Goal: Task Accomplishment & Management: Manage account settings

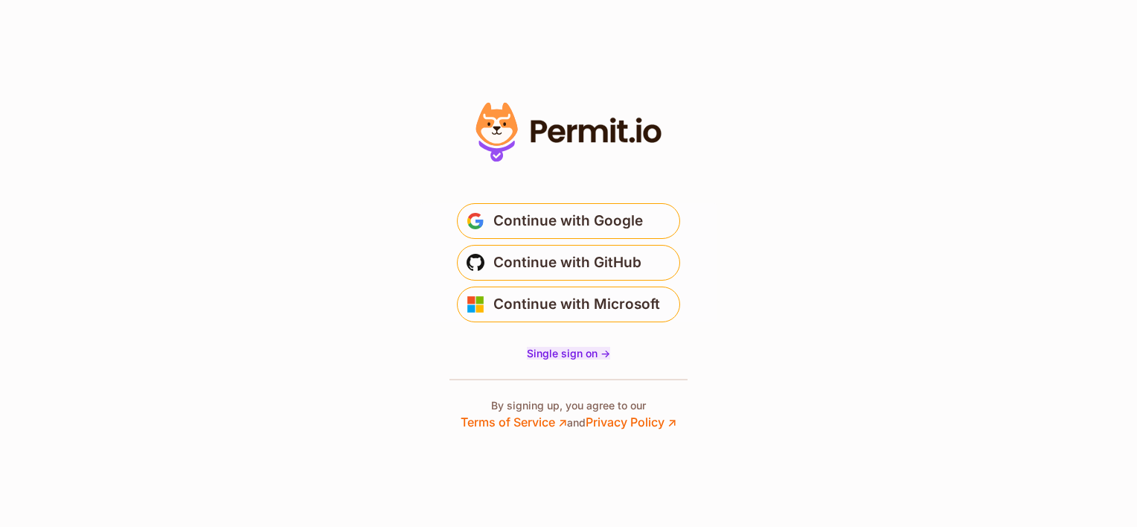
click at [580, 356] on span "Single sign on ->" at bounding box center [568, 353] width 83 height 13
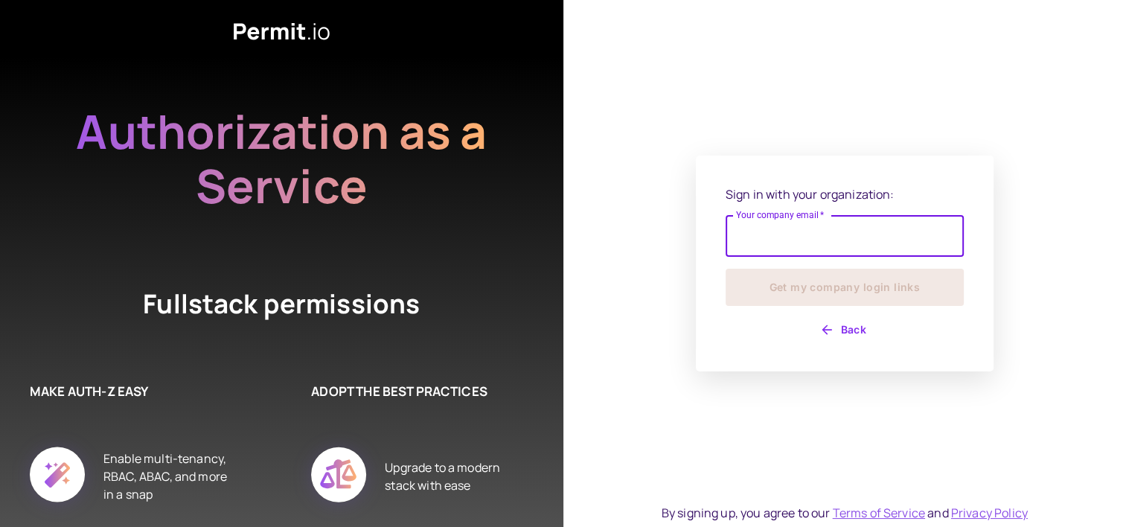
click at [783, 235] on input "Your company email   *" at bounding box center [844, 236] width 238 height 42
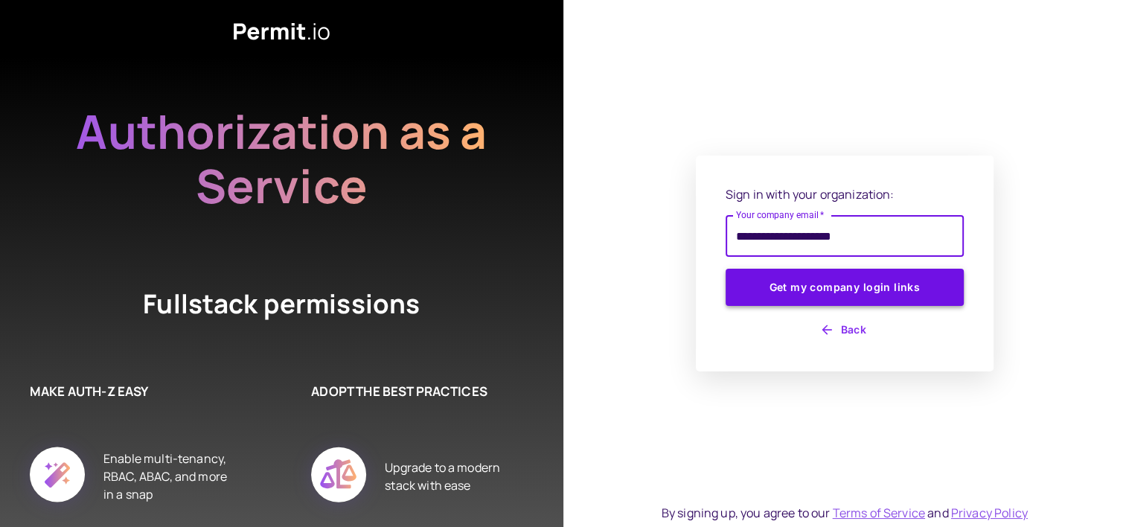
type input "**********"
click at [864, 291] on button "Get my company login links" at bounding box center [844, 287] width 238 height 37
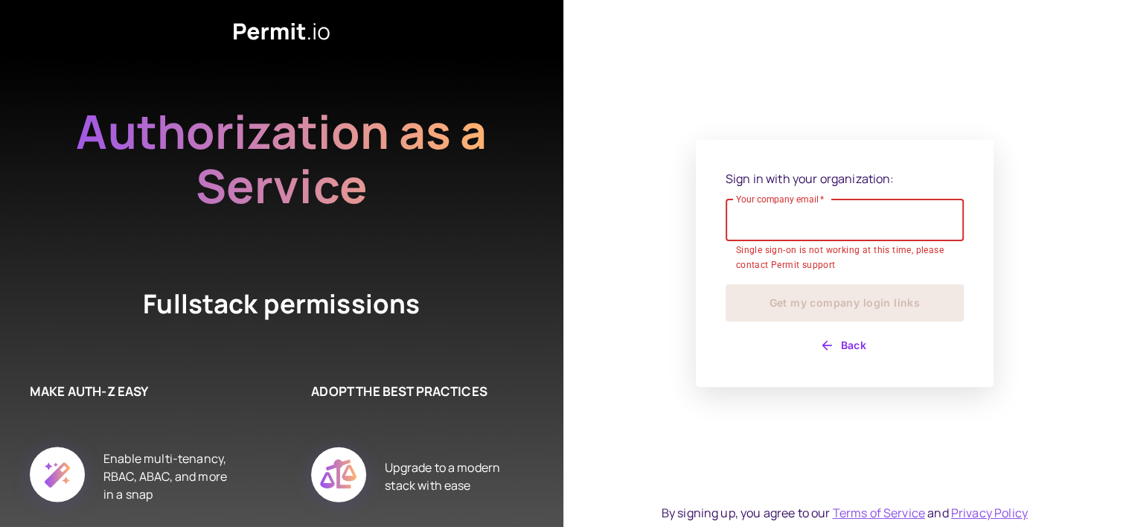
click at [836, 342] on button "Back" at bounding box center [844, 345] width 238 height 24
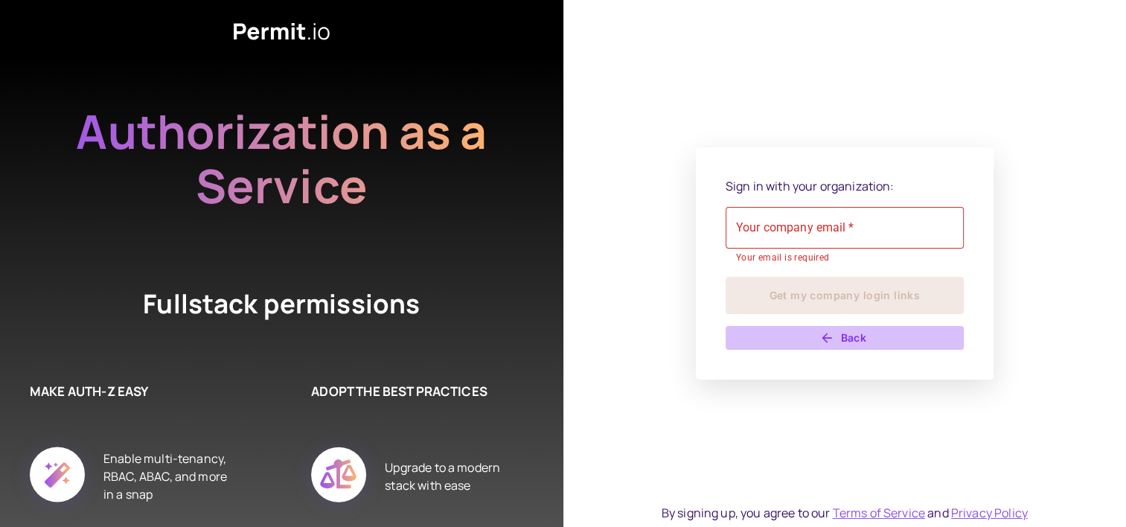
click at [850, 326] on button "Back" at bounding box center [844, 338] width 238 height 24
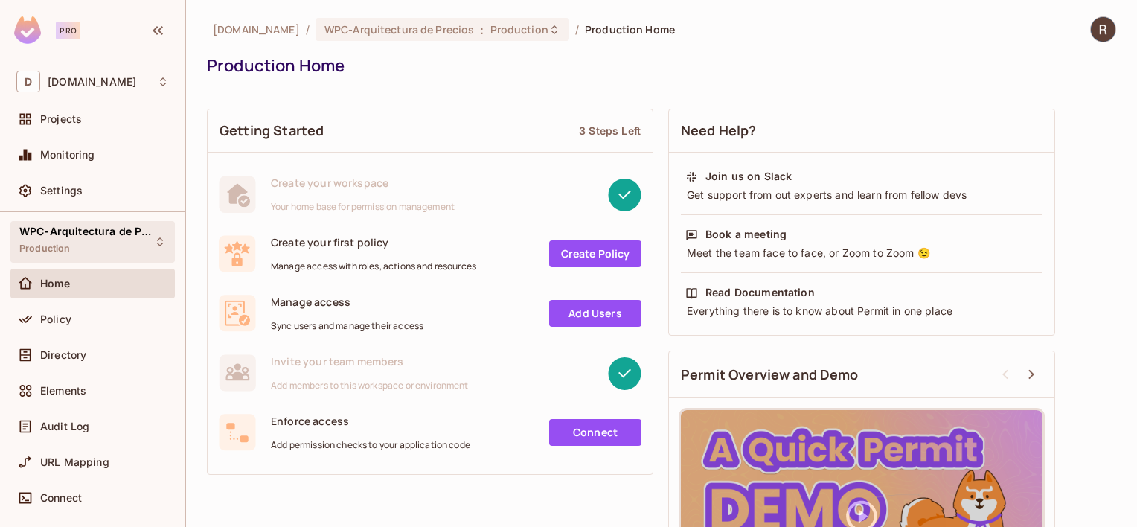
click at [75, 229] on span "WPC-Arquitectura de Precios" at bounding box center [86, 231] width 134 height 12
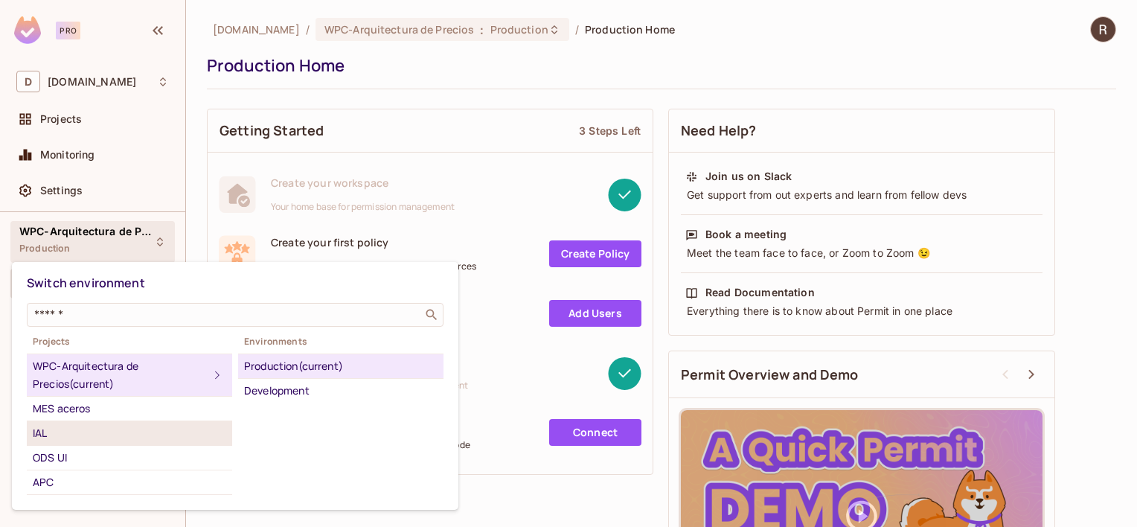
click at [53, 431] on div "IAL" at bounding box center [129, 433] width 193 height 18
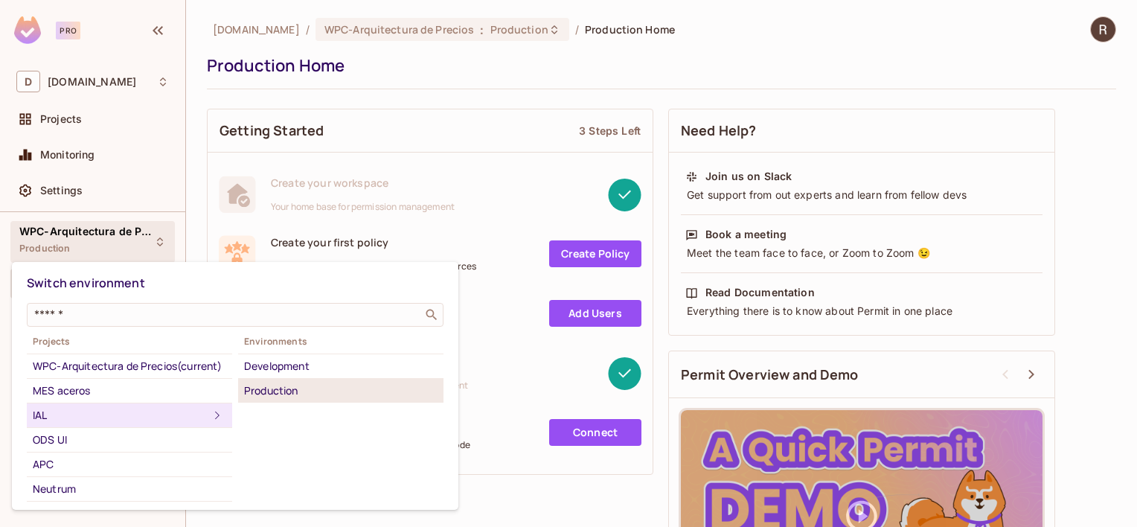
click at [274, 393] on div "Production" at bounding box center [340, 391] width 193 height 18
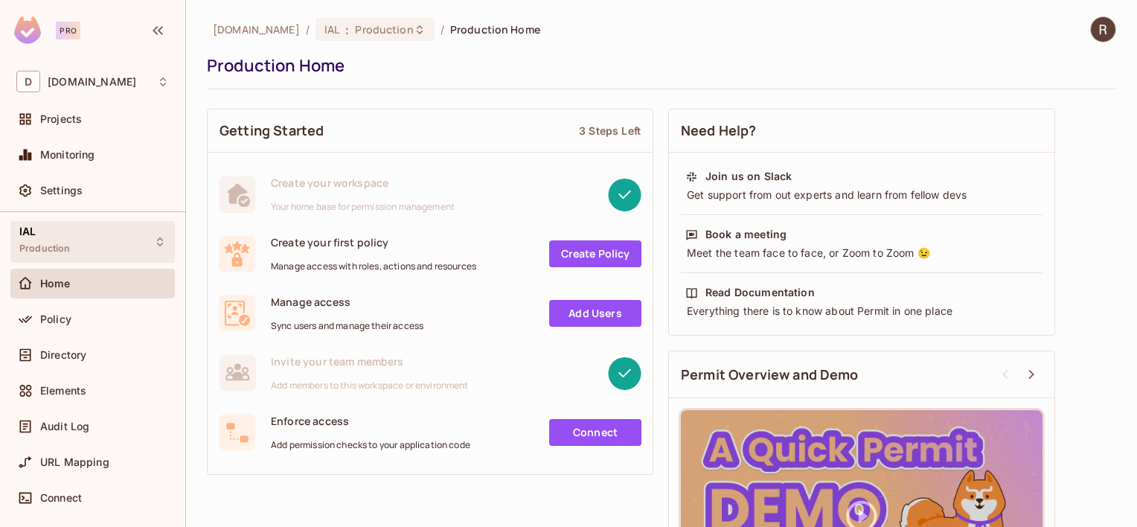
click at [33, 228] on span "IAL" at bounding box center [27, 231] width 16 height 12
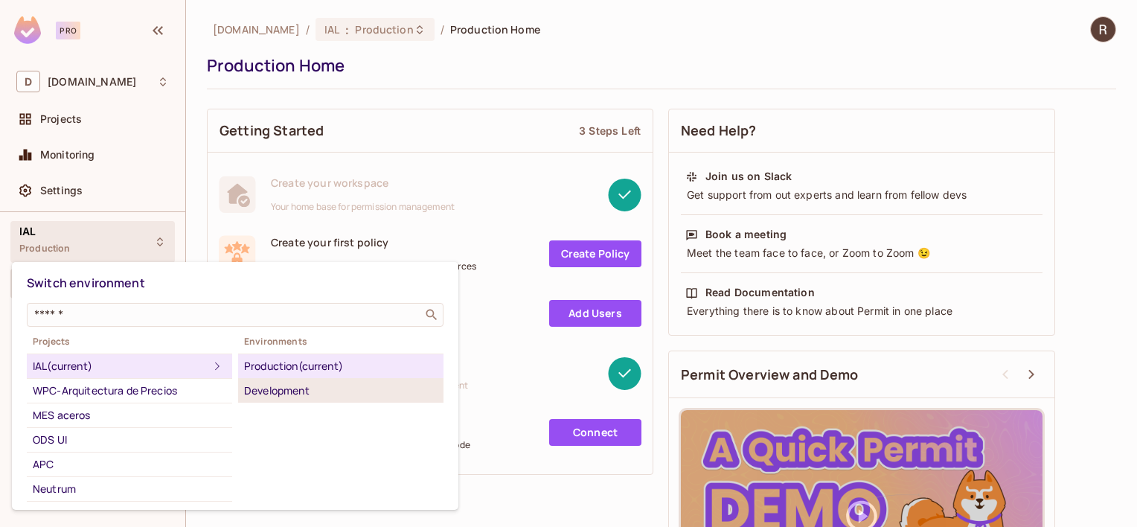
click at [267, 394] on div "Development" at bounding box center [340, 391] width 193 height 18
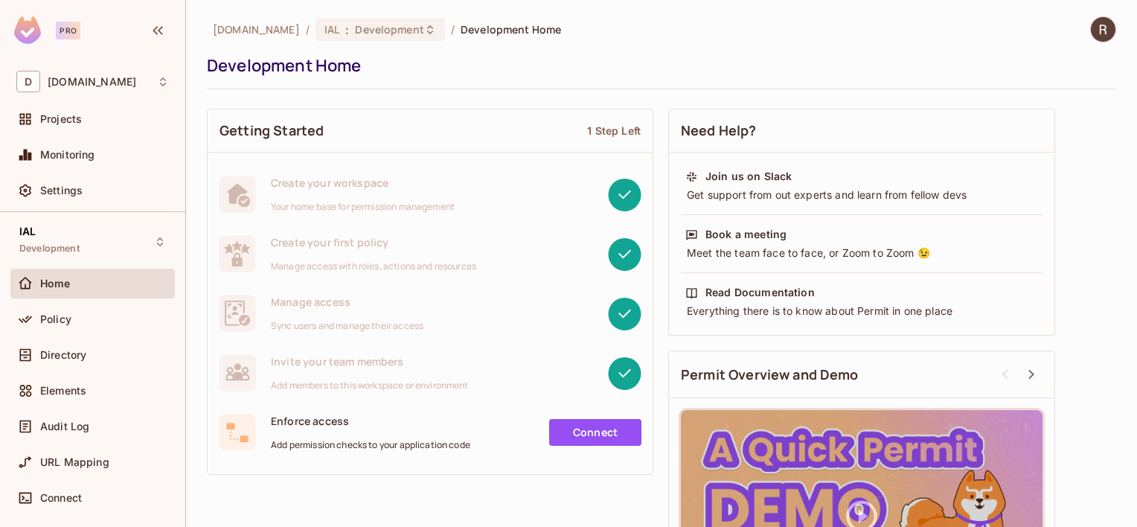
click at [71, 289] on div "Home" at bounding box center [92, 284] width 153 height 18
click at [50, 321] on span "Policy" at bounding box center [55, 319] width 31 height 12
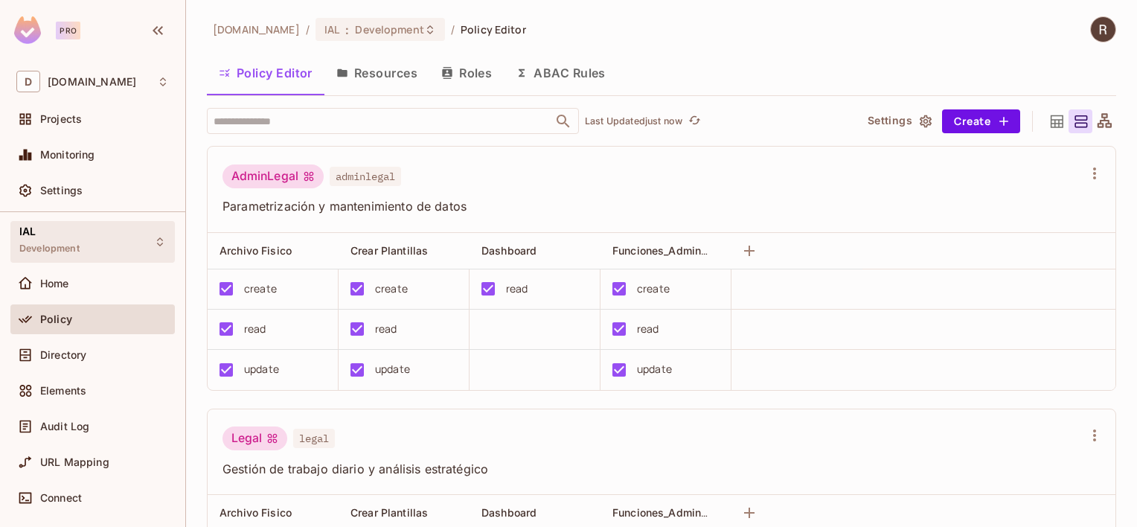
click at [65, 247] on span "Development" at bounding box center [49, 249] width 60 height 12
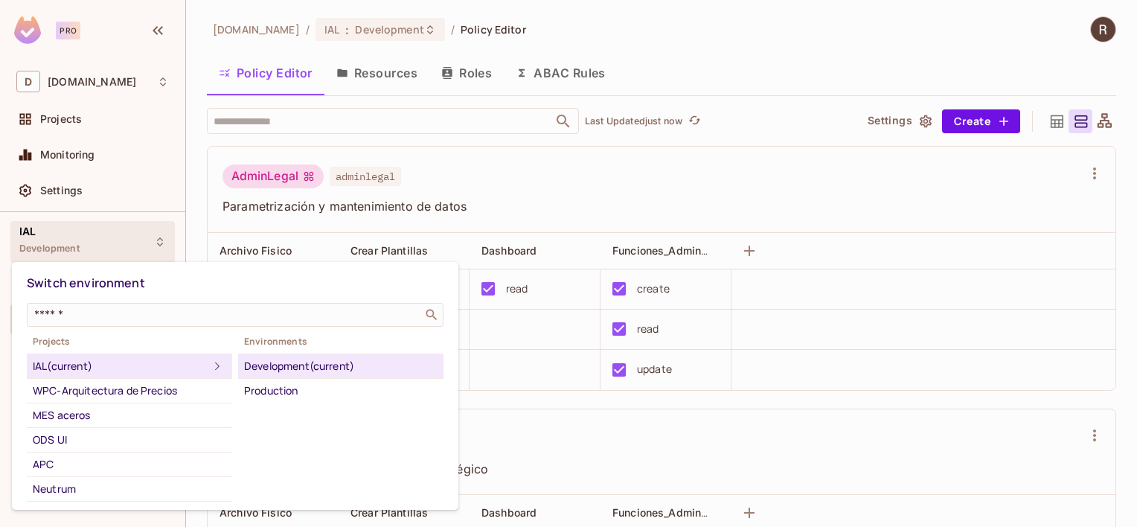
click at [65, 364] on div "IAL (current)" at bounding box center [121, 366] width 176 height 18
click at [342, 369] on div "Development (current)" at bounding box center [340, 366] width 193 height 18
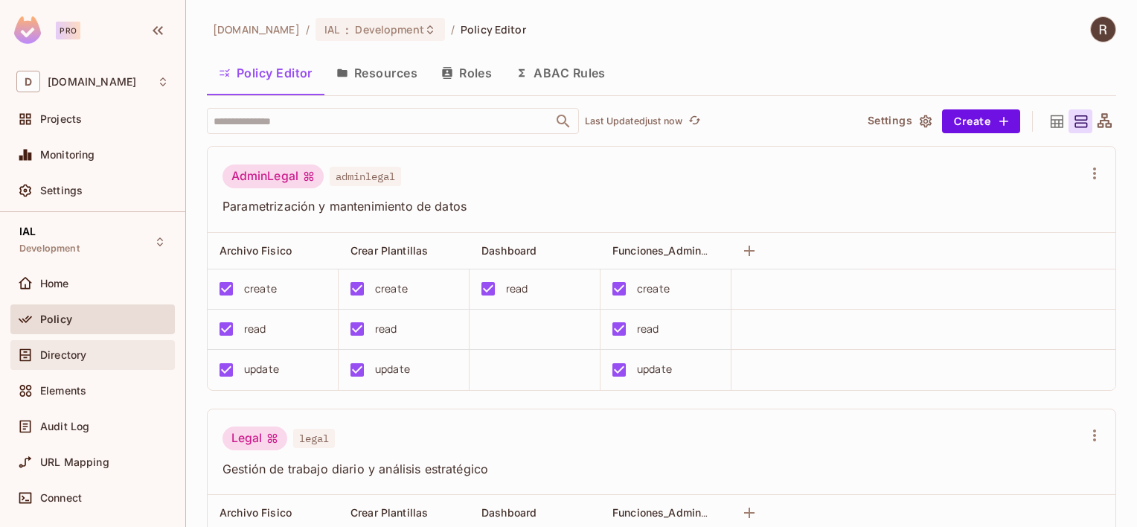
click at [102, 356] on div "Directory" at bounding box center [104, 355] width 129 height 12
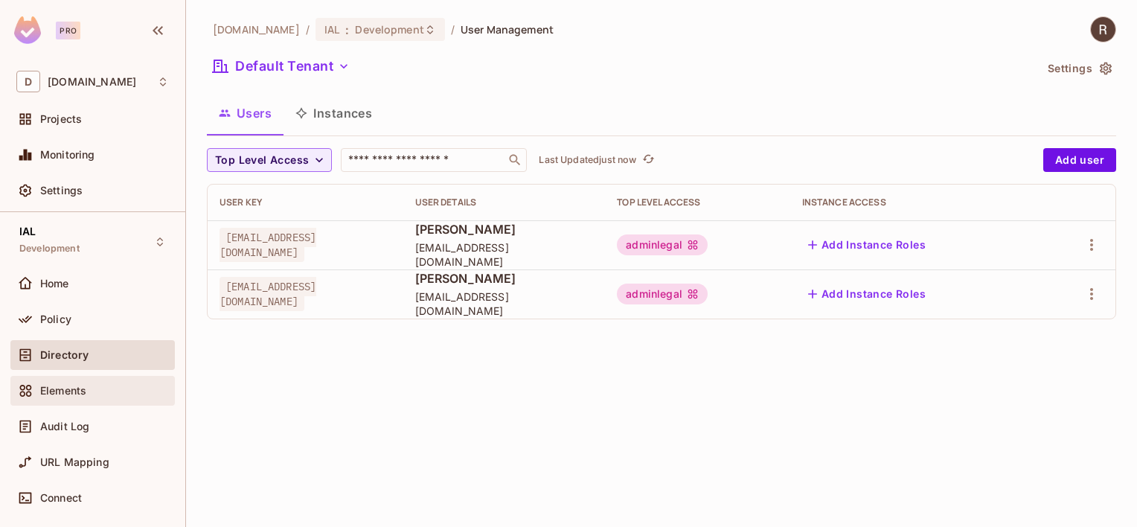
click at [83, 390] on span "Elements" at bounding box center [63, 391] width 46 height 12
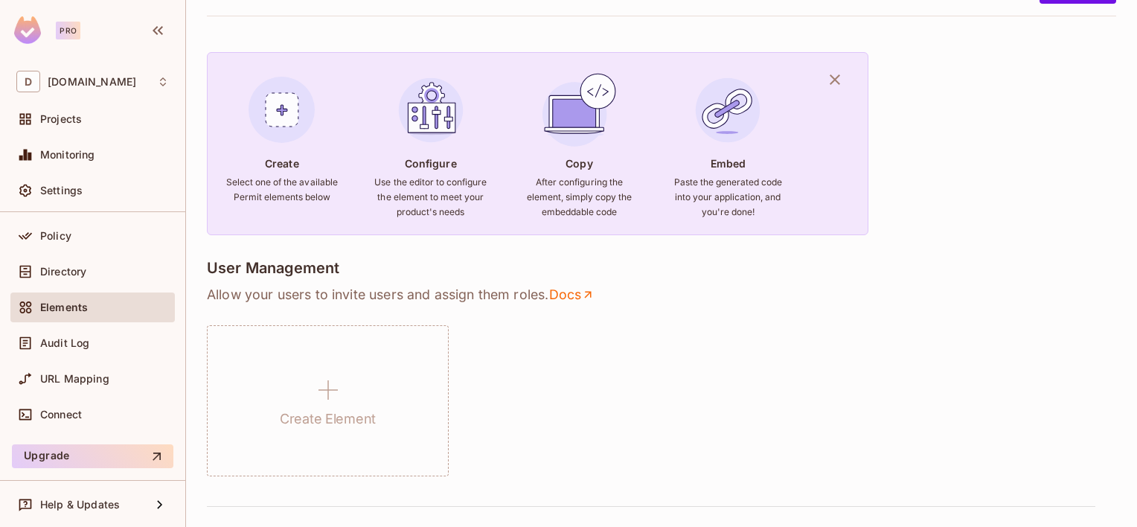
scroll to position [9, 0]
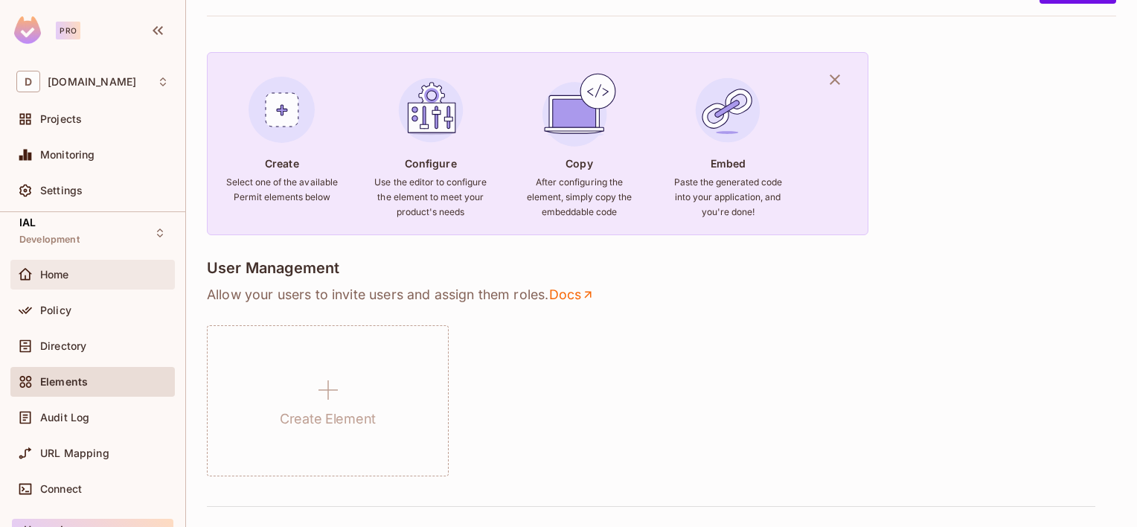
click at [64, 280] on div "Home" at bounding box center [92, 275] width 153 height 18
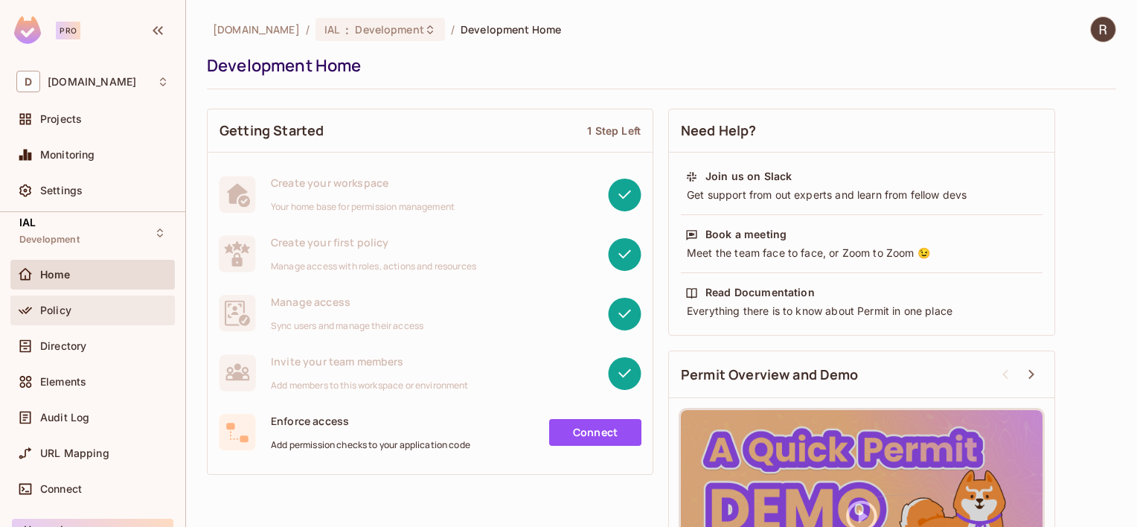
click at [68, 313] on span "Policy" at bounding box center [55, 310] width 31 height 12
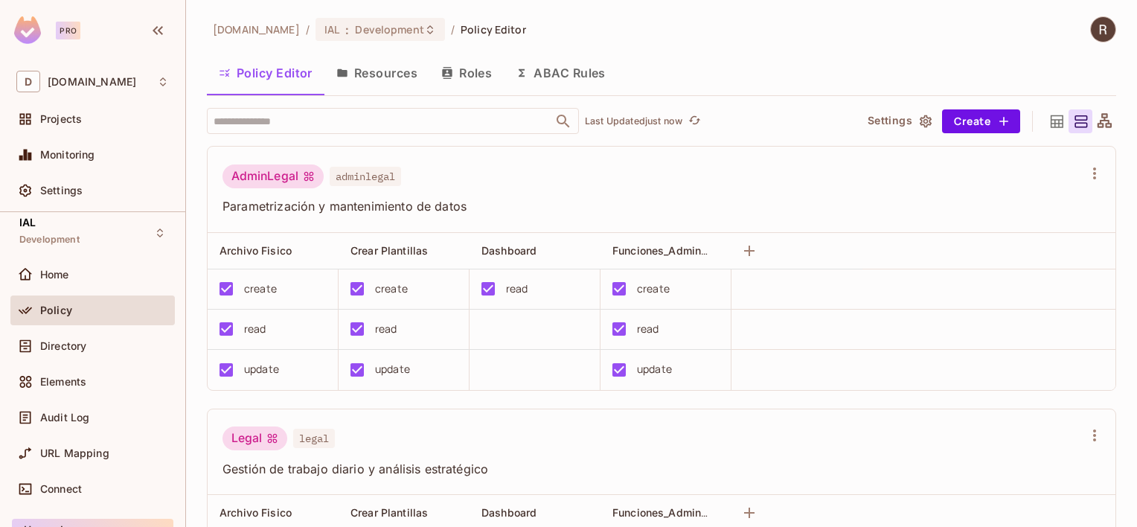
click at [393, 79] on button "Resources" at bounding box center [376, 72] width 105 height 37
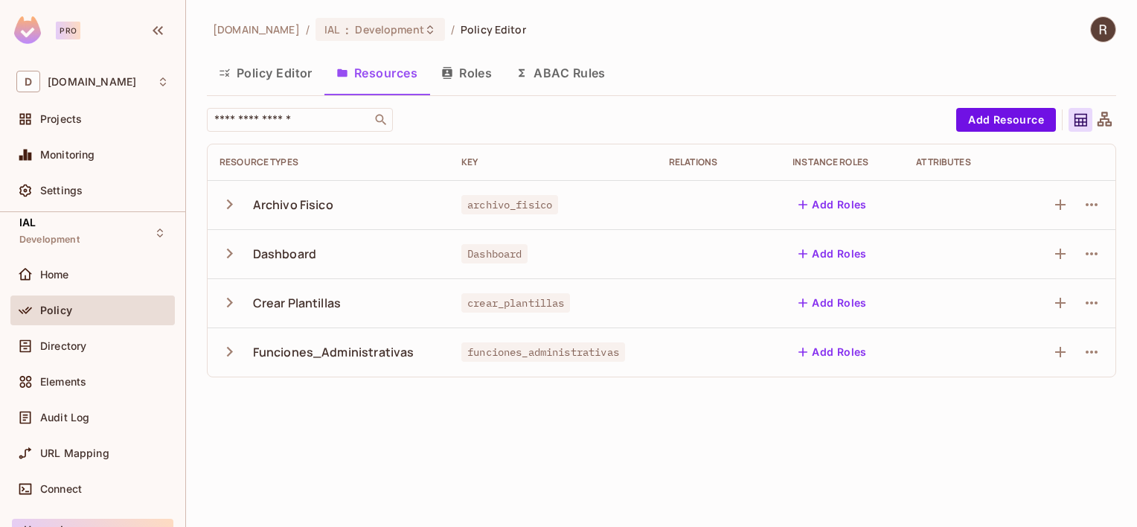
click at [281, 69] on button "Policy Editor" at bounding box center [266, 72] width 118 height 37
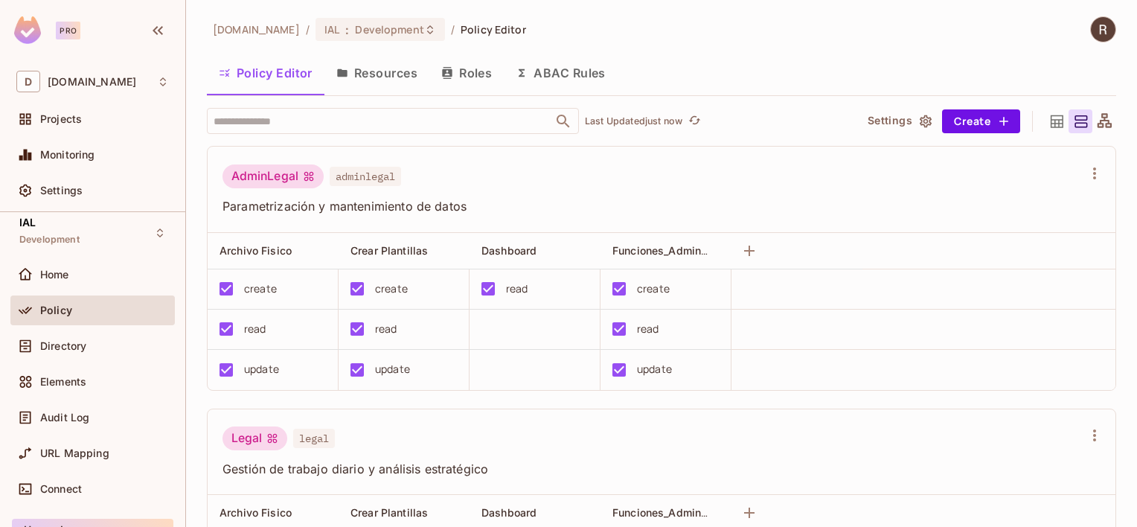
click at [385, 66] on button "Resources" at bounding box center [376, 72] width 105 height 37
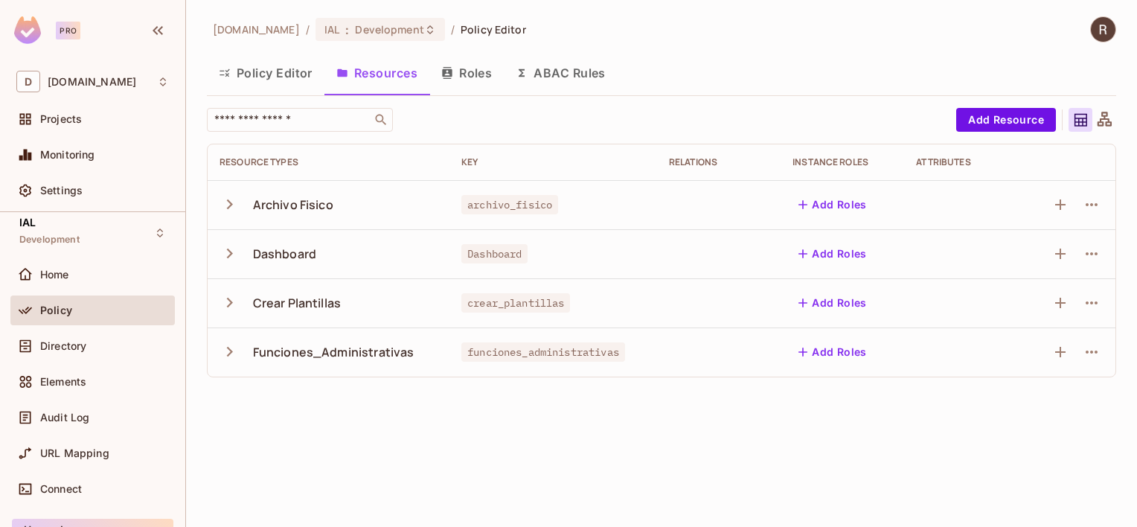
click at [467, 73] on button "Roles" at bounding box center [466, 72] width 74 height 37
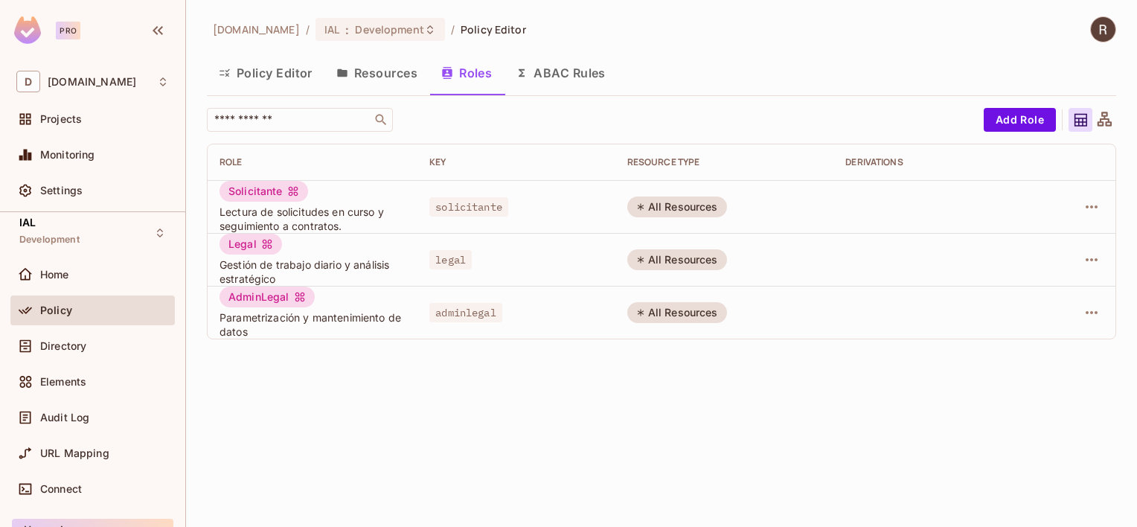
click at [372, 73] on button "Resources" at bounding box center [376, 72] width 105 height 37
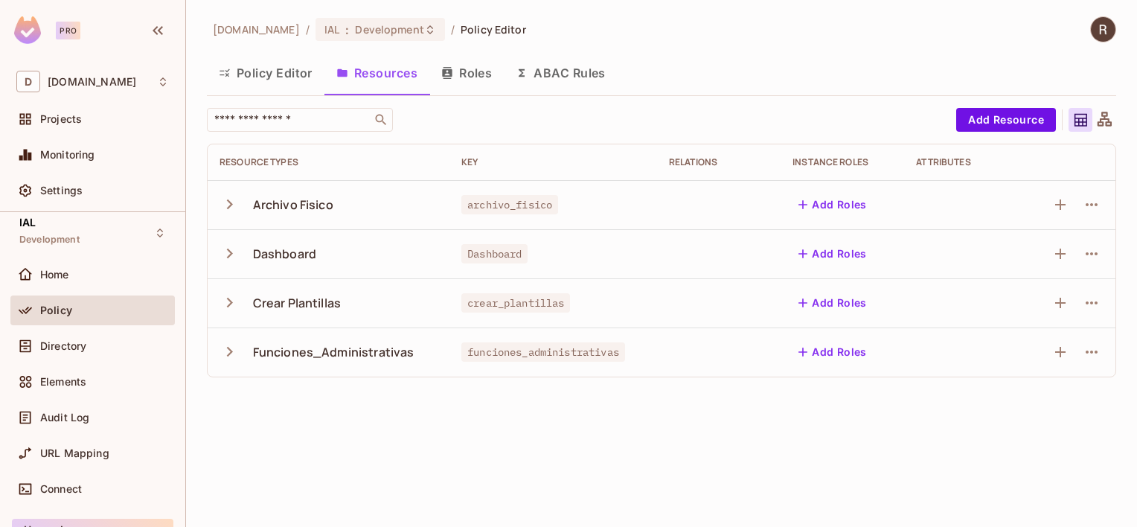
click at [482, 74] on button "Roles" at bounding box center [466, 72] width 74 height 37
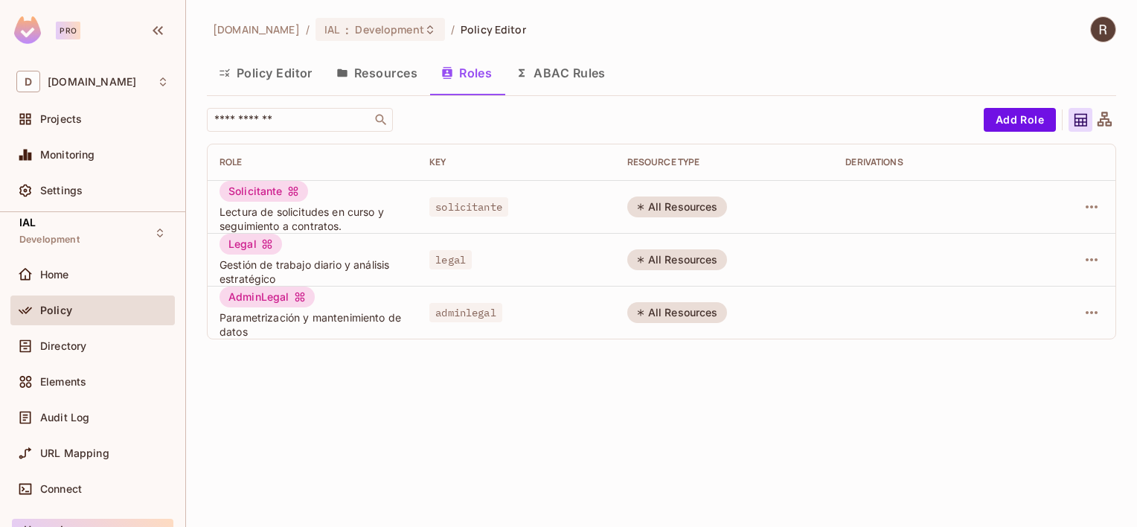
click at [278, 70] on button "Policy Editor" at bounding box center [266, 72] width 118 height 37
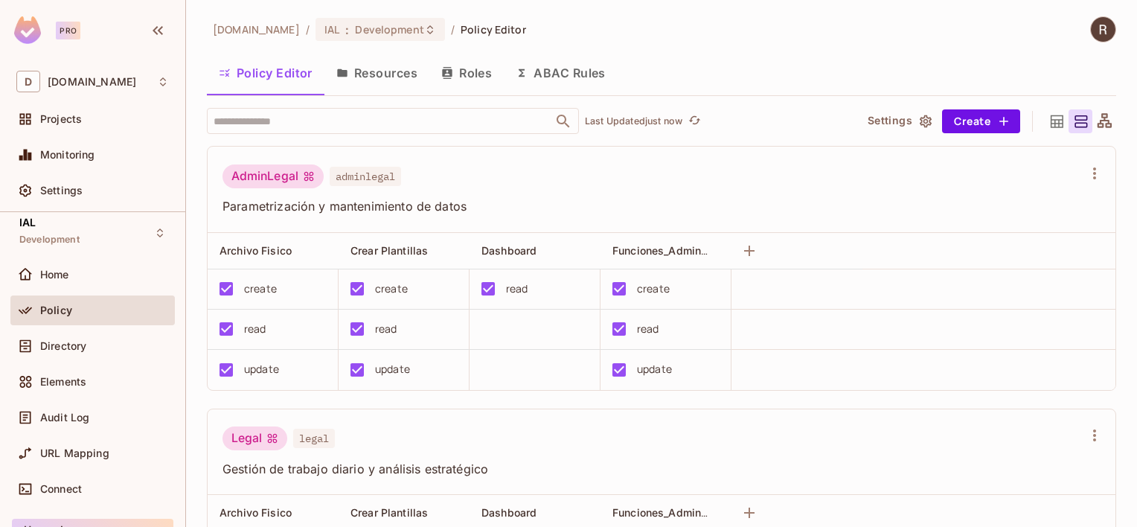
click at [586, 72] on button "ABAC Rules" at bounding box center [561, 72] width 114 height 37
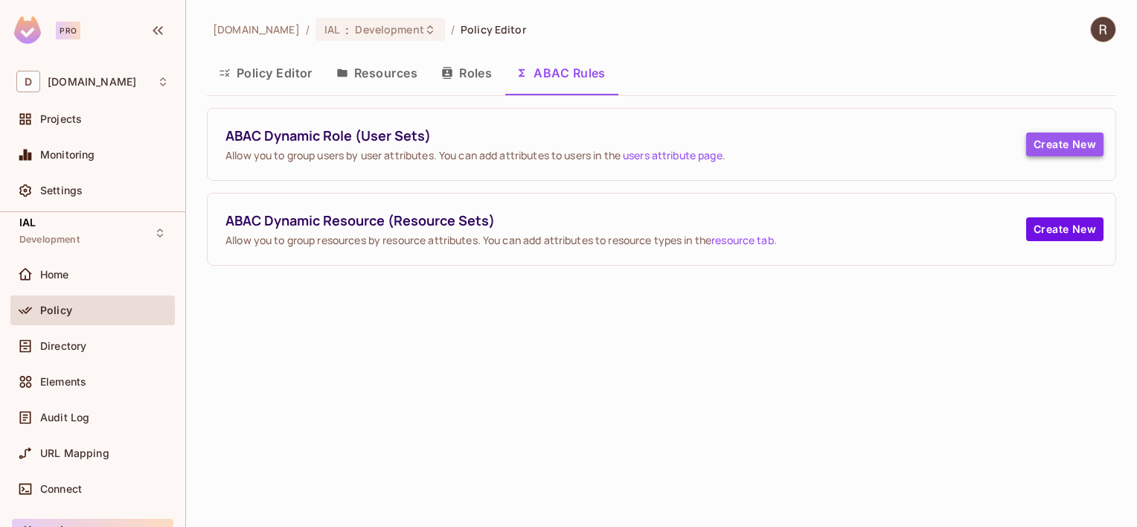
click at [1045, 143] on button "Create New" at bounding box center [1064, 144] width 77 height 24
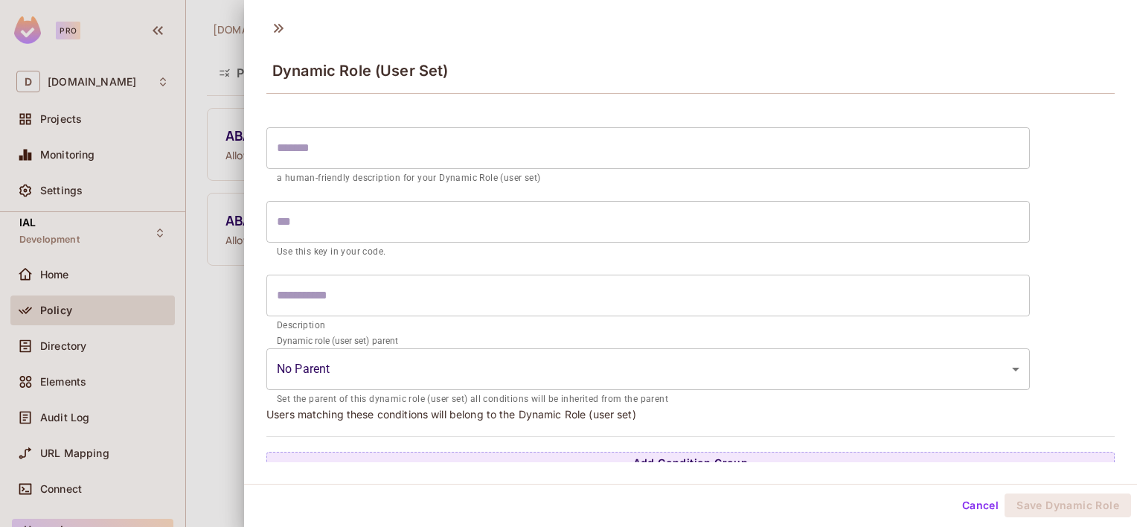
scroll to position [13, 0]
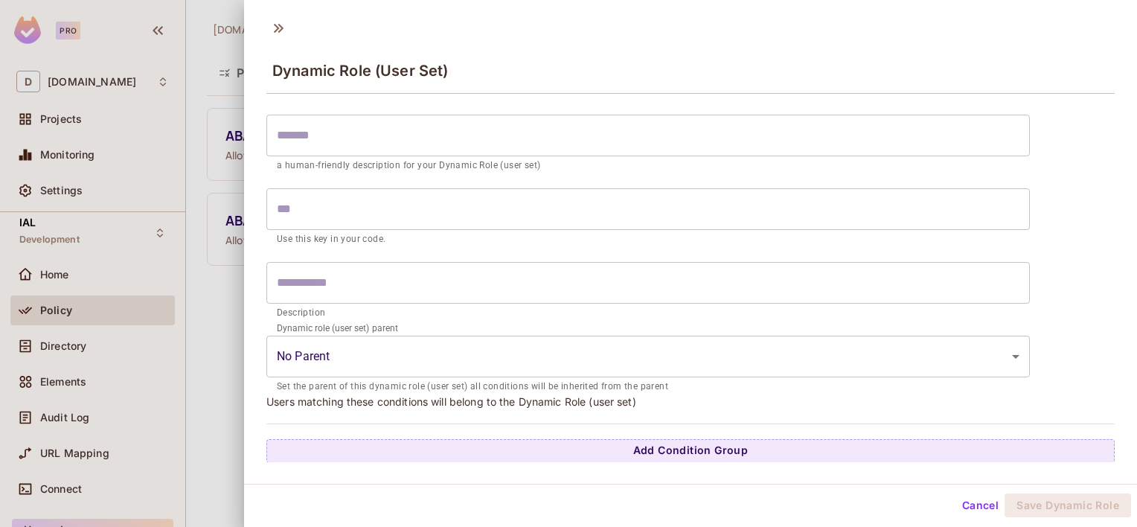
click at [226, 289] on div at bounding box center [568, 263] width 1137 height 527
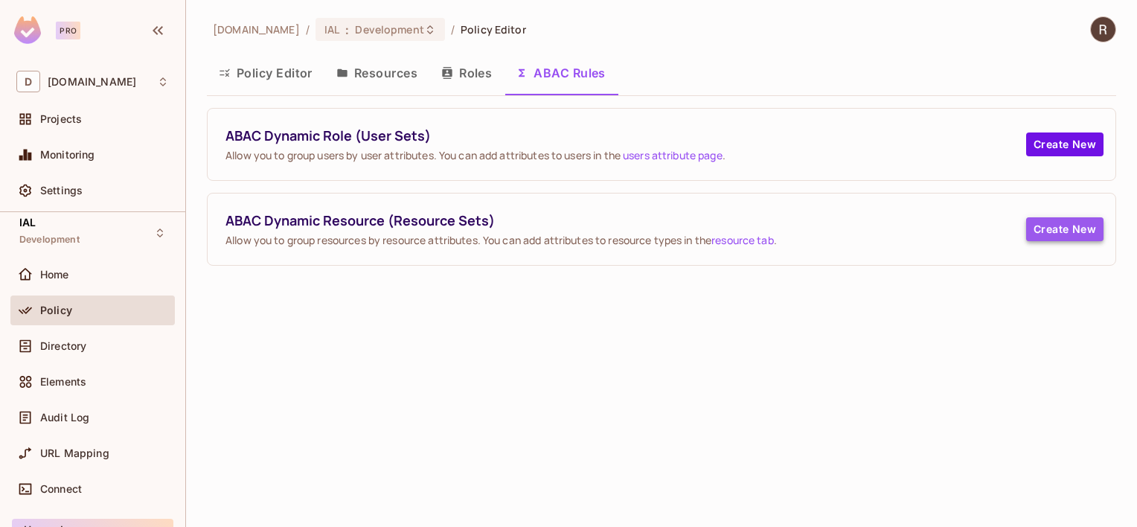
click at [1091, 232] on button "Create New" at bounding box center [1064, 229] width 77 height 24
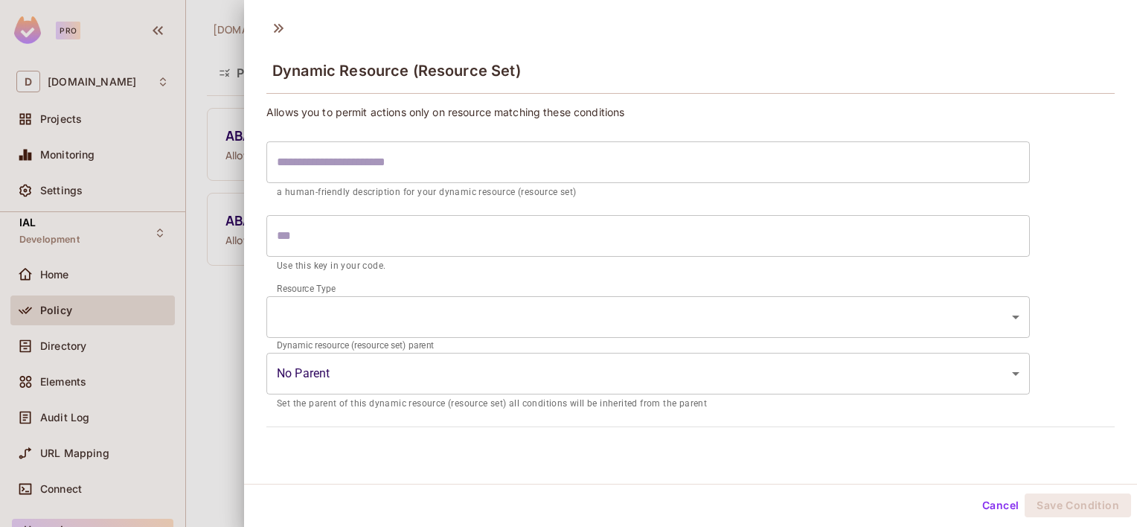
click at [525, 370] on body "Pro D deacero.com Projects Monitoring Settings IAL Development Home Policy Dire…" at bounding box center [568, 263] width 1137 height 527
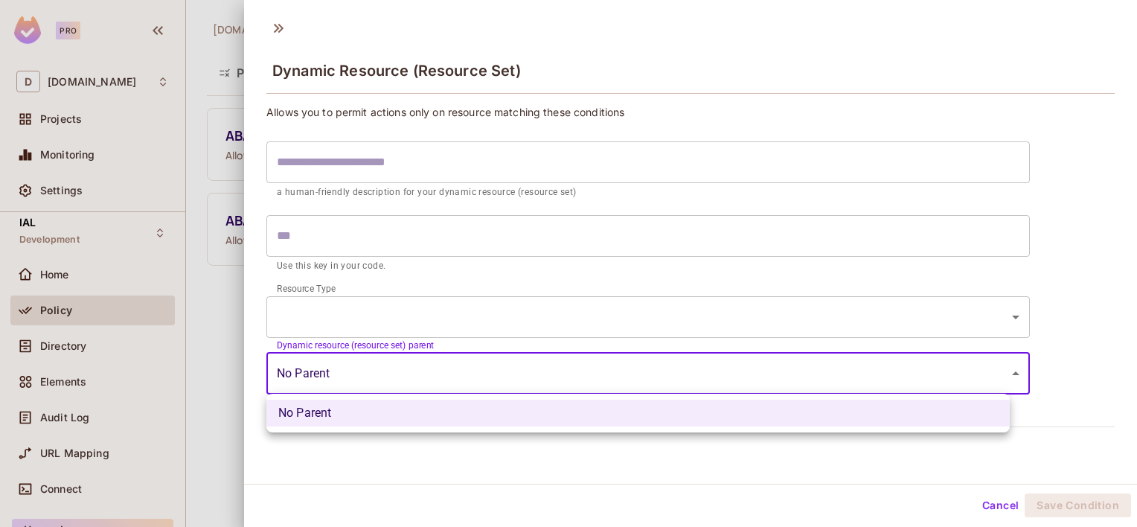
click at [526, 370] on div at bounding box center [568, 263] width 1137 height 527
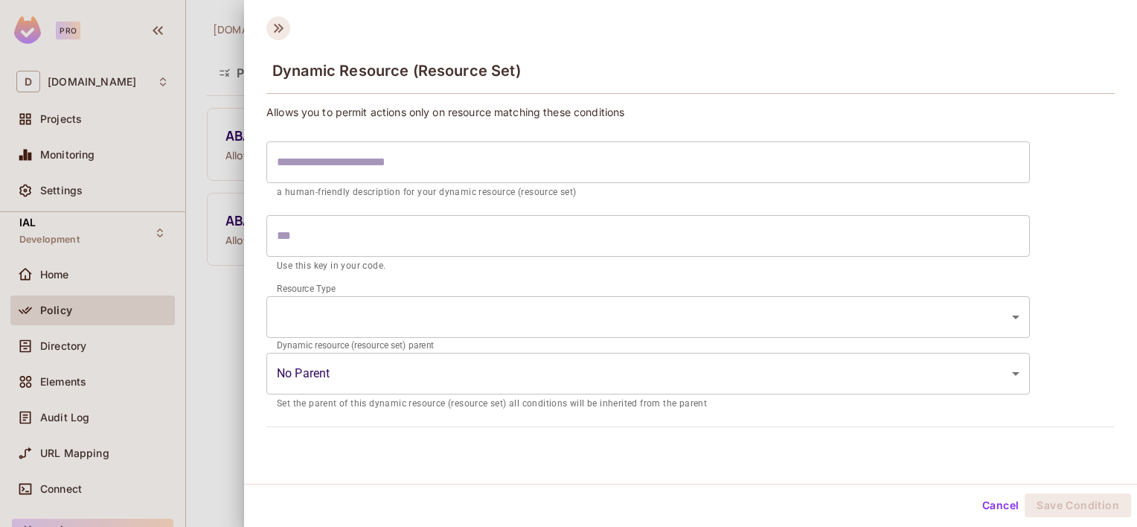
click at [281, 33] on icon at bounding box center [278, 28] width 24 height 24
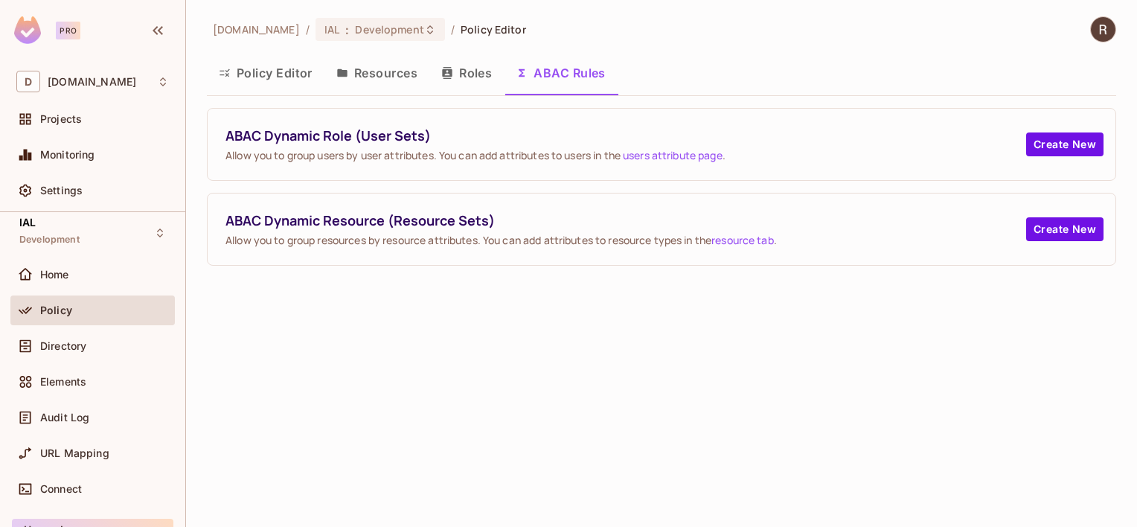
click at [449, 75] on icon "button" at bounding box center [447, 73] width 10 height 12
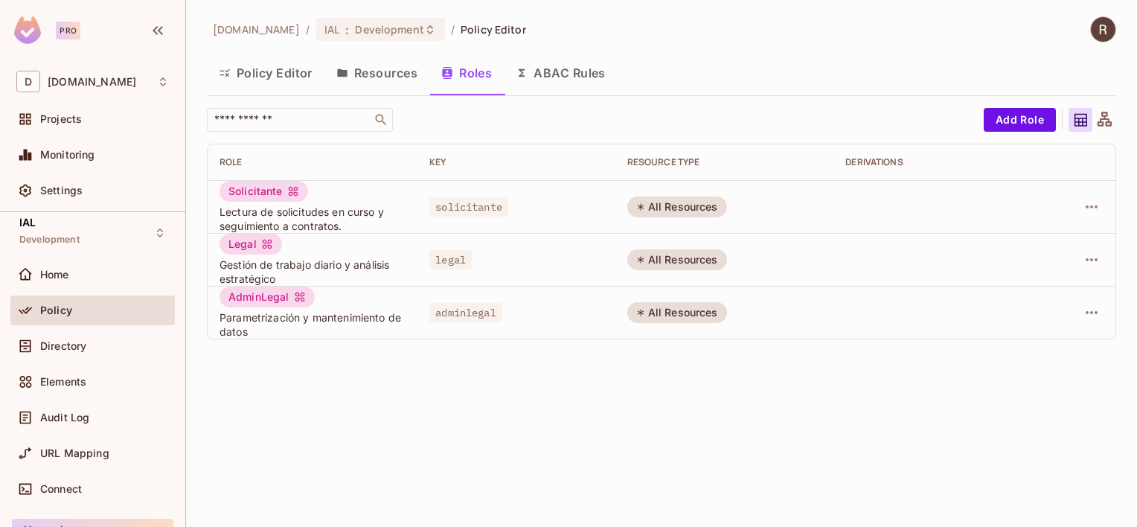
click at [265, 73] on button "Policy Editor" at bounding box center [266, 72] width 118 height 37
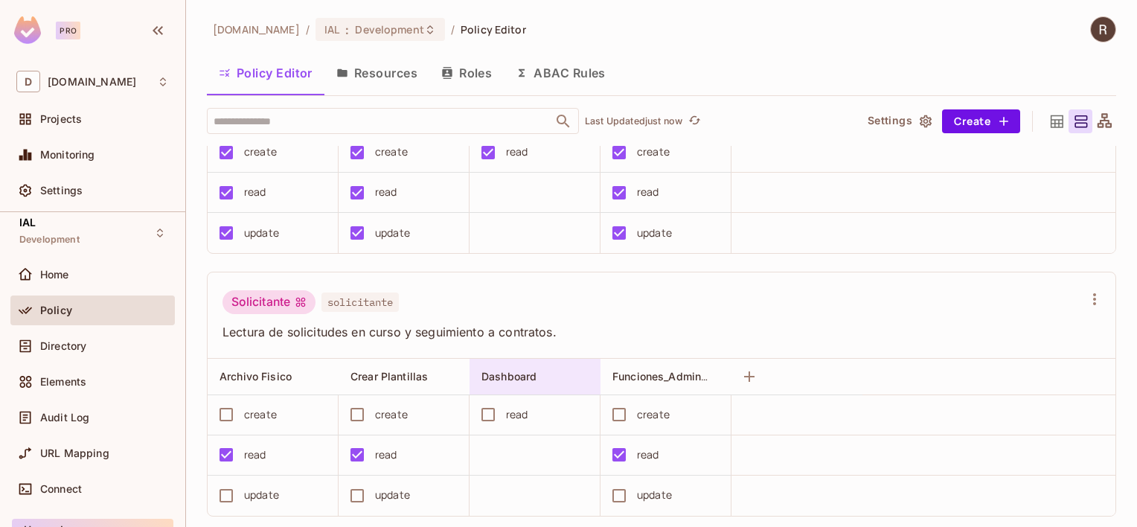
scroll to position [423, 0]
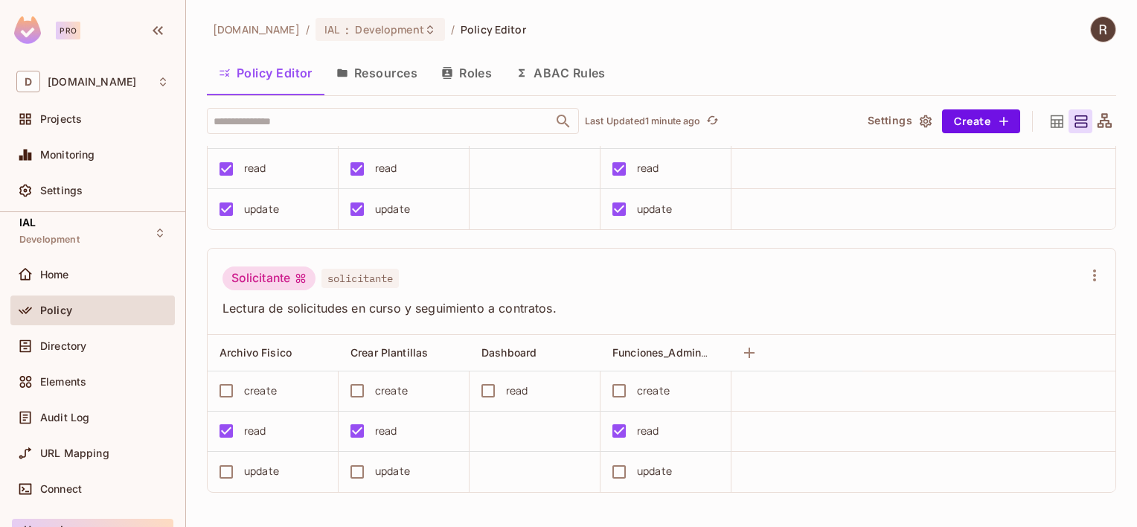
click at [553, 68] on button "ABAC Rules" at bounding box center [561, 72] width 114 height 37
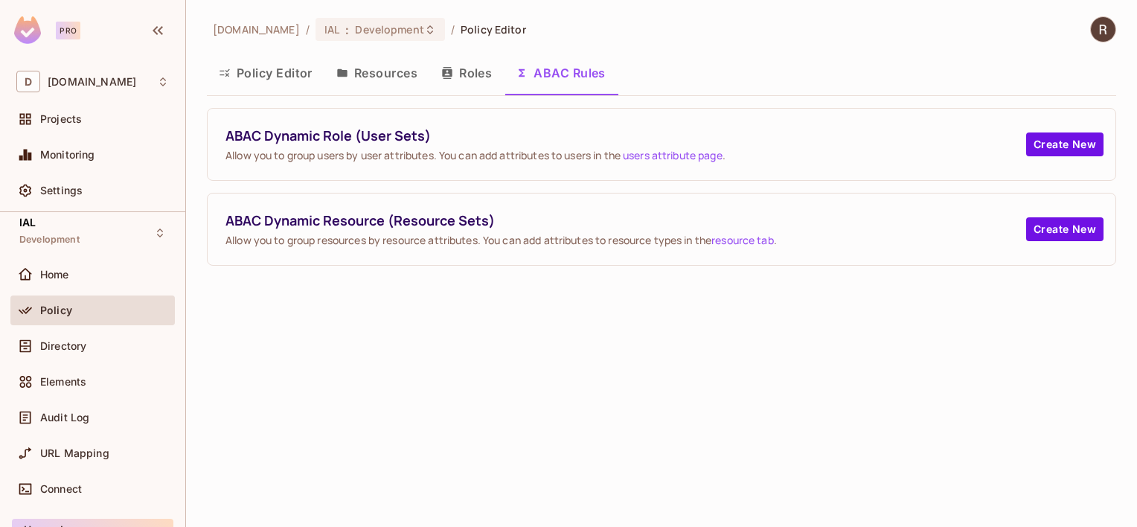
click at [681, 157] on link "users attribute page" at bounding box center [673, 155] width 100 height 14
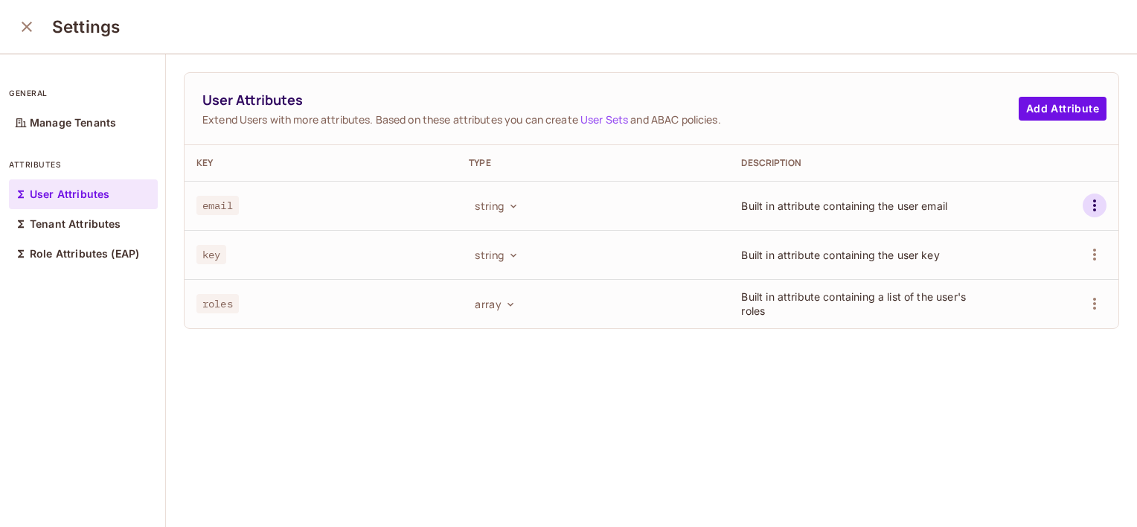
click at [1085, 208] on icon "button" at bounding box center [1094, 205] width 18 height 18
click at [227, 209] on div at bounding box center [568, 263] width 1137 height 527
click at [217, 202] on span "email" at bounding box center [217, 205] width 42 height 19
click at [77, 225] on p "Tenant Attributes" at bounding box center [76, 224] width 92 height 12
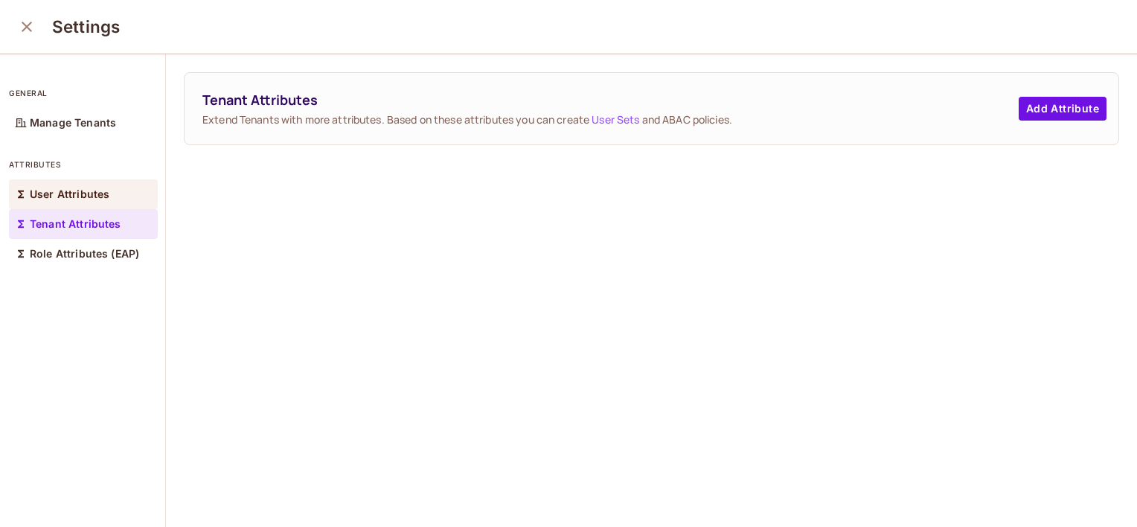
click at [83, 200] on div "User Attributes" at bounding box center [83, 194] width 149 height 30
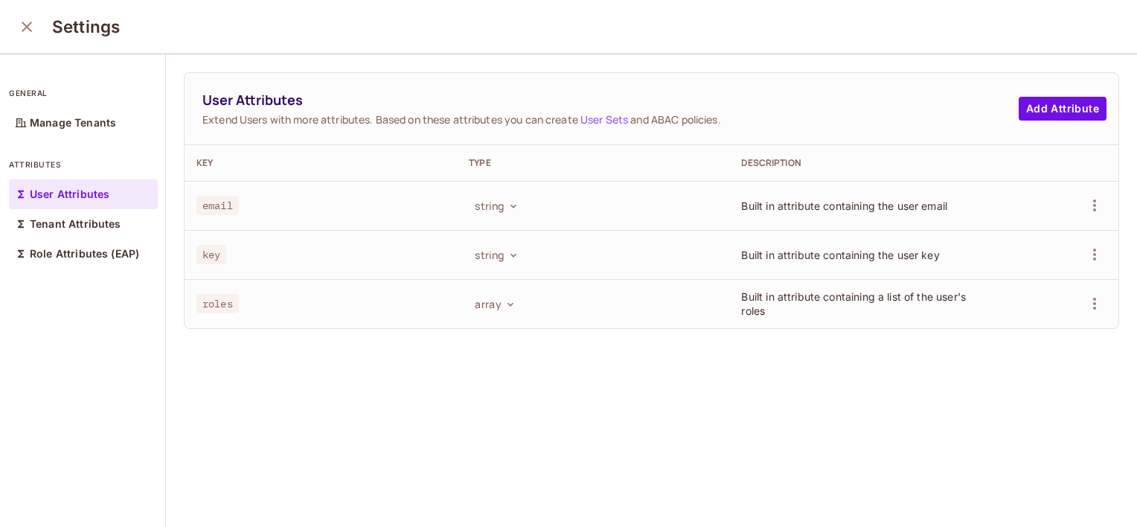
click at [77, 192] on p "User Attributes" at bounding box center [70, 194] width 80 height 12
click at [71, 226] on p "Tenant Attributes" at bounding box center [76, 224] width 92 height 12
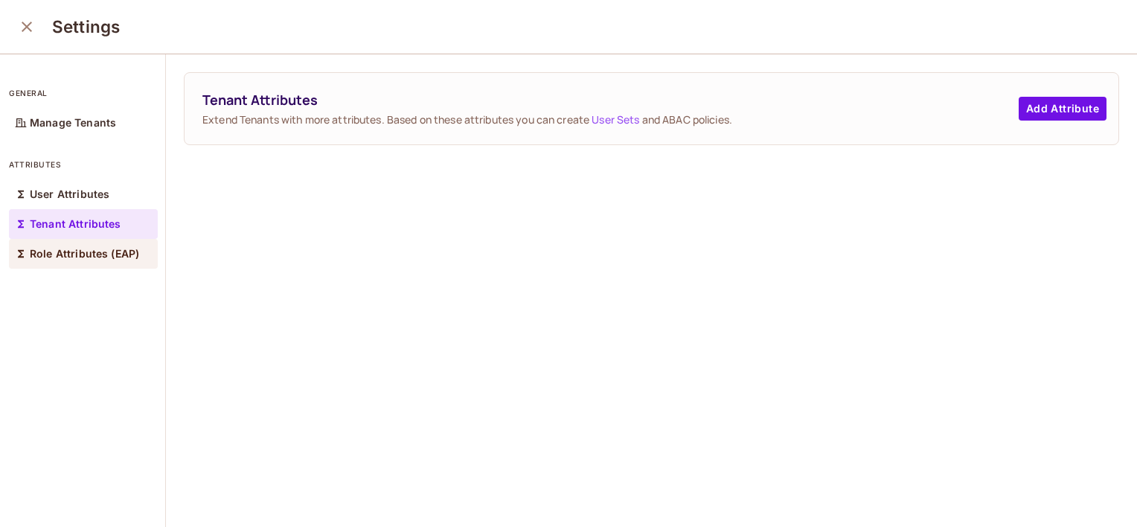
click at [68, 248] on p "Role Attributes (EAP)" at bounding box center [84, 254] width 109 height 12
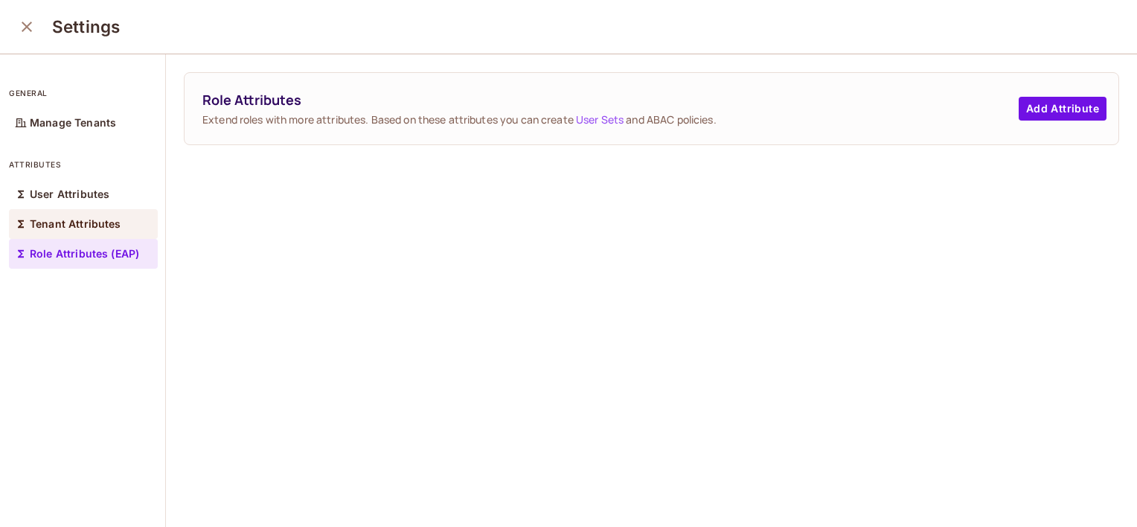
click at [67, 219] on p "Tenant Attributes" at bounding box center [76, 224] width 92 height 12
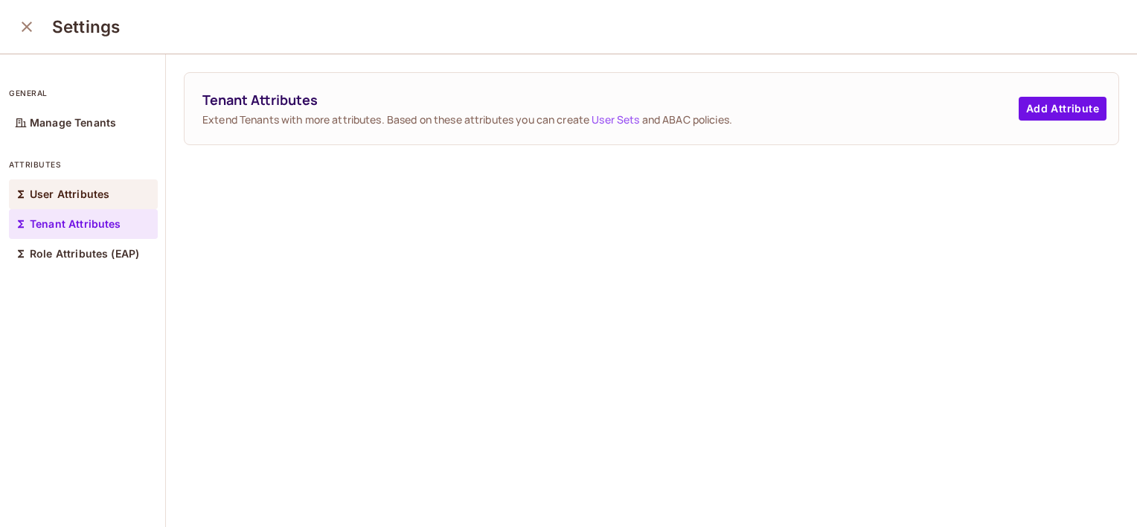
click at [70, 190] on p "User Attributes" at bounding box center [70, 194] width 80 height 12
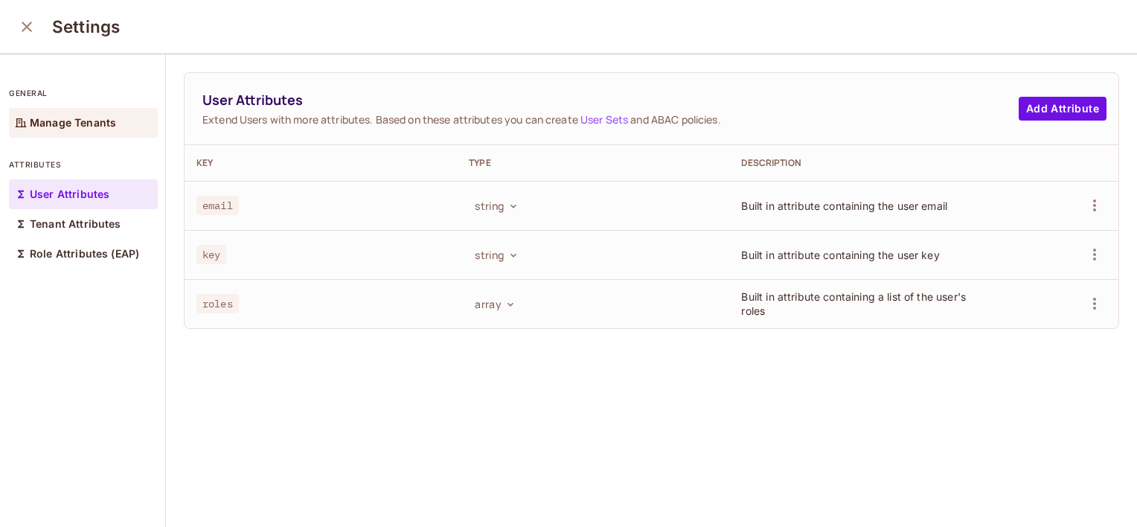
click at [78, 125] on p "Manage Tenants" at bounding box center [73, 123] width 86 height 12
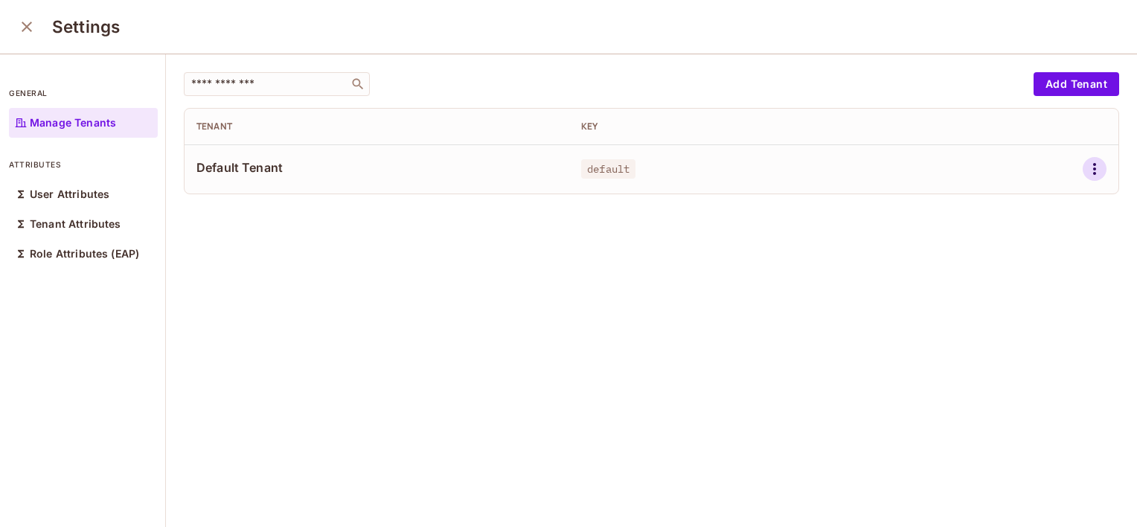
click at [1085, 172] on icon "button" at bounding box center [1094, 169] width 18 height 18
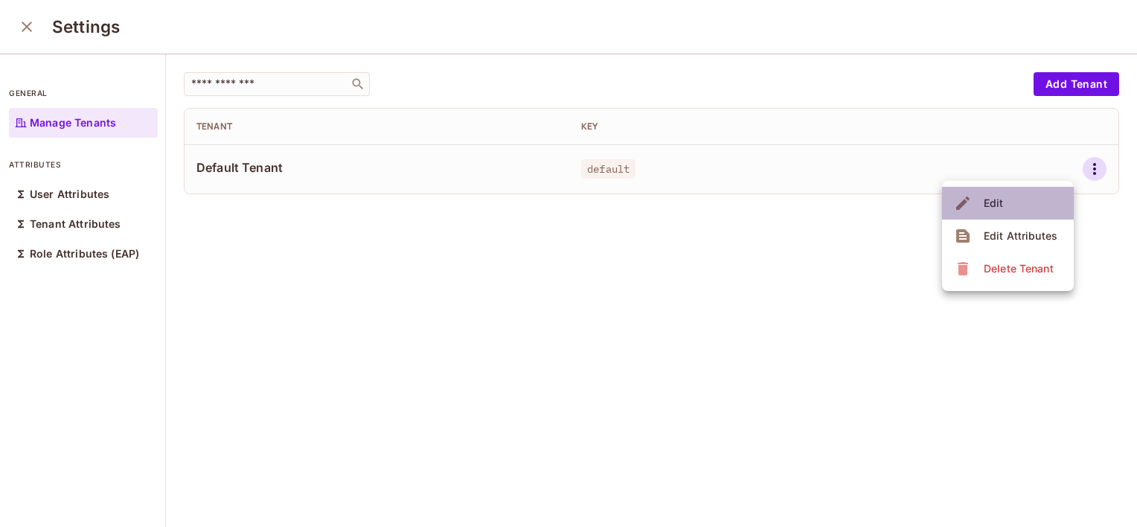
click at [994, 202] on div "Edit" at bounding box center [994, 203] width 20 height 15
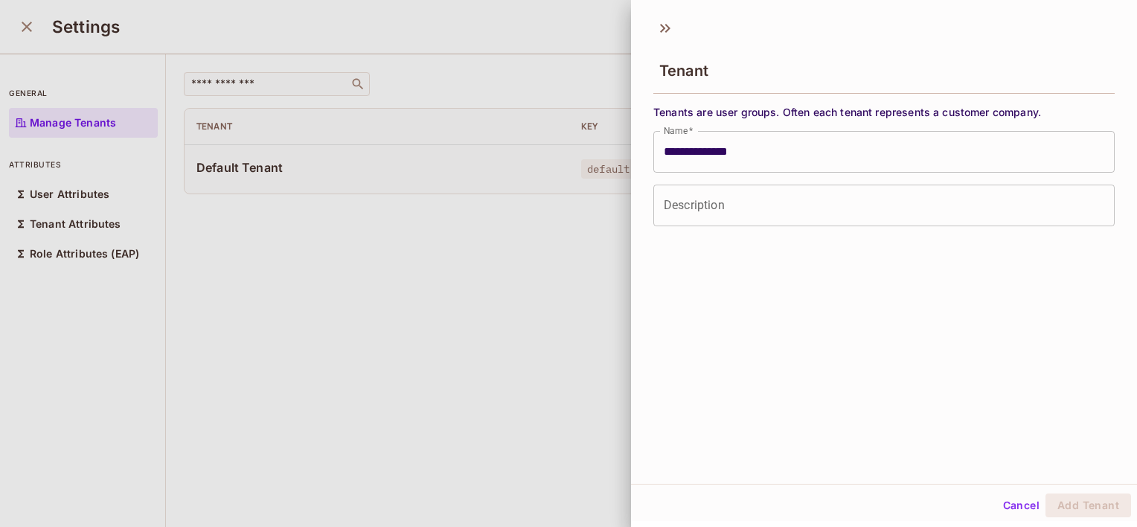
drag, startPoint x: 663, startPoint y: 31, endPoint x: 668, endPoint y: 38, distance: 9.1
click at [664, 31] on icon at bounding box center [665, 28] width 24 height 24
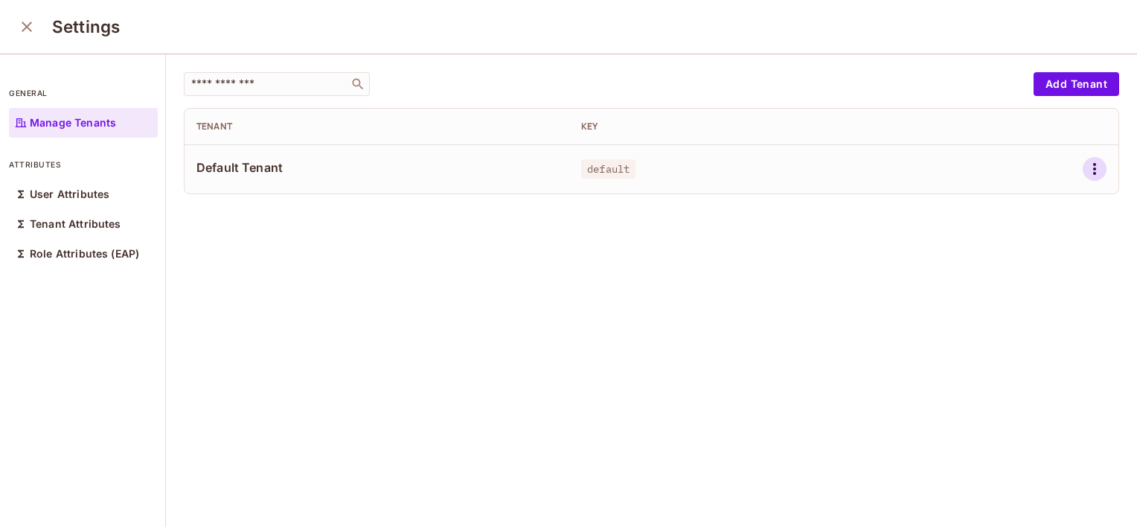
click at [1085, 173] on icon "button" at bounding box center [1094, 169] width 18 height 18
click at [978, 240] on div "Edit Attributes" at bounding box center [1008, 236] width 108 height 24
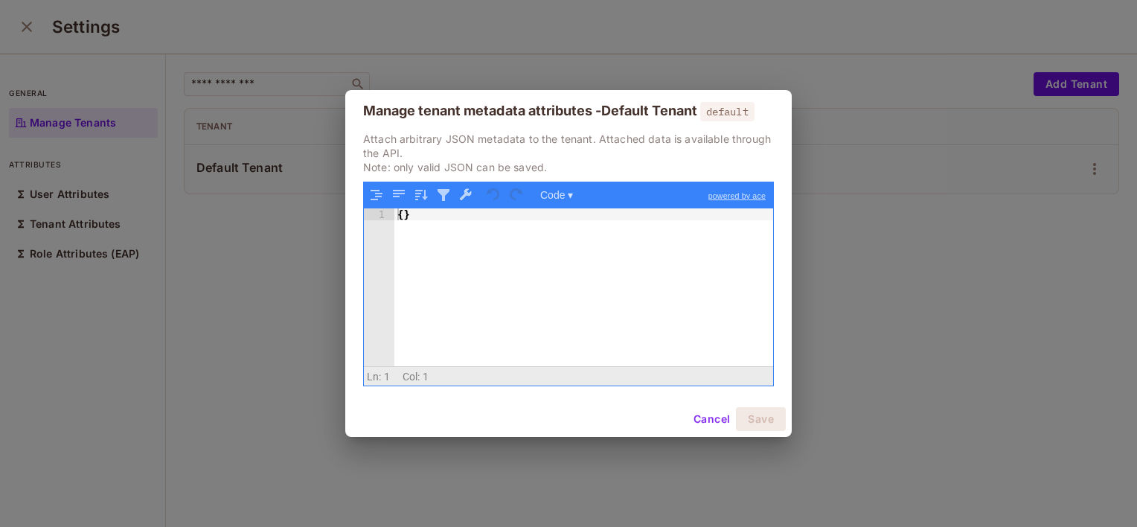
click at [707, 423] on button "Cancel" at bounding box center [711, 419] width 48 height 24
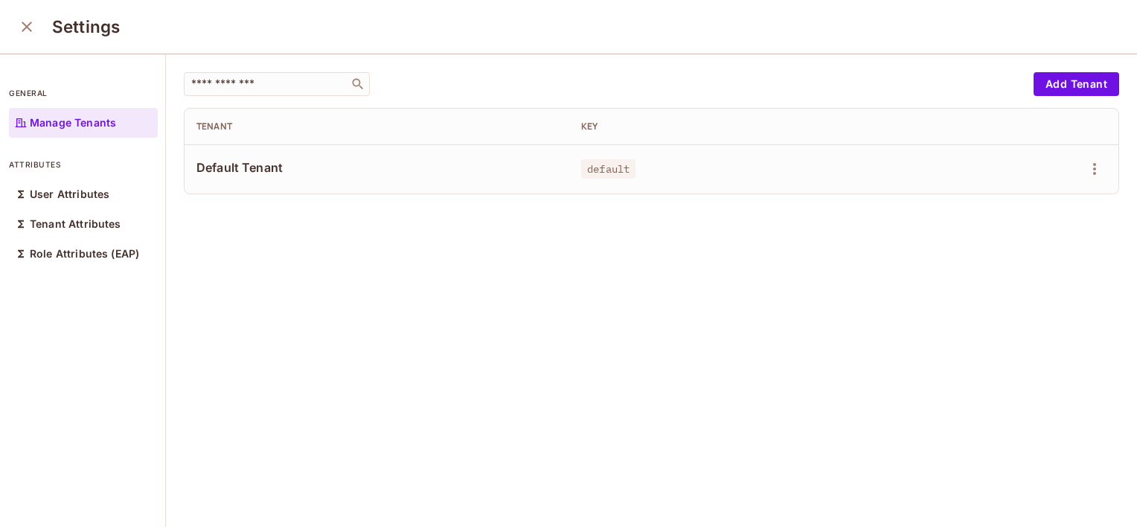
click at [36, 21] on button "close" at bounding box center [27, 27] width 30 height 30
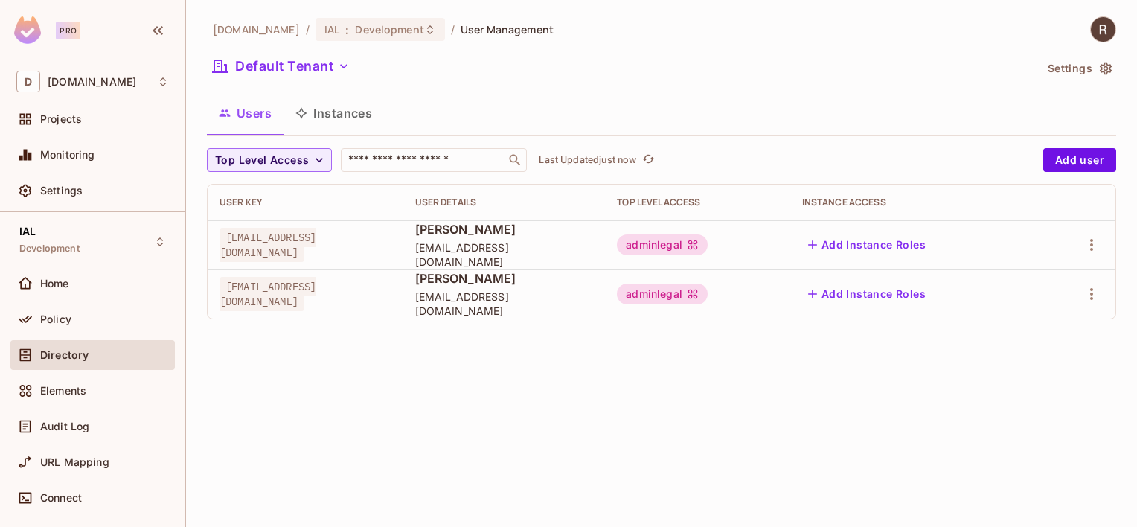
click at [321, 110] on button "Instances" at bounding box center [333, 112] width 100 height 37
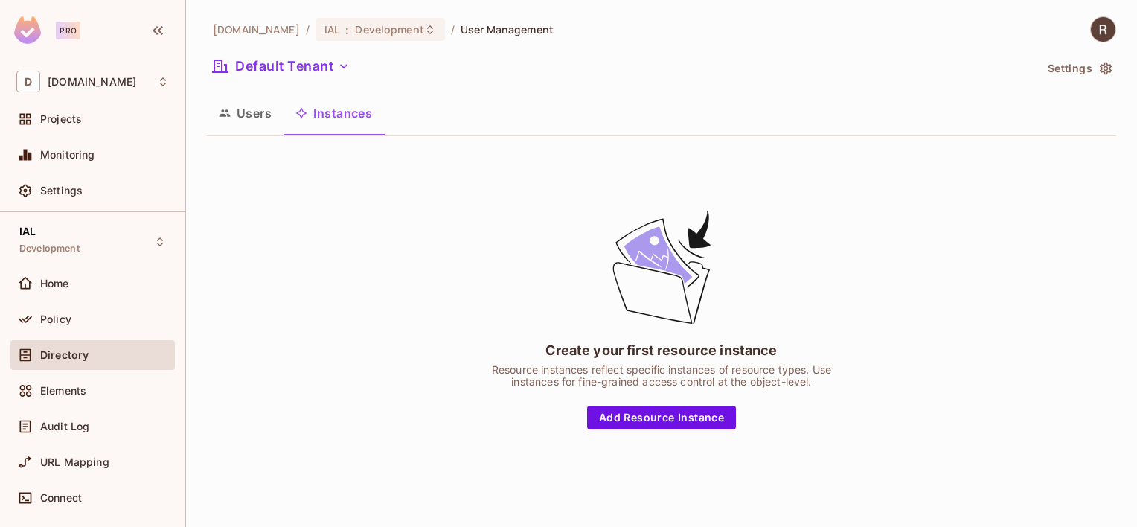
click at [257, 114] on button "Users" at bounding box center [245, 112] width 77 height 37
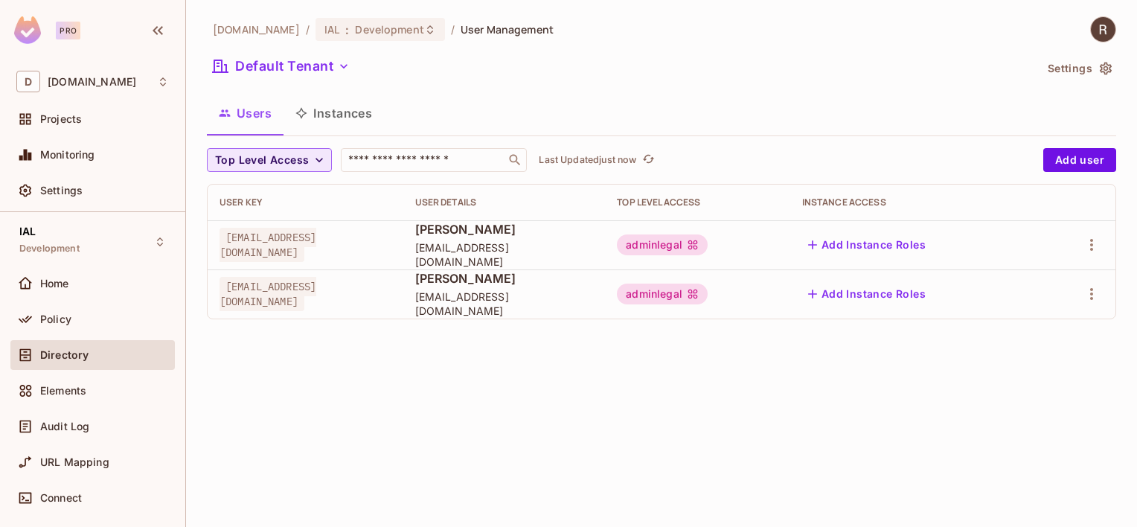
click at [304, 158] on span "Top Level Access" at bounding box center [262, 160] width 94 height 19
click at [384, 372] on div at bounding box center [568, 263] width 1137 height 527
click at [323, 158] on icon "button" at bounding box center [319, 160] width 15 height 15
click at [62, 192] on div at bounding box center [568, 263] width 1137 height 527
click at [58, 354] on span "Directory" at bounding box center [64, 355] width 48 height 12
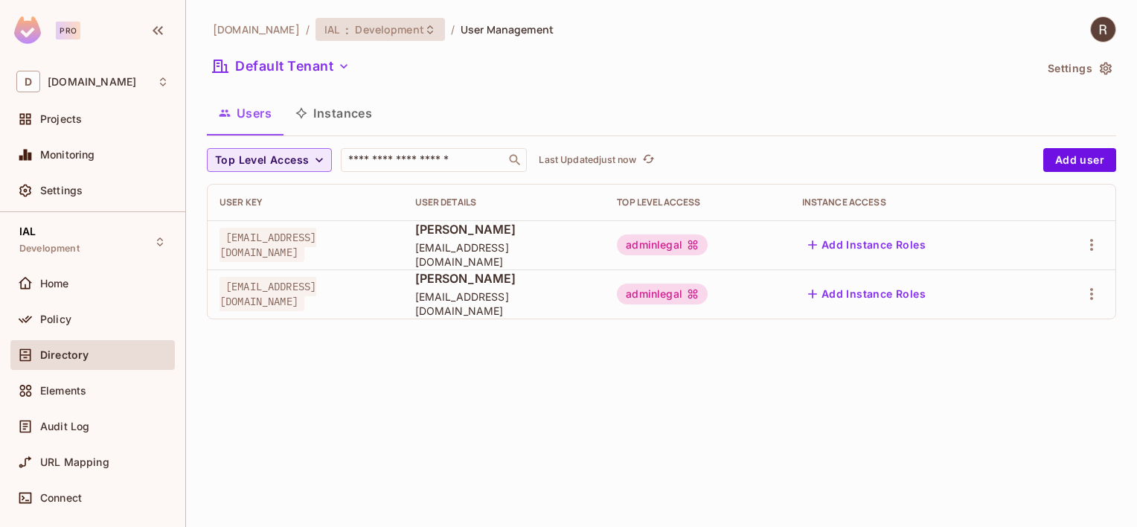
click at [344, 30] on span ":" at bounding box center [346, 30] width 5 height 12
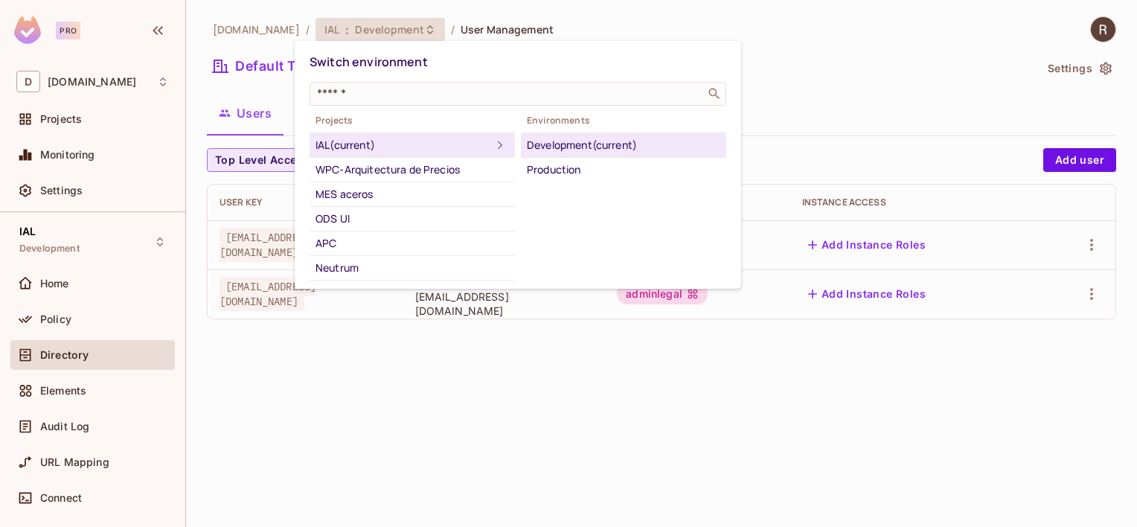
click at [339, 147] on div "IAL (current)" at bounding box center [403, 145] width 176 height 18
click at [386, 395] on div at bounding box center [568, 263] width 1137 height 527
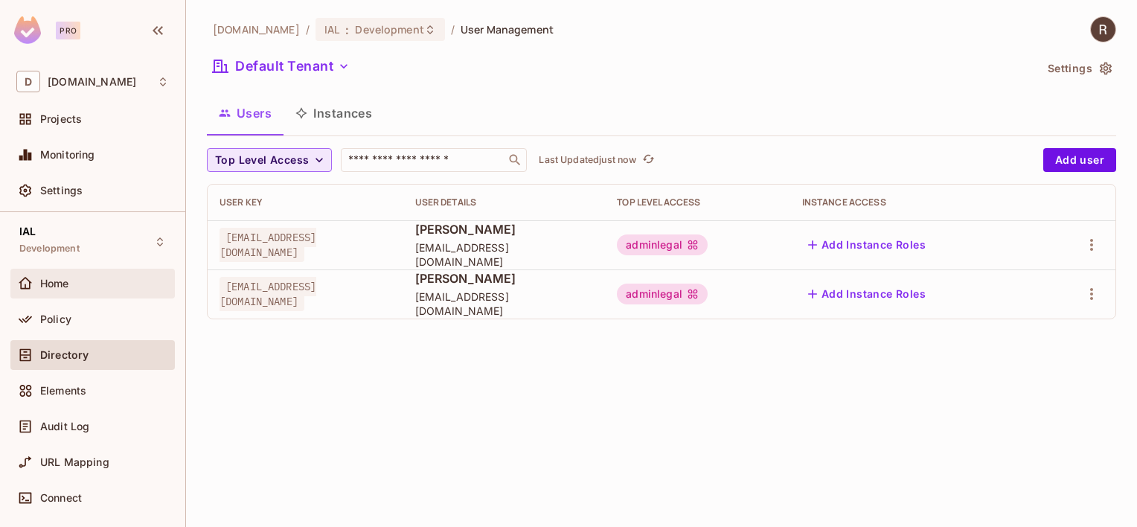
click at [45, 286] on span "Home" at bounding box center [54, 283] width 29 height 12
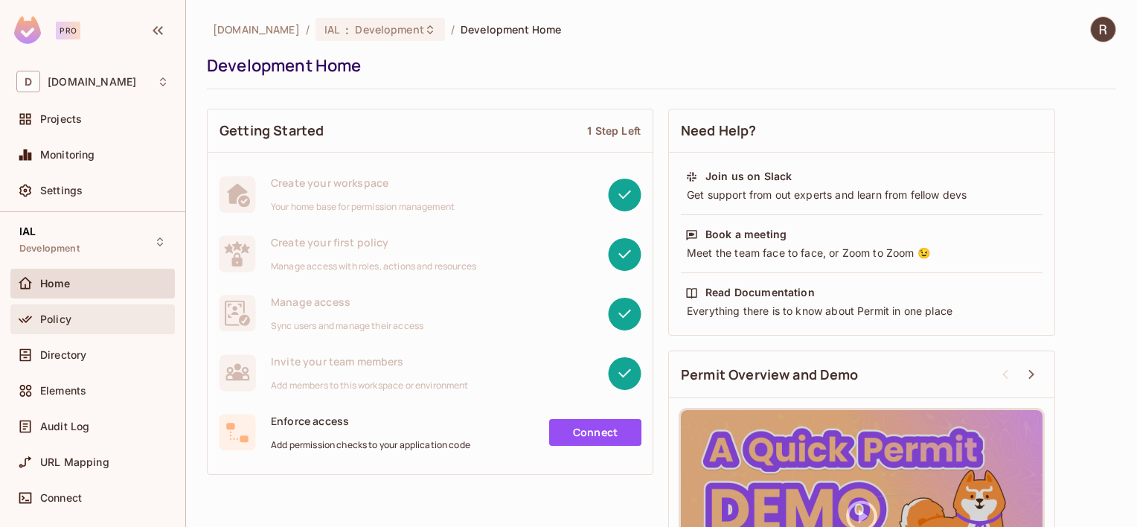
click at [60, 321] on span "Policy" at bounding box center [55, 319] width 31 height 12
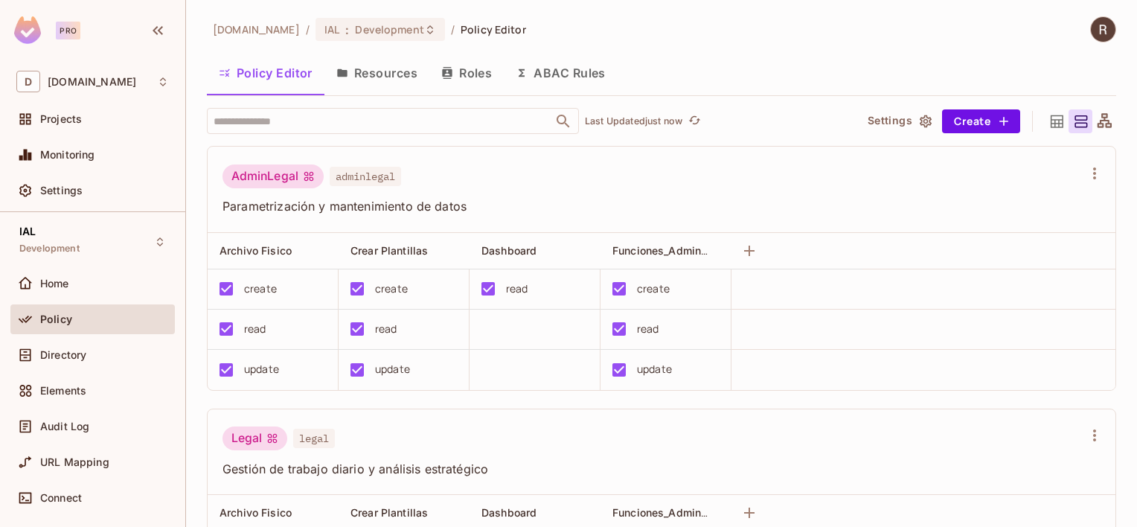
click at [469, 71] on button "Roles" at bounding box center [466, 72] width 74 height 37
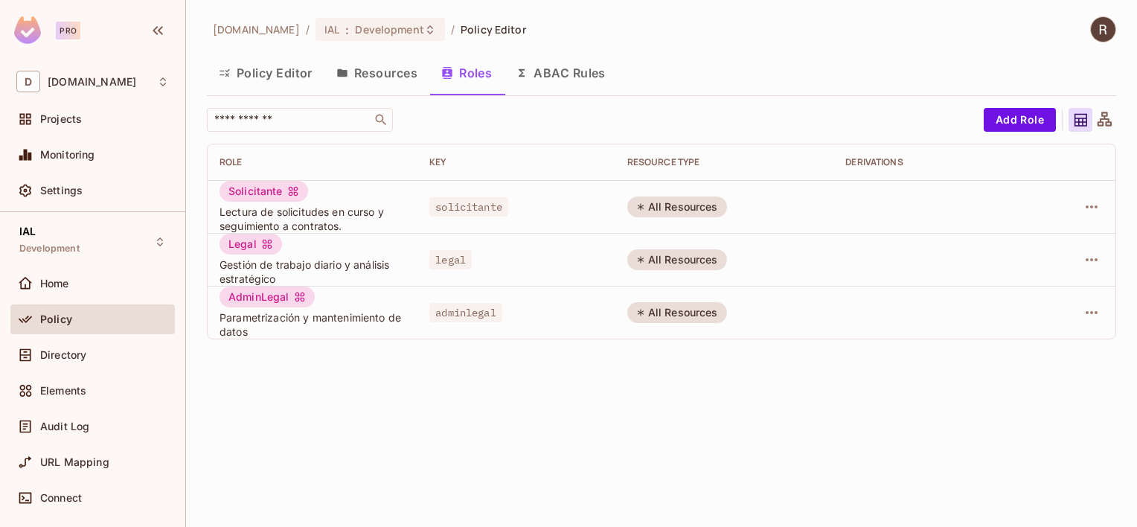
click at [283, 71] on button "Policy Editor" at bounding box center [266, 72] width 118 height 37
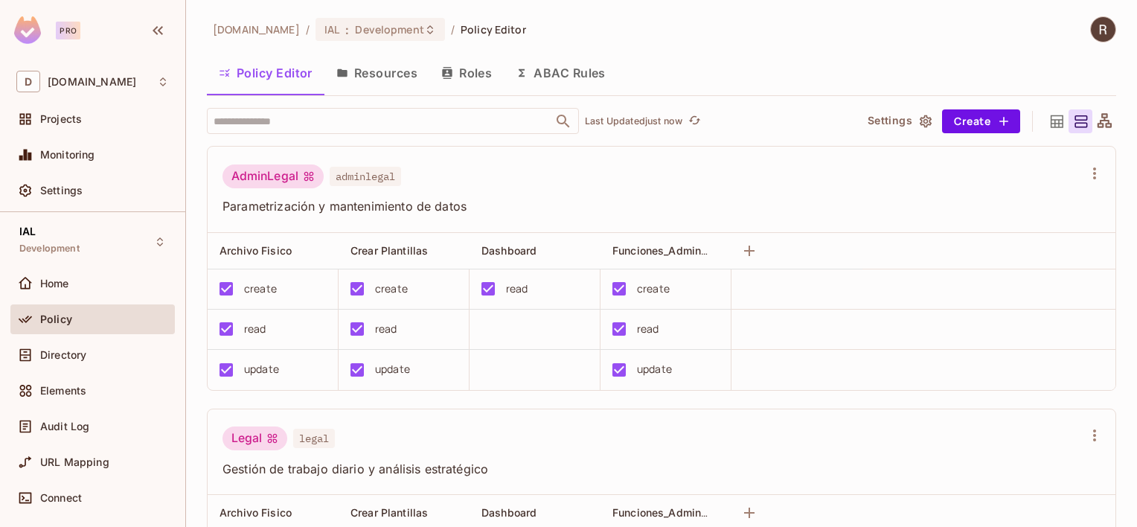
click at [464, 67] on button "Roles" at bounding box center [466, 72] width 74 height 37
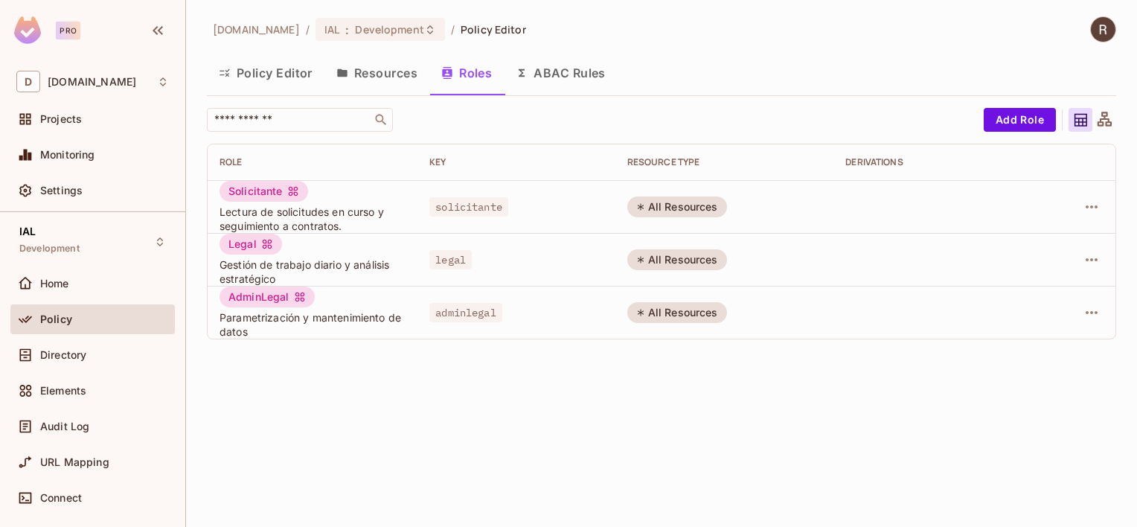
click at [259, 71] on button "Policy Editor" at bounding box center [266, 72] width 118 height 37
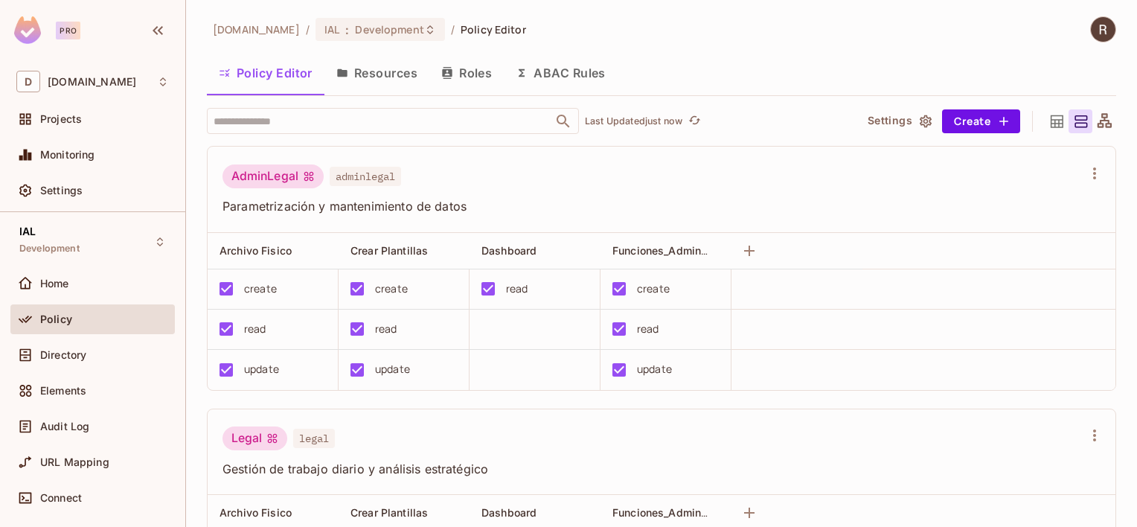
click at [345, 177] on span "adminlegal" at bounding box center [365, 176] width 71 height 19
click at [710, 181] on div "AdminLegal adminlegal" at bounding box center [652, 178] width 860 height 28
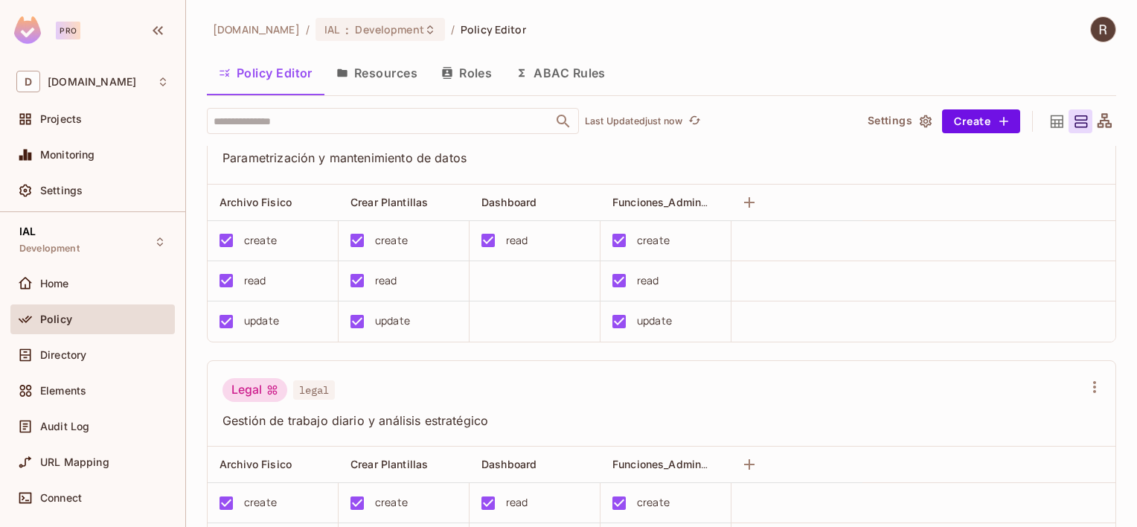
scroll to position [74, 0]
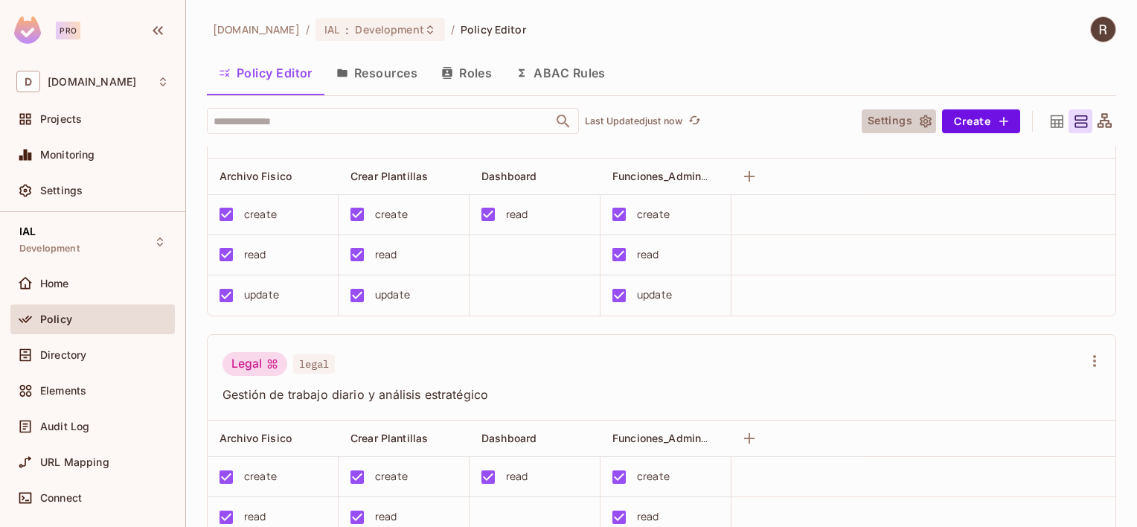
click at [918, 119] on icon "button" at bounding box center [925, 121] width 15 height 15
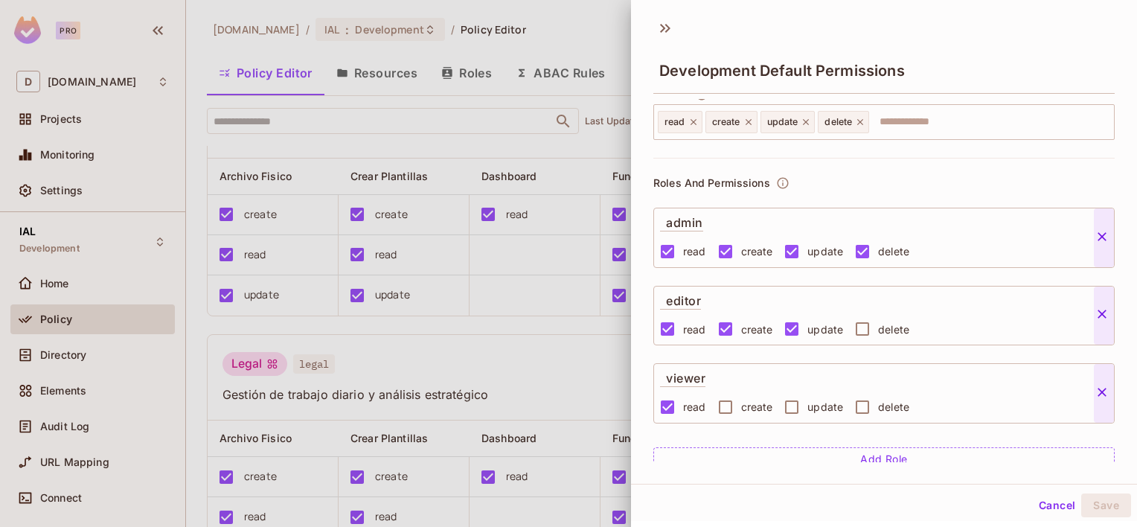
scroll to position [0, 0]
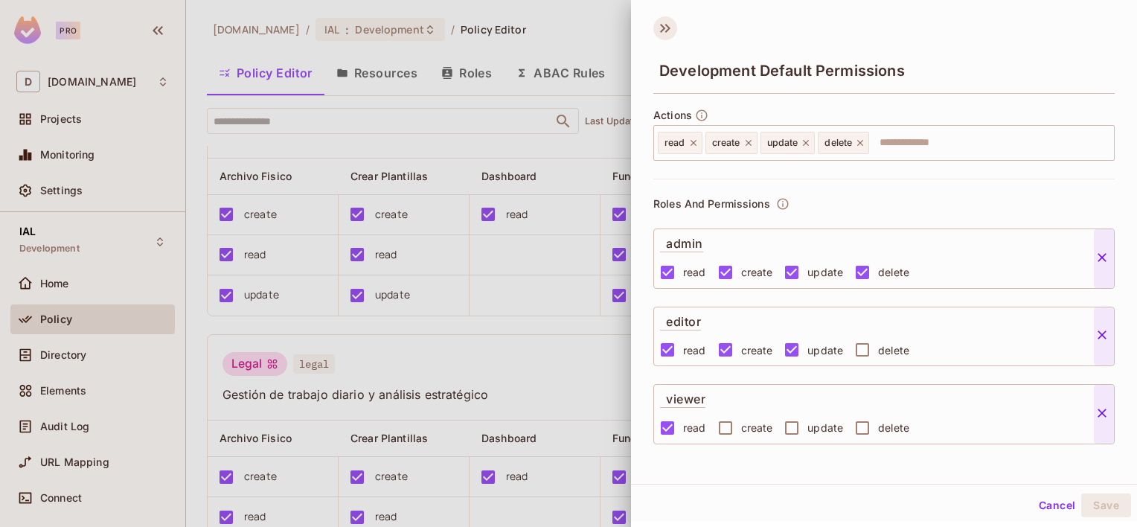
click at [667, 36] on icon at bounding box center [665, 28] width 24 height 24
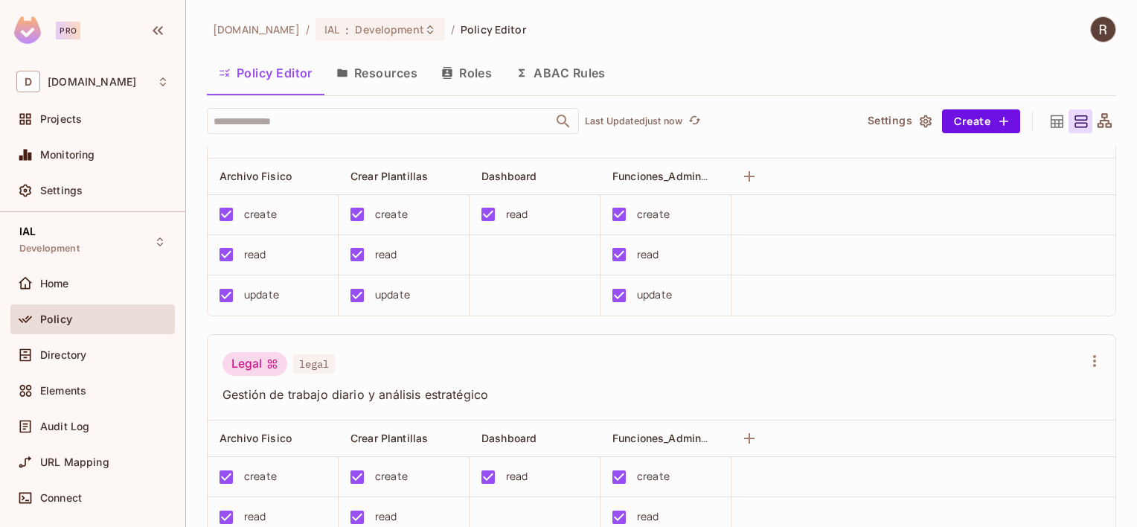
click at [388, 71] on button "Resources" at bounding box center [376, 72] width 105 height 37
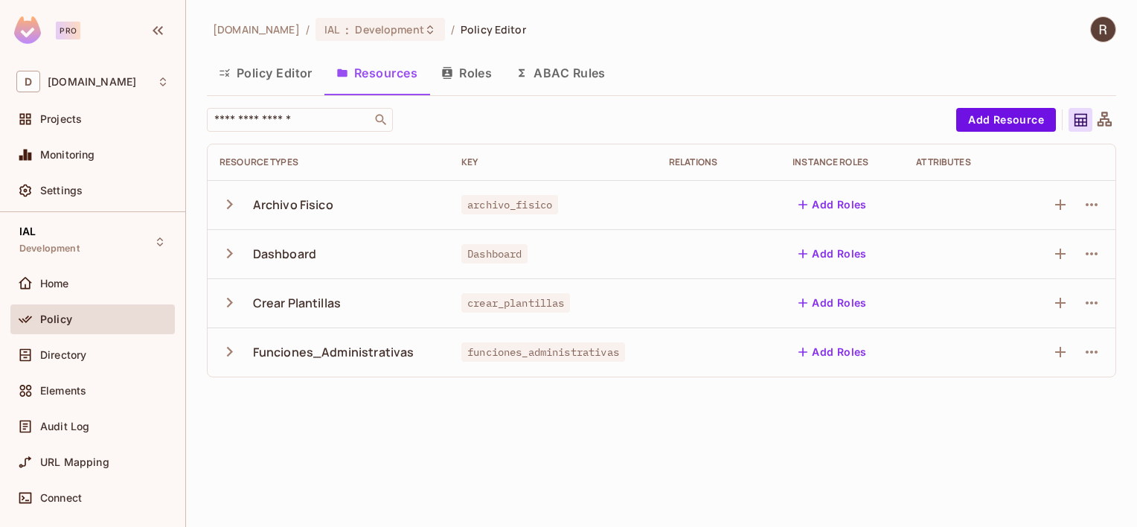
click at [470, 71] on button "Roles" at bounding box center [466, 72] width 74 height 37
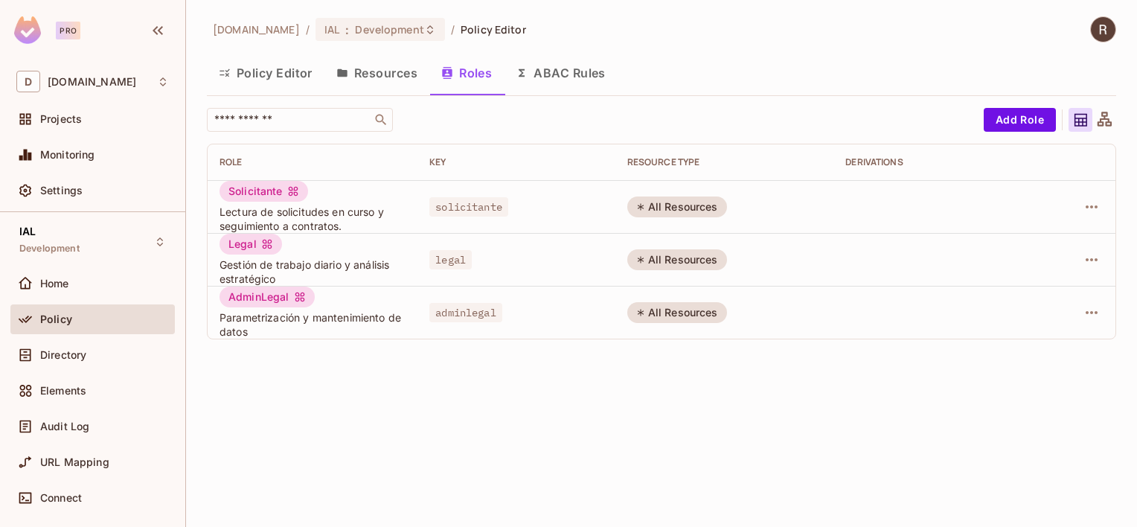
click at [588, 74] on button "ABAC Rules" at bounding box center [561, 72] width 114 height 37
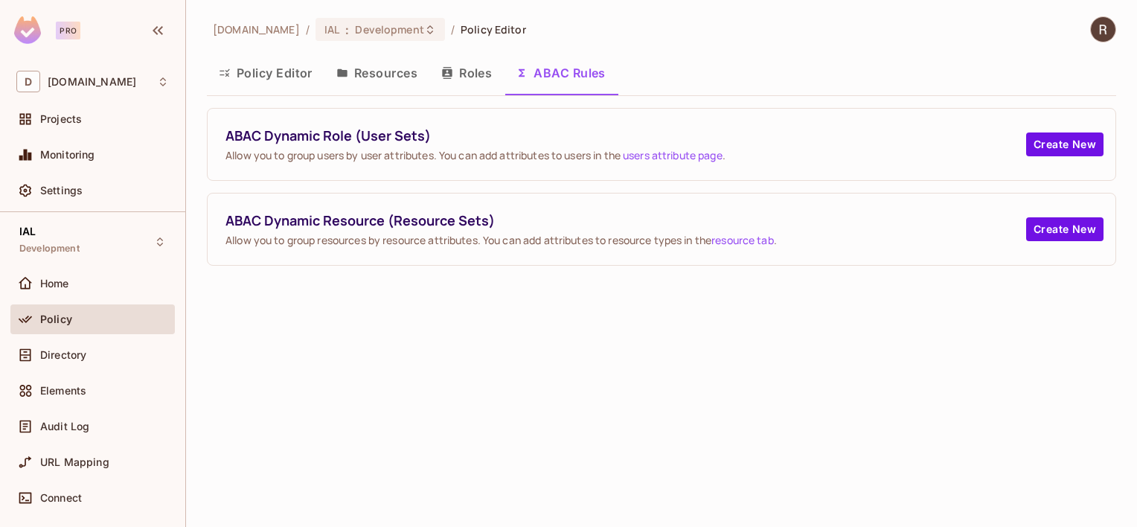
drag, startPoint x: 1080, startPoint y: 148, endPoint x: 841, endPoint y: 382, distance: 334.6
click at [841, 382] on div "deacero.com / IAL : Development / Policy Editor Policy Editor Resources Roles A…" at bounding box center [661, 263] width 951 height 527
click at [1071, 230] on button "Create New" at bounding box center [1064, 229] width 77 height 24
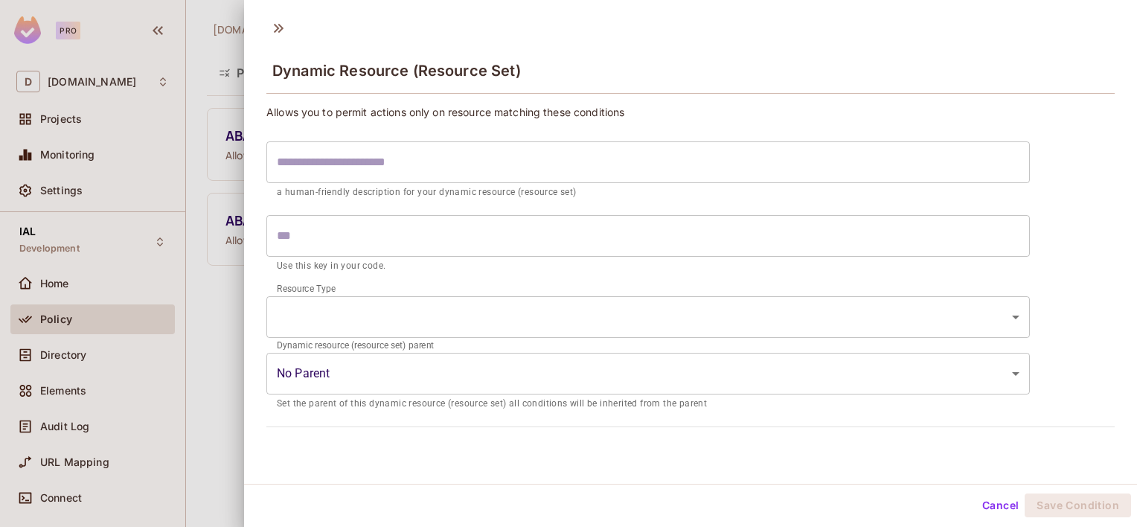
click at [462, 230] on input "text" at bounding box center [647, 236] width 763 height 42
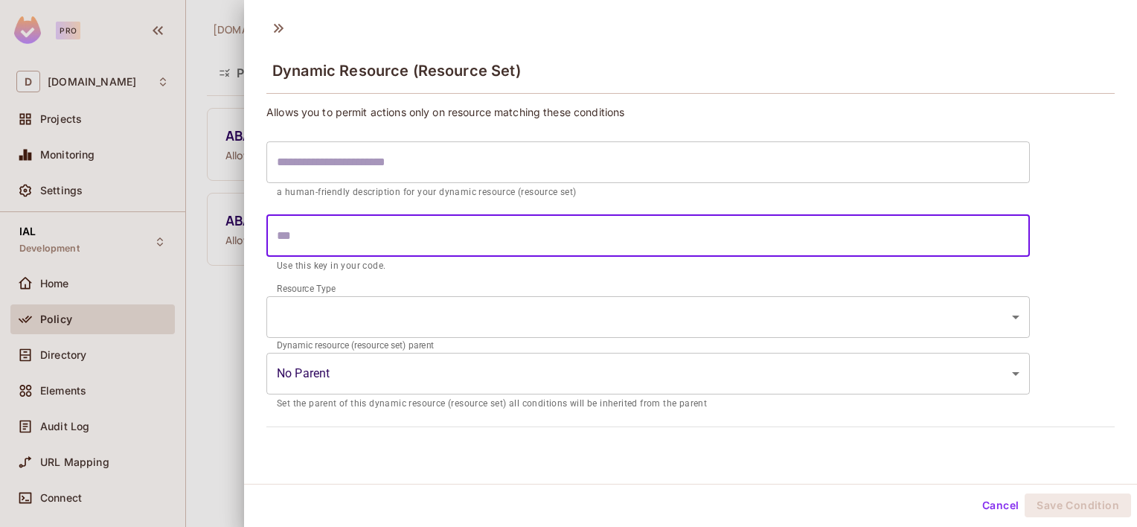
click at [463, 316] on body "Pro D deacero.com Projects Monitoring Settings IAL Development Home Policy Dire…" at bounding box center [568, 263] width 1137 height 527
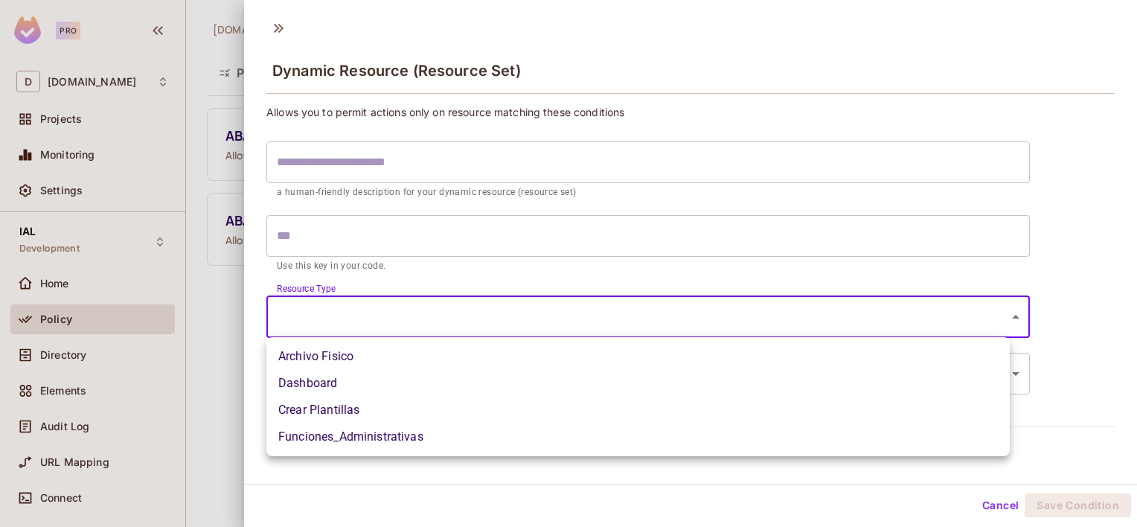
click at [509, 271] on div at bounding box center [568, 263] width 1137 height 527
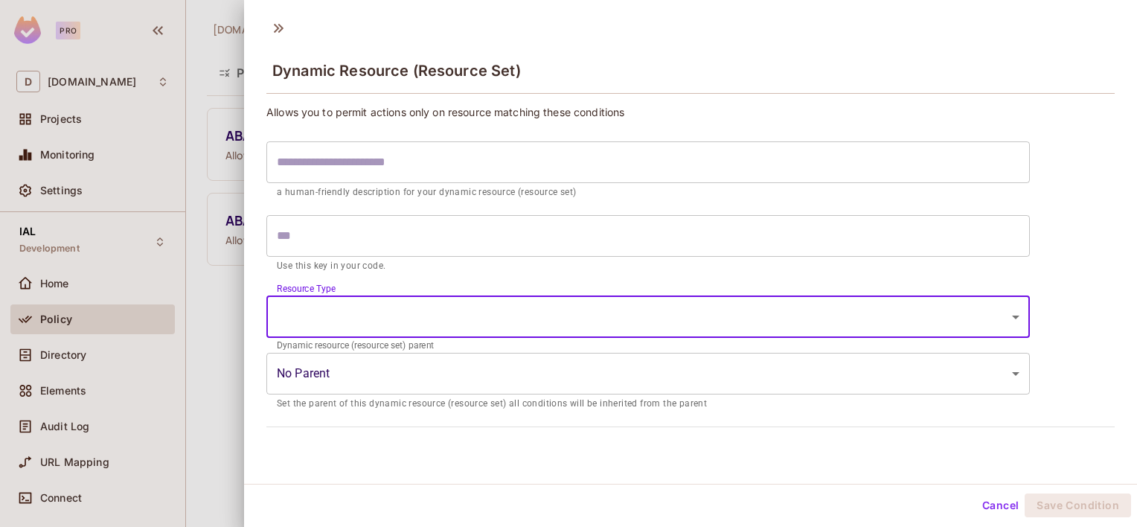
click at [481, 368] on body "Pro D deacero.com Projects Monitoring Settings IAL Development Home Policy Dire…" at bounding box center [568, 263] width 1137 height 527
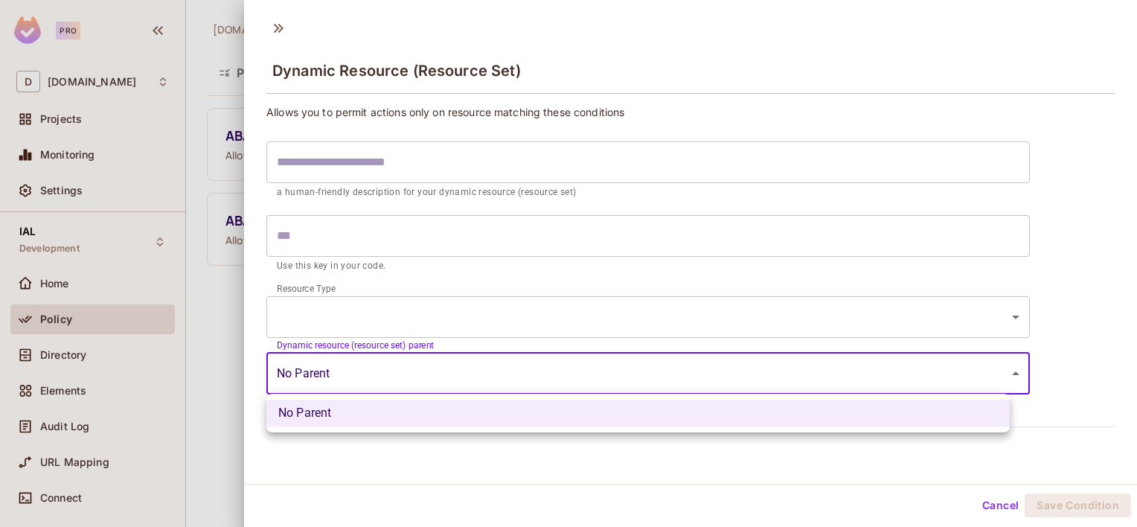
click at [1077, 397] on div at bounding box center [568, 263] width 1137 height 527
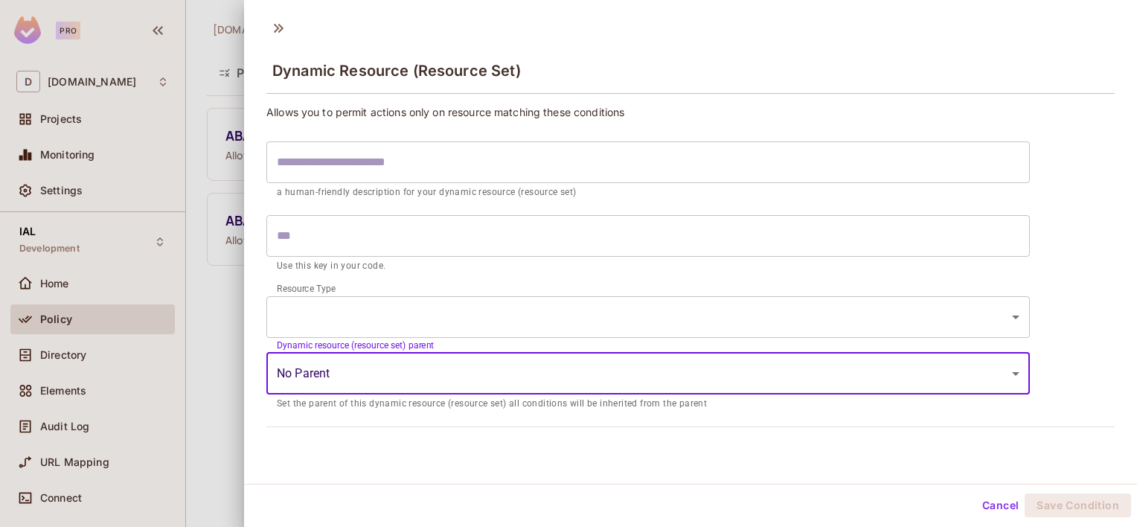
click at [492, 164] on input "text" at bounding box center [647, 162] width 763 height 42
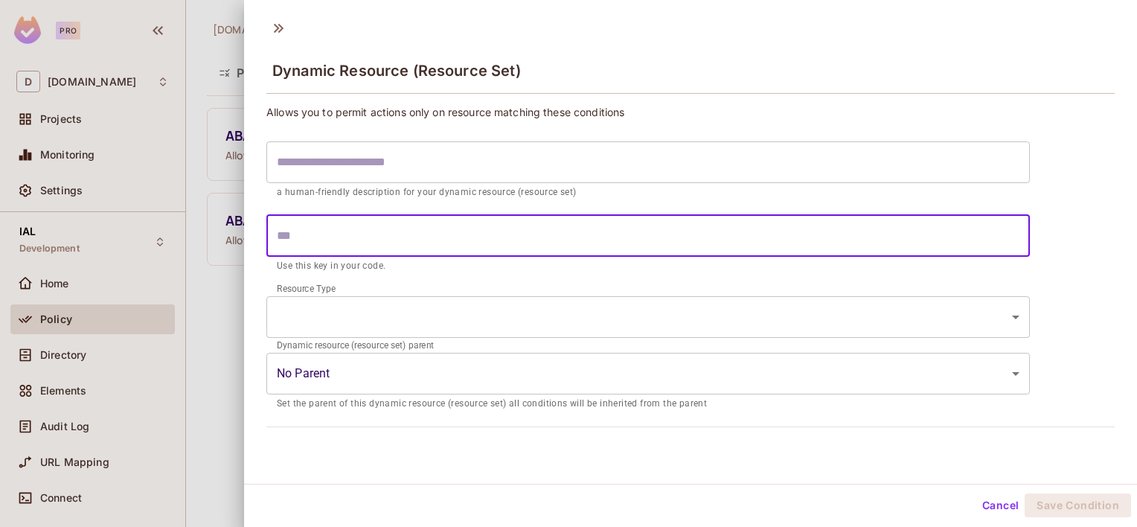
click at [375, 240] on input "text" at bounding box center [647, 236] width 763 height 42
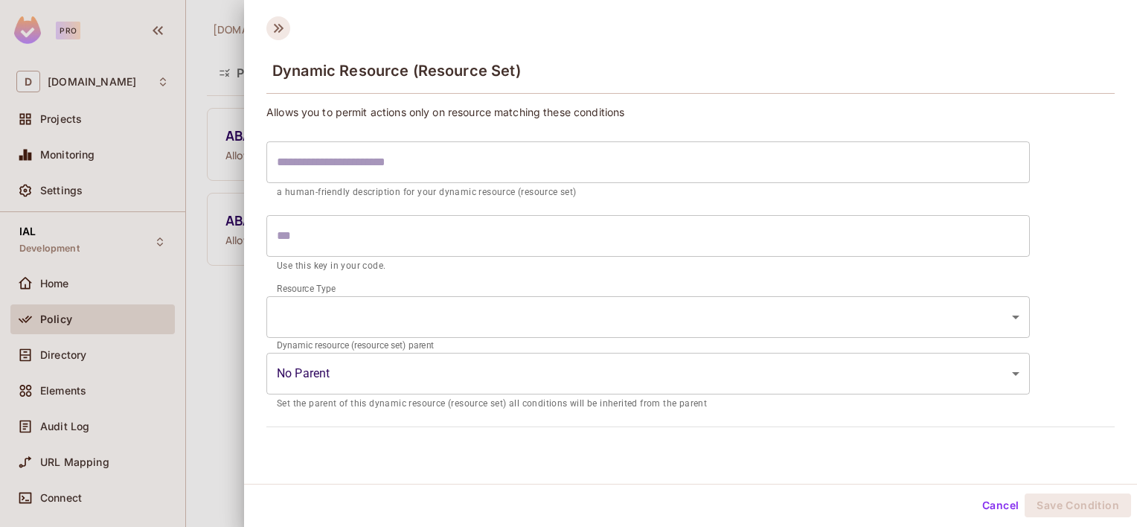
click at [281, 24] on icon at bounding box center [278, 28] width 24 height 24
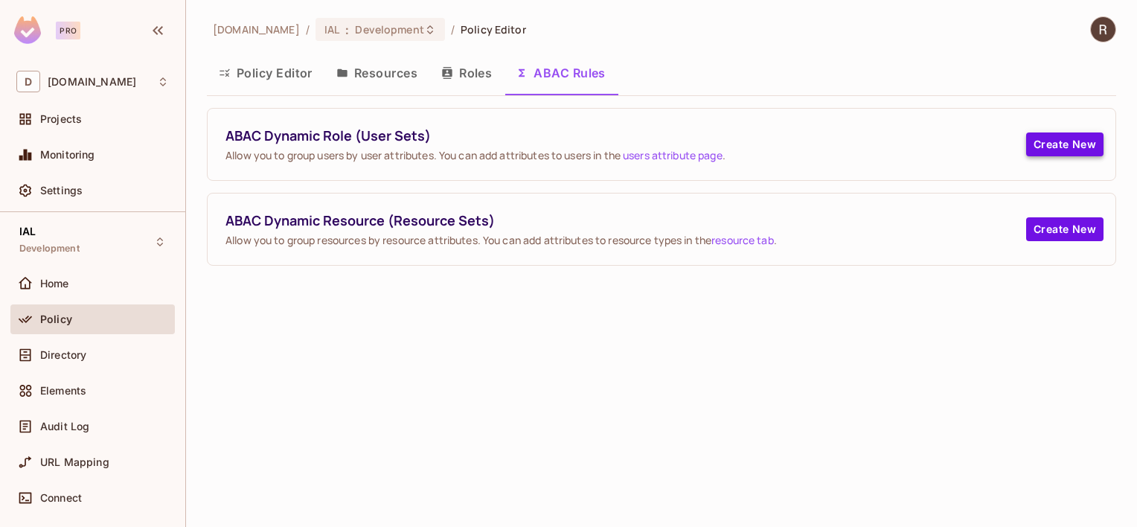
click at [1054, 149] on button "Create New" at bounding box center [1064, 144] width 77 height 24
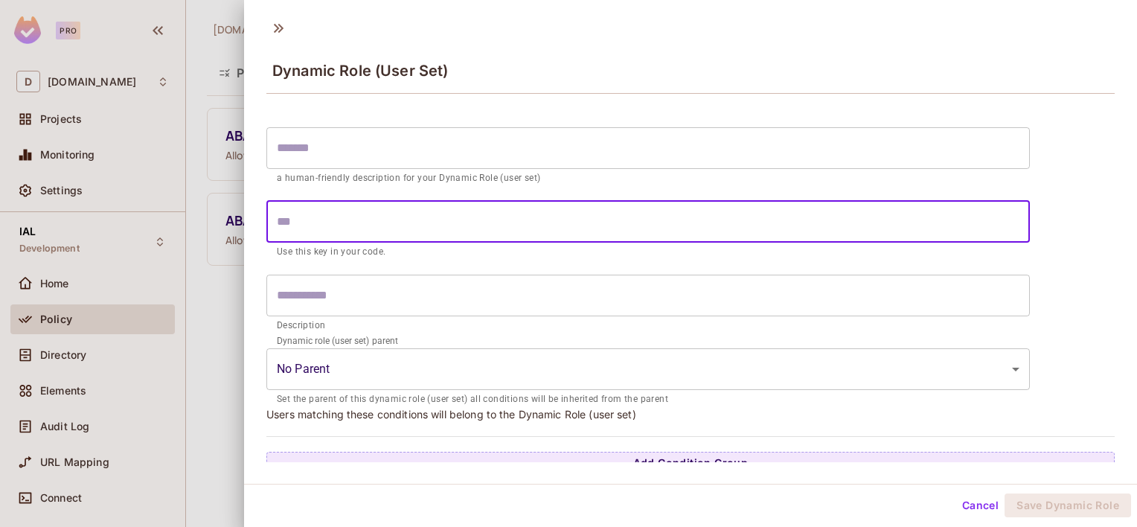
click at [554, 208] on input "text" at bounding box center [647, 222] width 763 height 42
click at [321, 295] on input "text" at bounding box center [647, 296] width 763 height 42
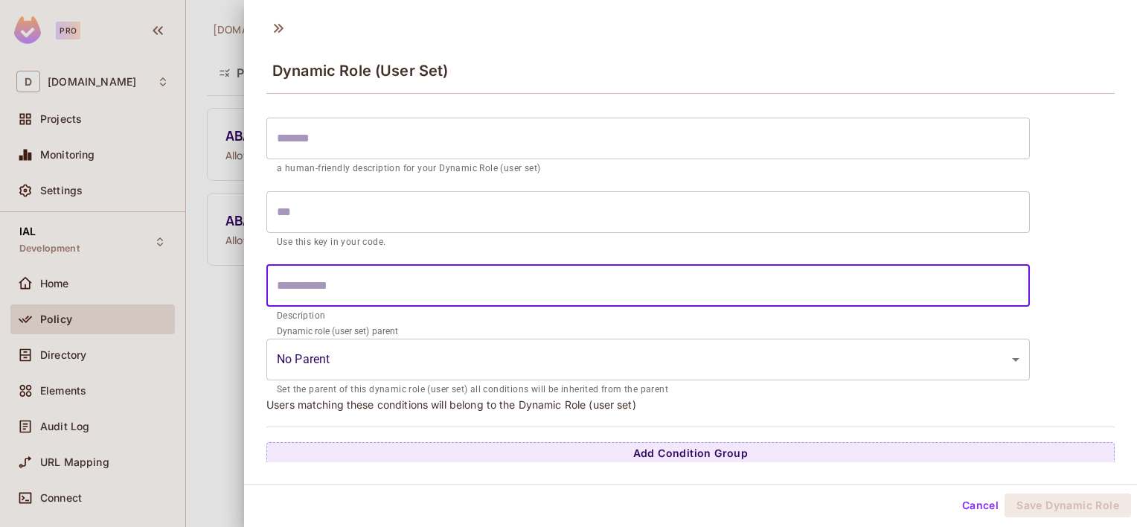
scroll to position [13, 0]
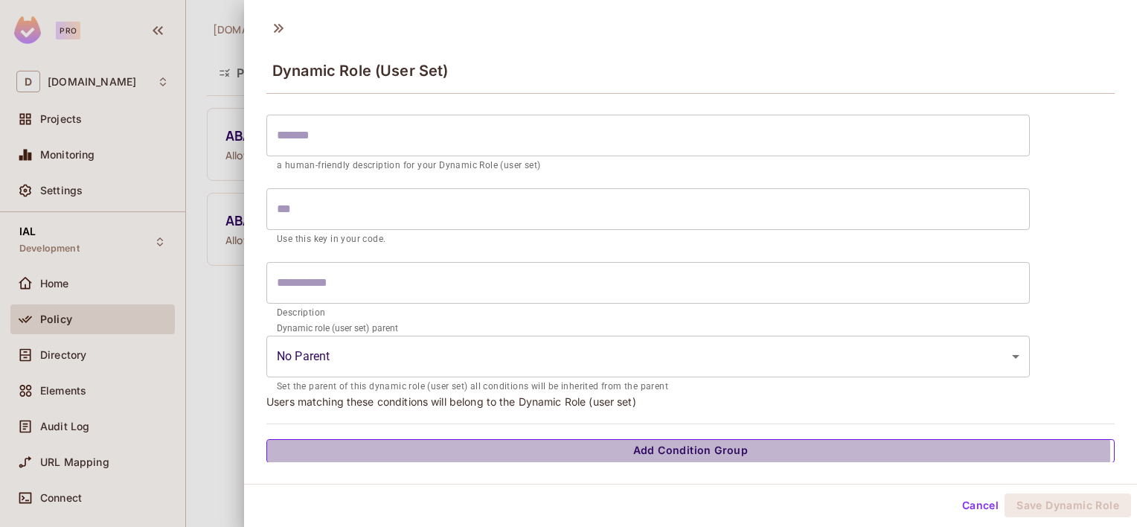
click at [688, 450] on button "Add Condition Group" at bounding box center [690, 451] width 848 height 24
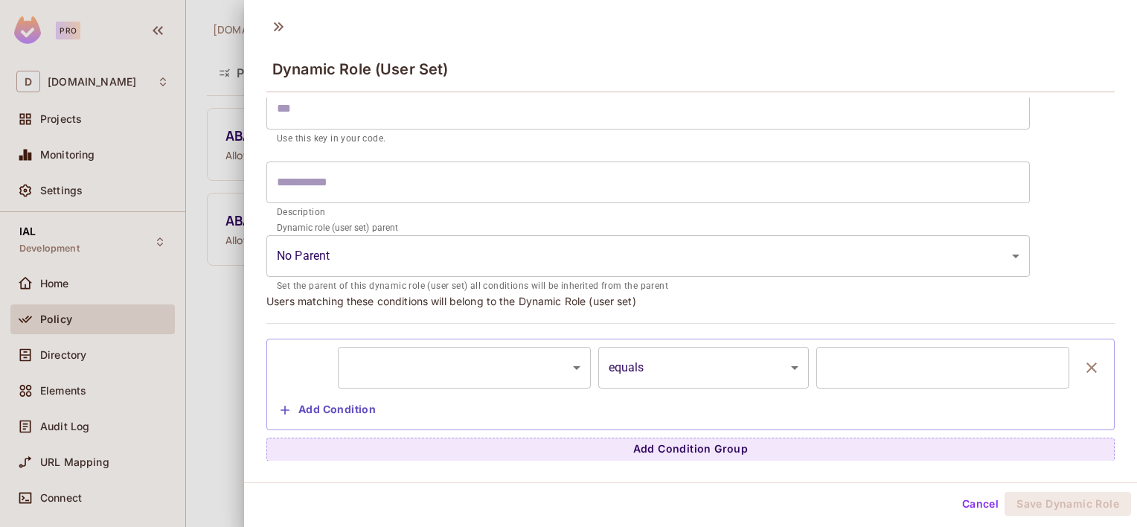
scroll to position [2, 0]
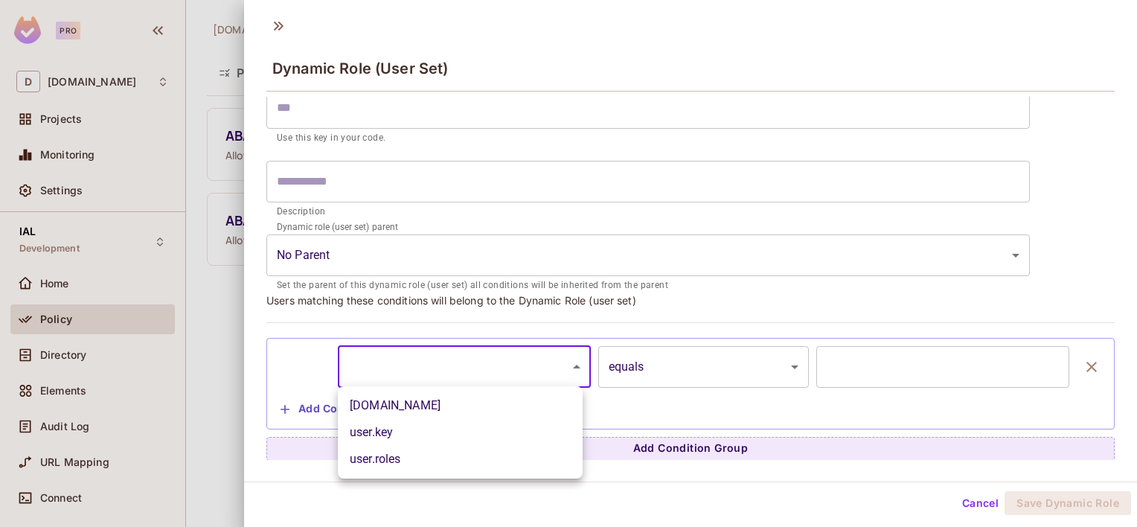
click at [518, 360] on body "Pro D deacero.com Projects Monitoring Settings IAL Development Home Policy Dire…" at bounding box center [568, 263] width 1137 height 527
click at [378, 401] on li "user.email" at bounding box center [460, 405] width 245 height 27
type input "**********"
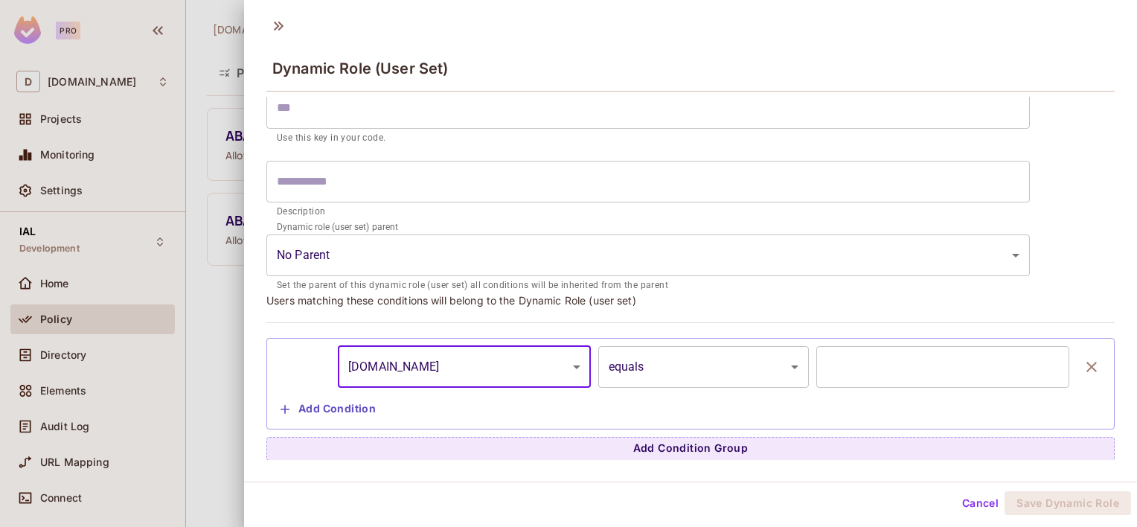
click at [697, 372] on body "**********" at bounding box center [568, 263] width 1137 height 527
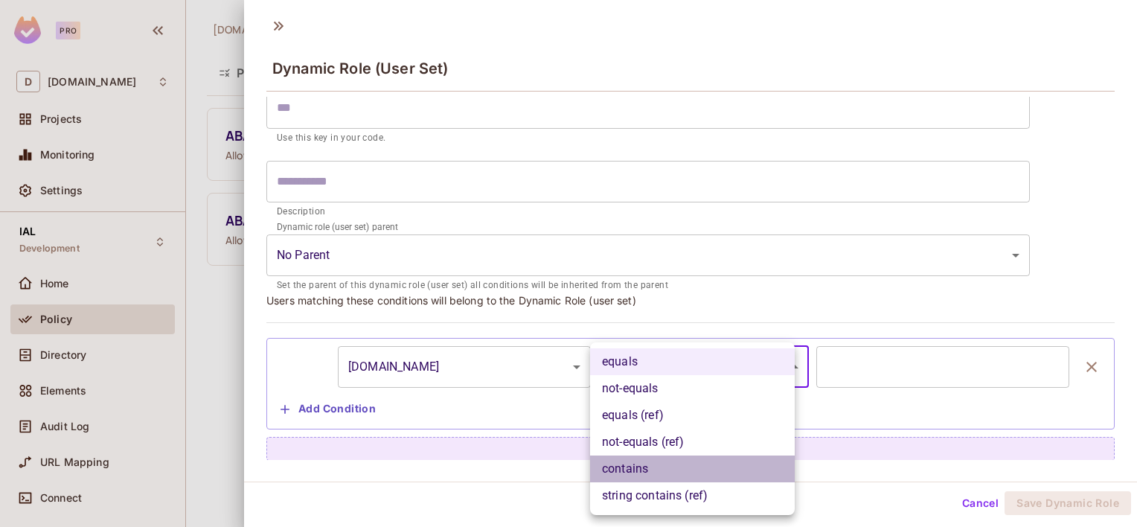
click at [642, 464] on li "contains" at bounding box center [692, 468] width 205 height 27
type input "********"
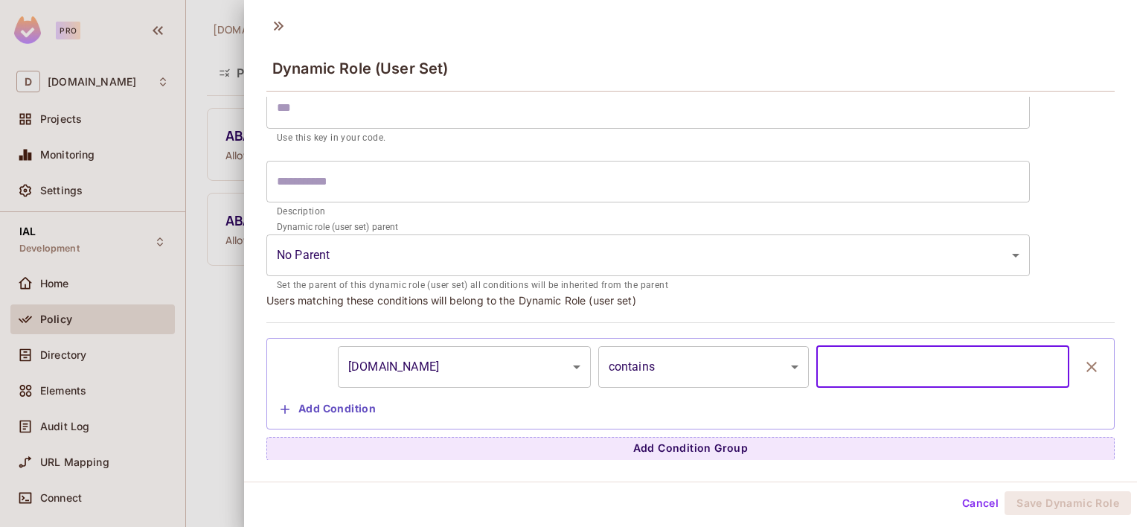
click at [858, 370] on input "text" at bounding box center [942, 367] width 253 height 42
type input "**********"
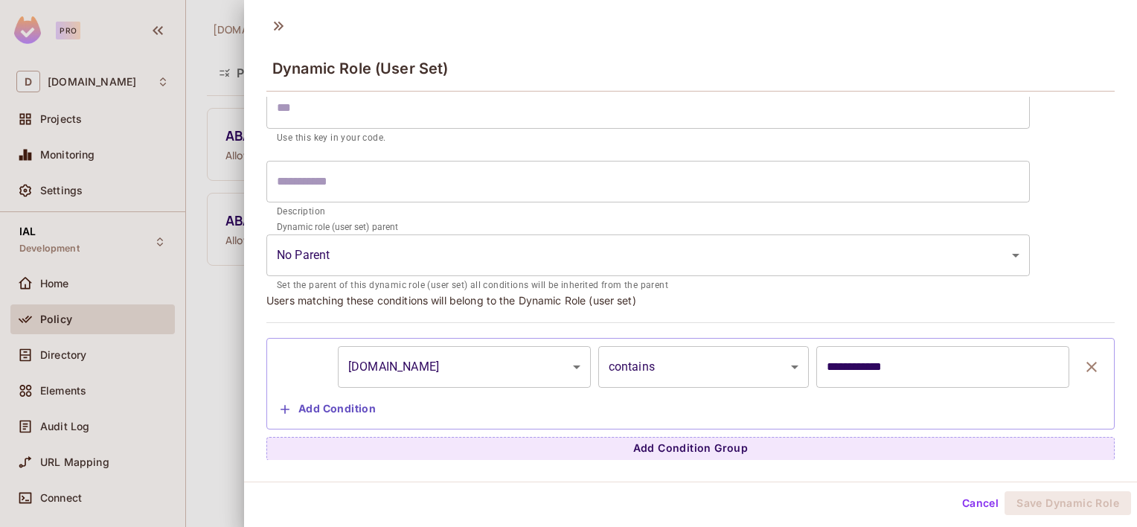
click at [879, 406] on div "**********" at bounding box center [691, 383] width 832 height 75
click at [426, 256] on body "**********" at bounding box center [568, 263] width 1137 height 527
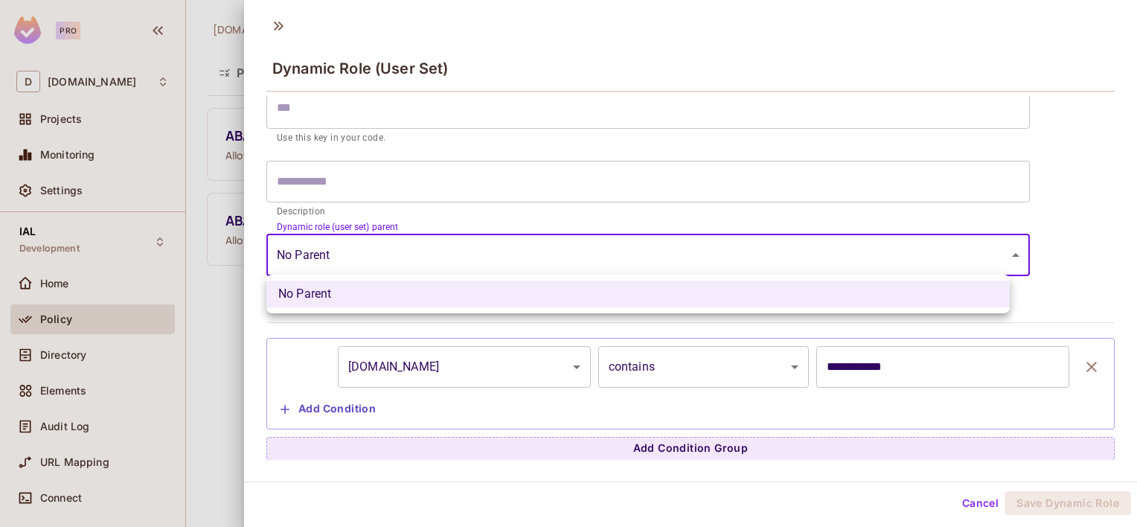
click at [426, 256] on div at bounding box center [568, 263] width 1137 height 527
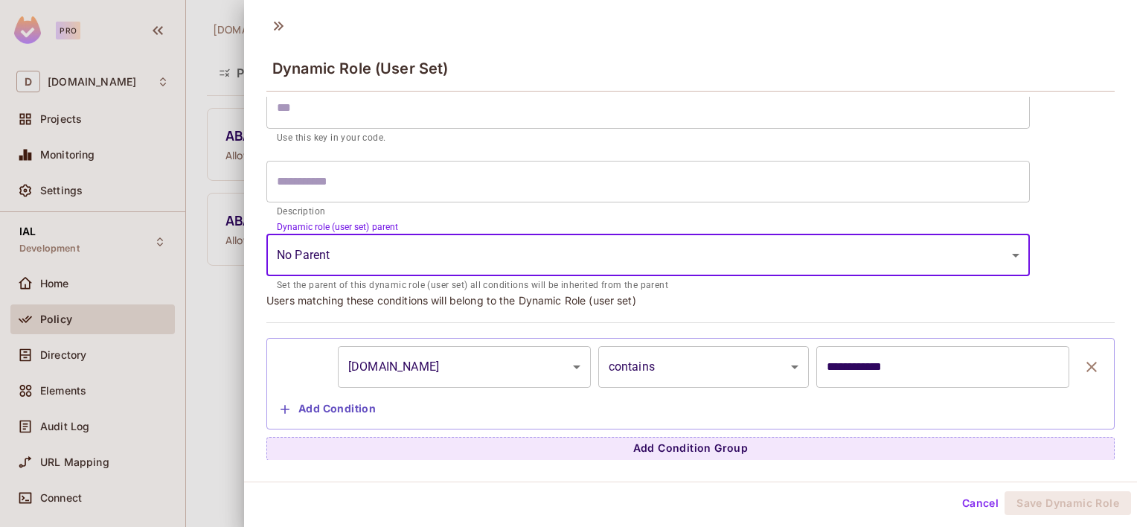
click at [397, 178] on input "text" at bounding box center [647, 182] width 763 height 42
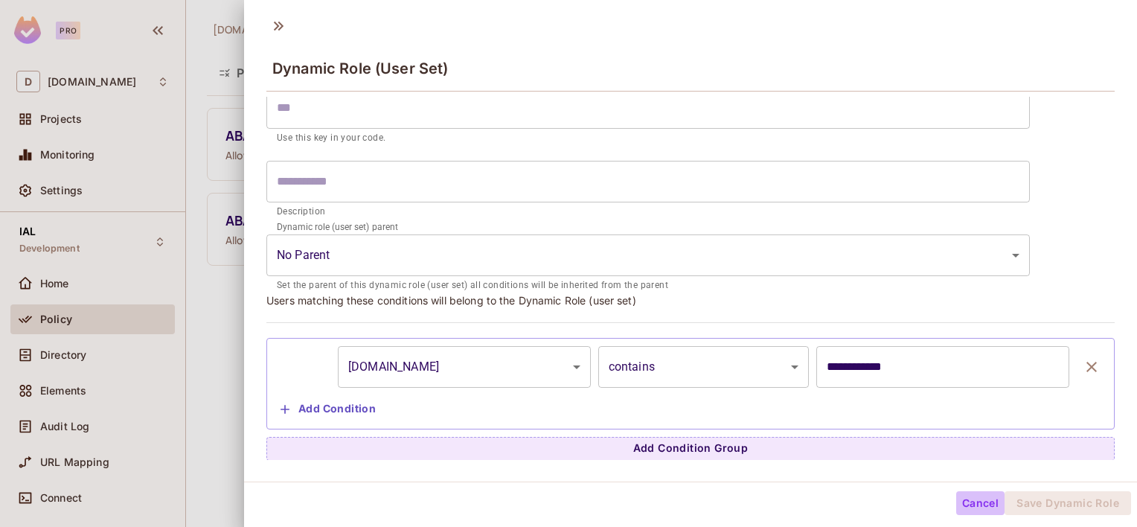
click at [971, 498] on button "Cancel" at bounding box center [980, 503] width 48 height 24
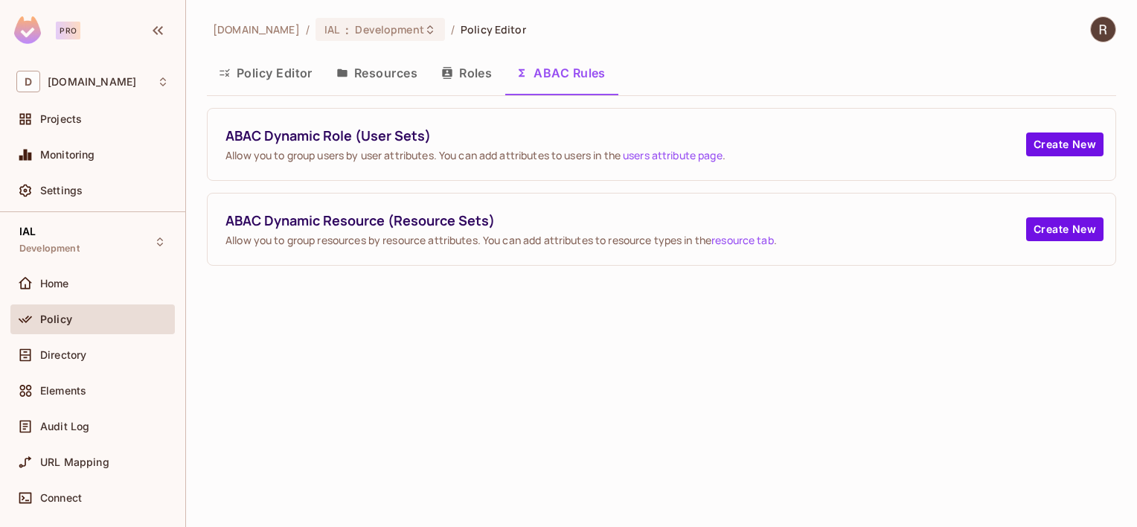
click at [709, 384] on div "deacero.com / IAL : Development / Policy Editor Policy Editor Resources Roles A…" at bounding box center [661, 263] width 951 height 527
click at [464, 70] on button "Roles" at bounding box center [466, 72] width 74 height 37
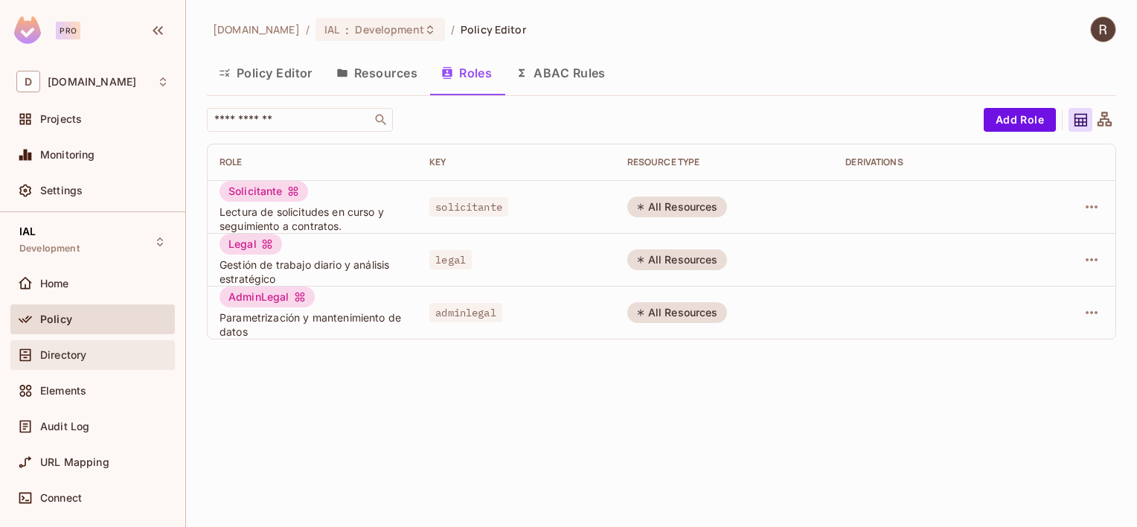
click at [72, 359] on span "Directory" at bounding box center [63, 355] width 46 height 12
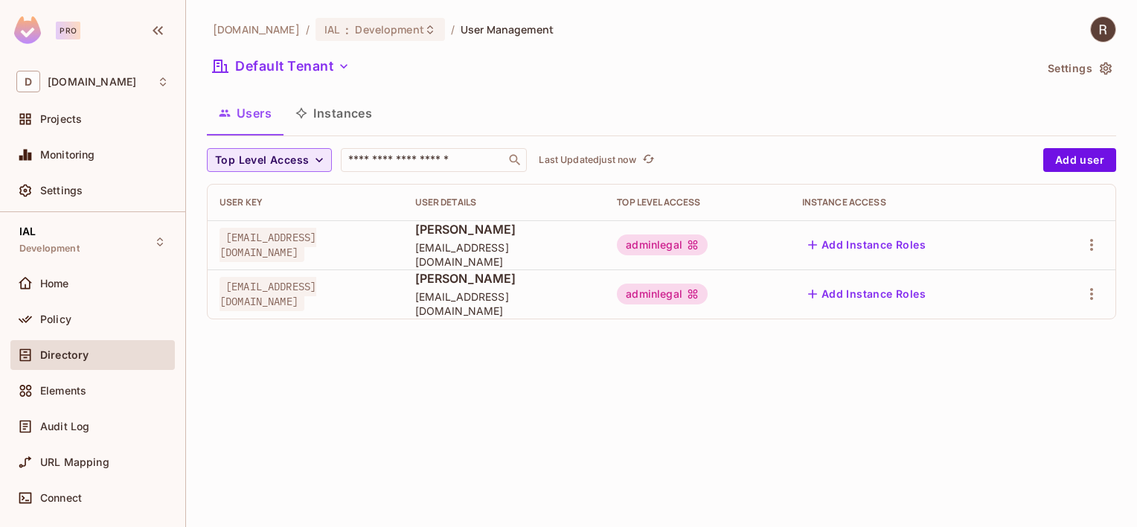
click at [320, 156] on icon "button" at bounding box center [319, 160] width 15 height 15
click at [320, 156] on div at bounding box center [568, 263] width 1137 height 527
click at [324, 114] on button "Instances" at bounding box center [333, 112] width 100 height 37
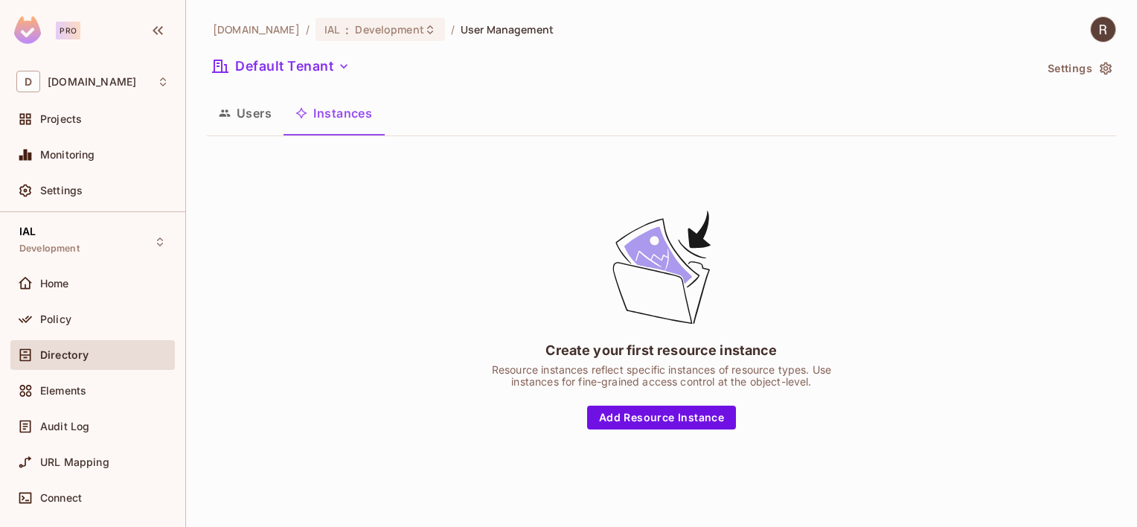
click at [244, 116] on button "Users" at bounding box center [245, 112] width 77 height 37
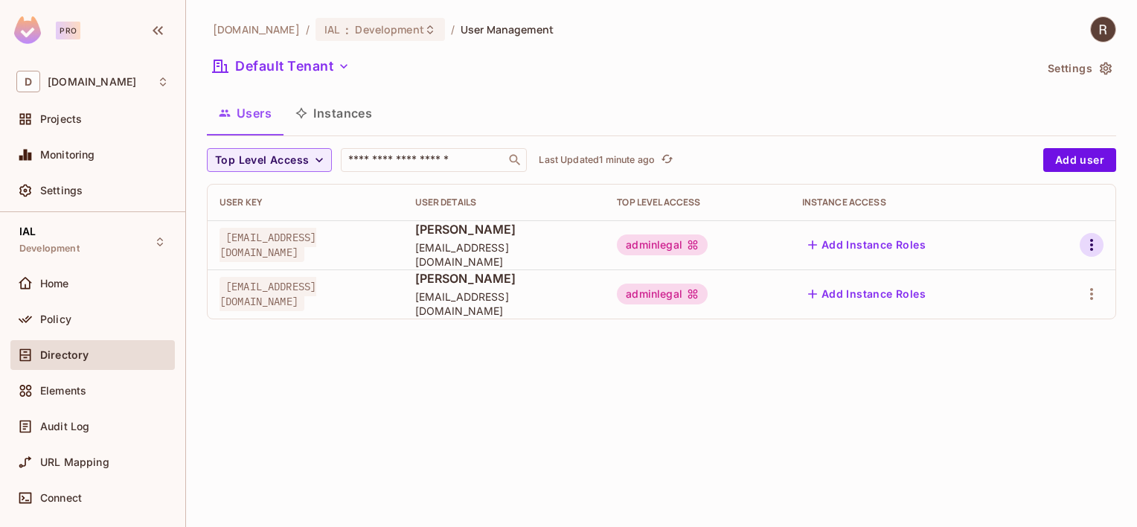
click at [1093, 247] on icon "button" at bounding box center [1091, 245] width 18 height 18
click at [1038, 309] on div "Edit Attributes" at bounding box center [1040, 311] width 74 height 15
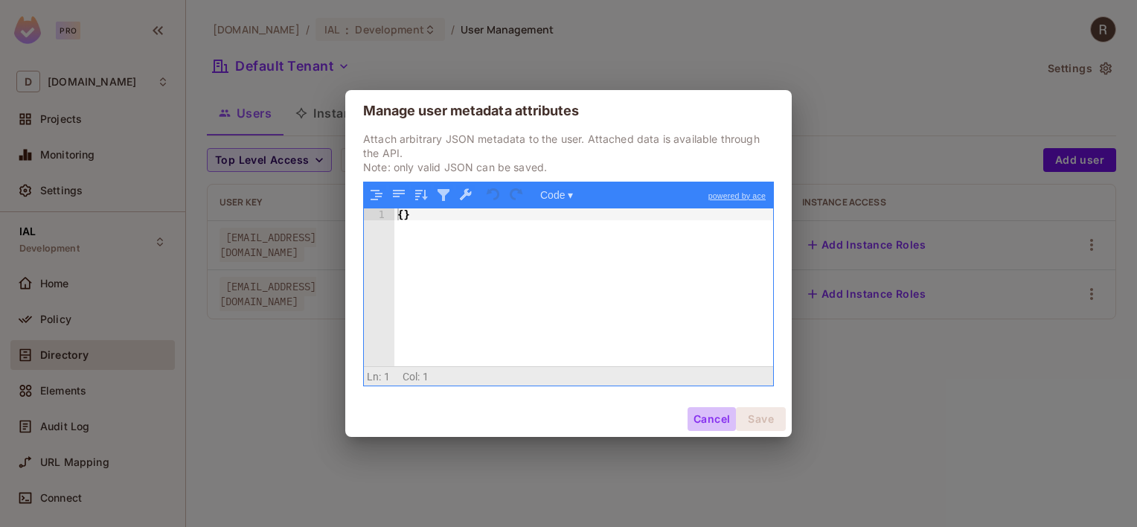
drag, startPoint x: 715, startPoint y: 422, endPoint x: 731, endPoint y: 397, distance: 29.5
click at [715, 421] on button "Cancel" at bounding box center [711, 419] width 48 height 24
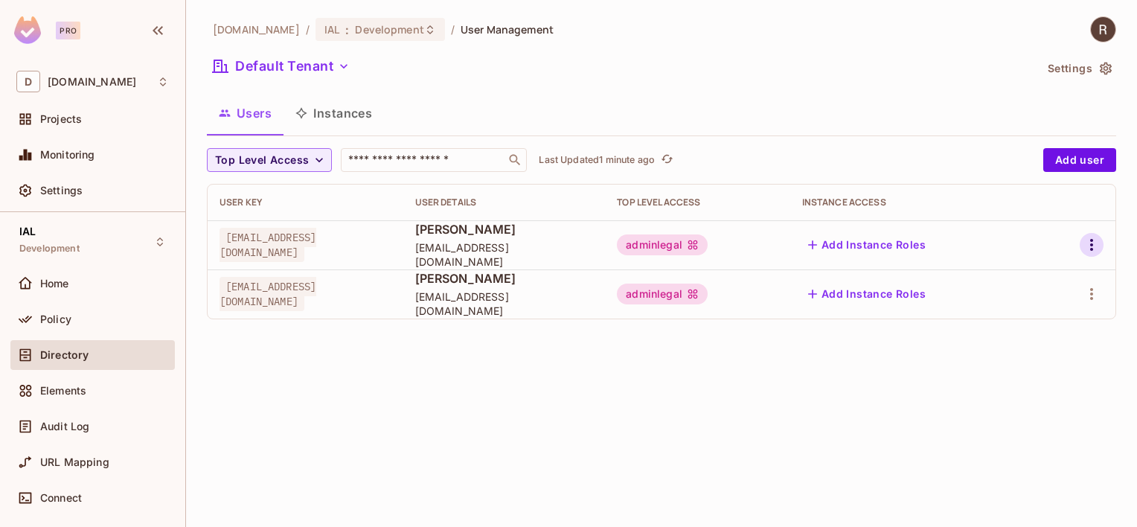
click at [1084, 245] on icon "button" at bounding box center [1091, 245] width 18 height 18
click at [780, 404] on div at bounding box center [568, 263] width 1137 height 527
click at [57, 352] on span "Directory" at bounding box center [64, 355] width 48 height 12
click at [330, 109] on button "Instances" at bounding box center [333, 112] width 100 height 37
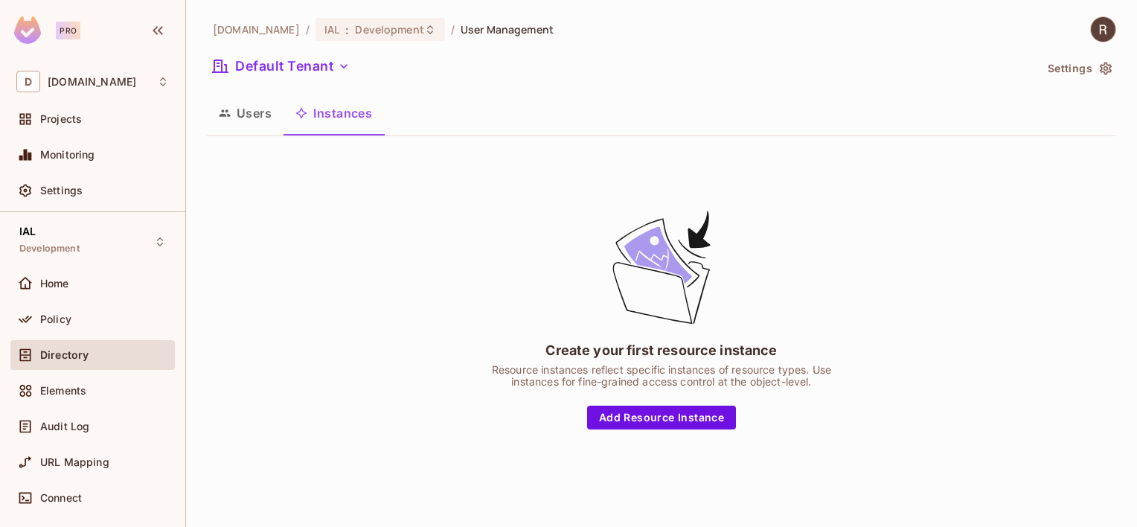
click at [243, 113] on button "Users" at bounding box center [245, 112] width 77 height 37
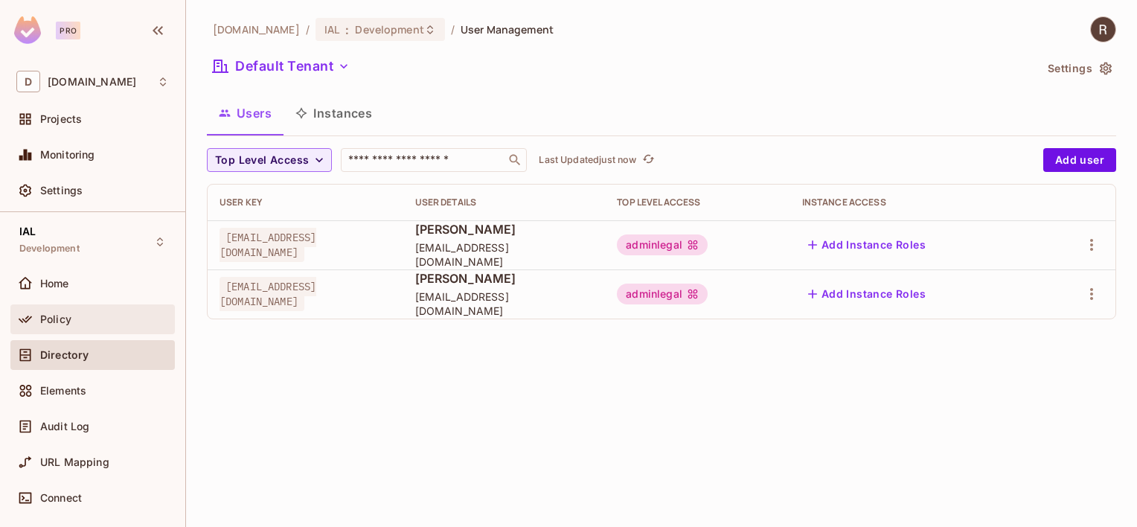
click at [68, 314] on span "Policy" at bounding box center [55, 319] width 31 height 12
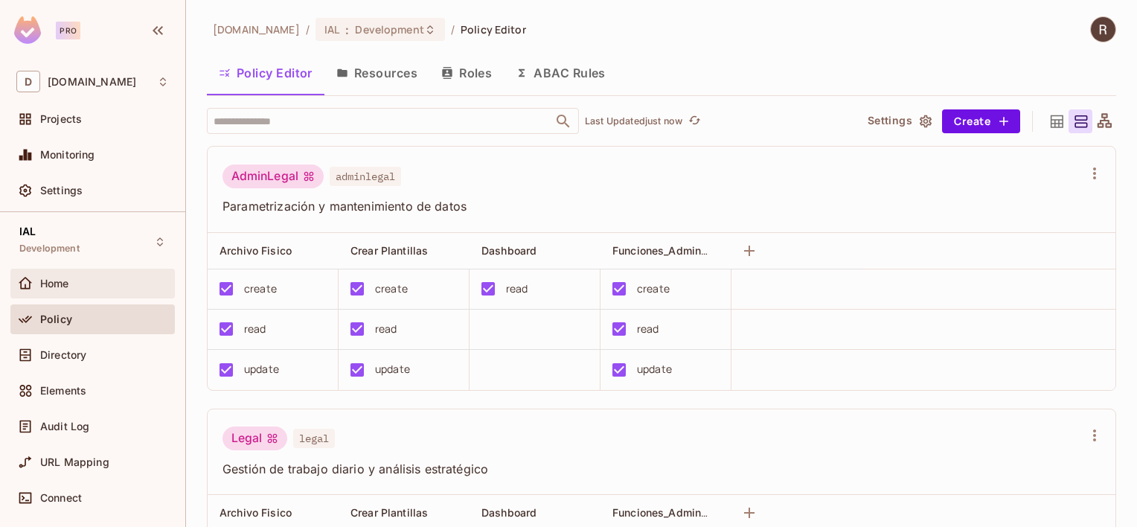
click at [72, 292] on div "Home" at bounding box center [92, 284] width 164 height 30
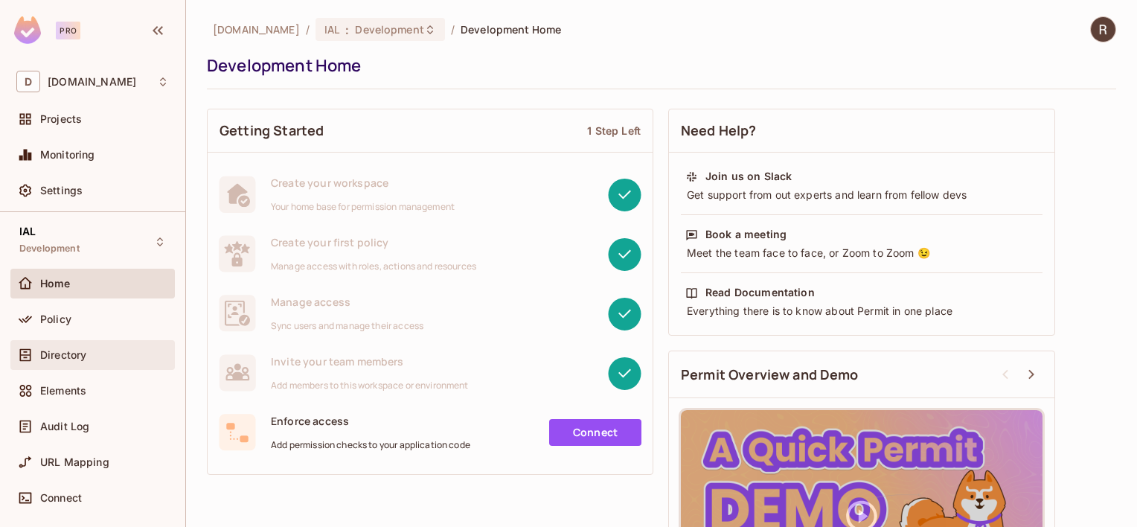
click at [73, 360] on div "Directory" at bounding box center [92, 355] width 153 height 18
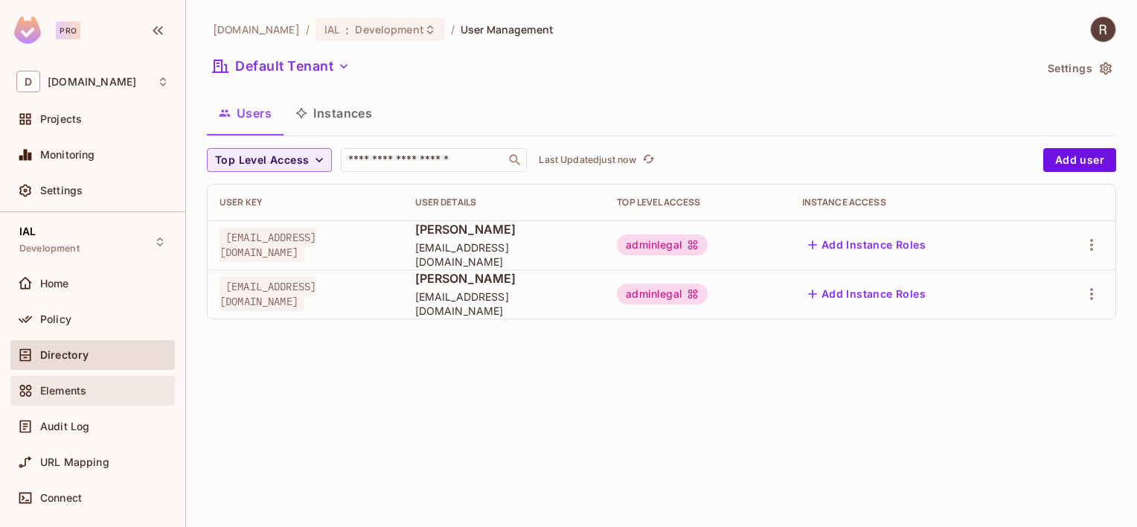
click at [58, 402] on div "Elements" at bounding box center [92, 391] width 164 height 30
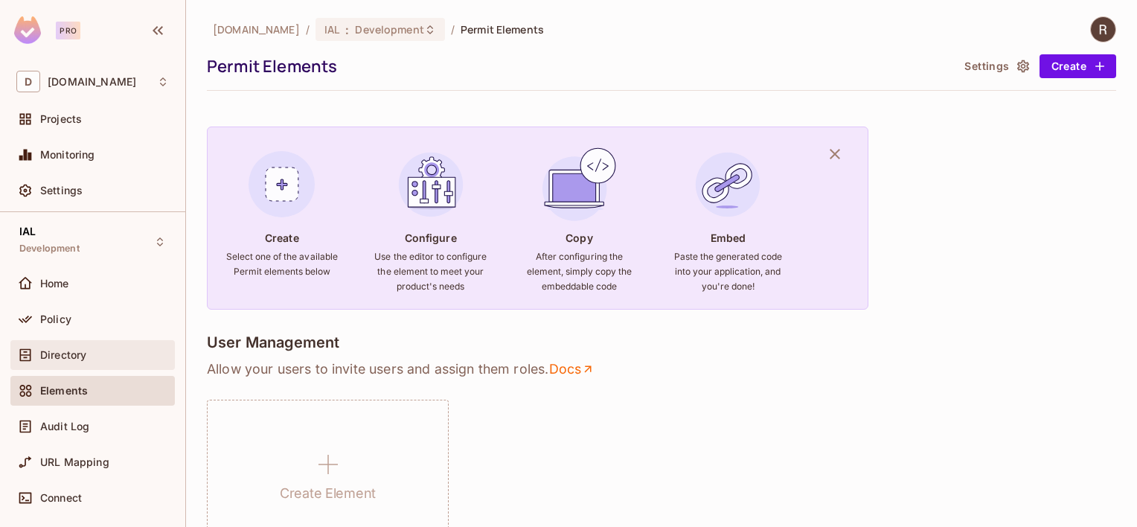
click at [57, 357] on span "Directory" at bounding box center [63, 355] width 46 height 12
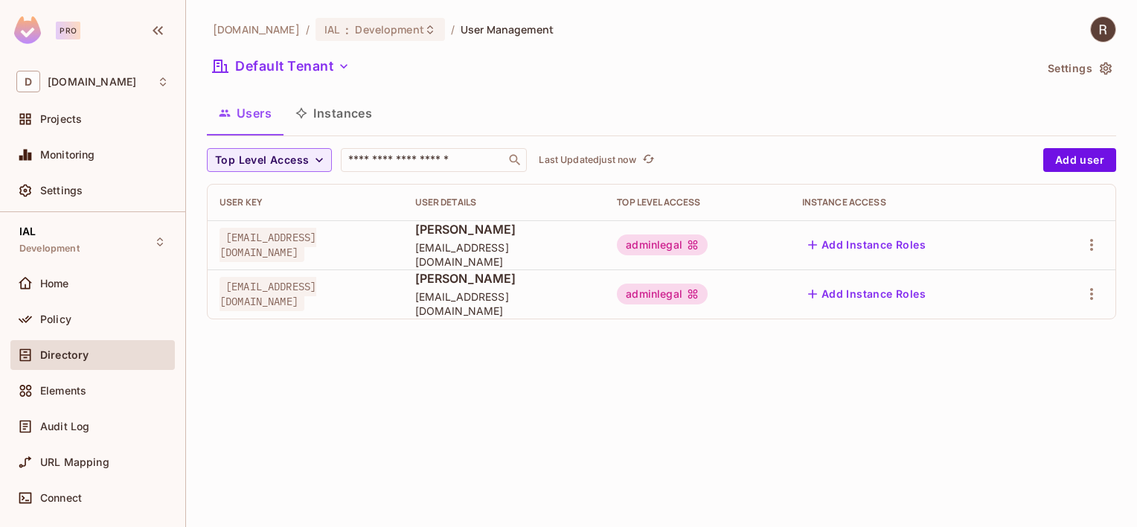
click at [250, 105] on button "Users" at bounding box center [245, 112] width 77 height 37
click at [296, 60] on button "Default Tenant" at bounding box center [281, 66] width 149 height 24
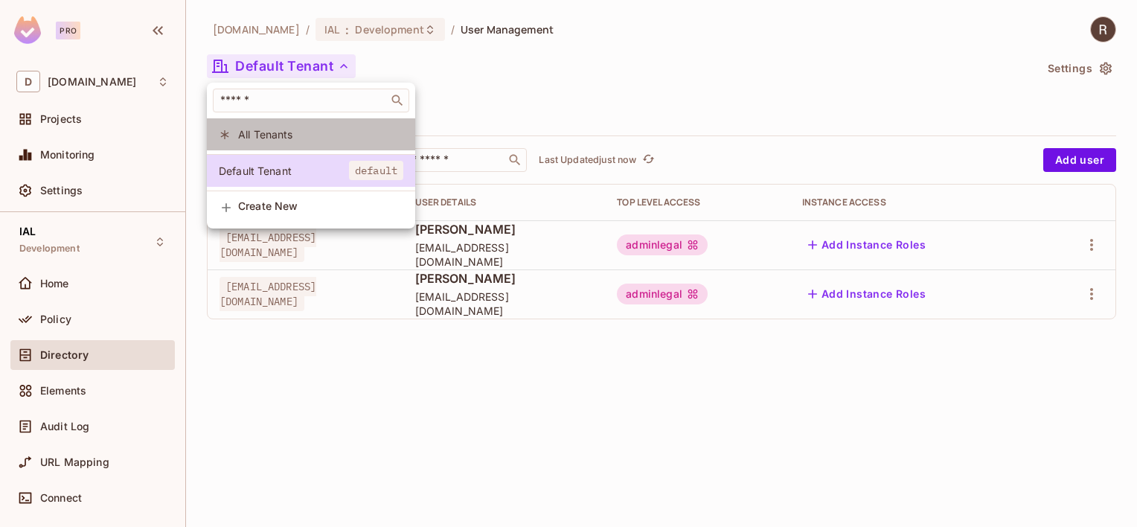
click at [247, 137] on span "All Tenants" at bounding box center [320, 134] width 165 height 14
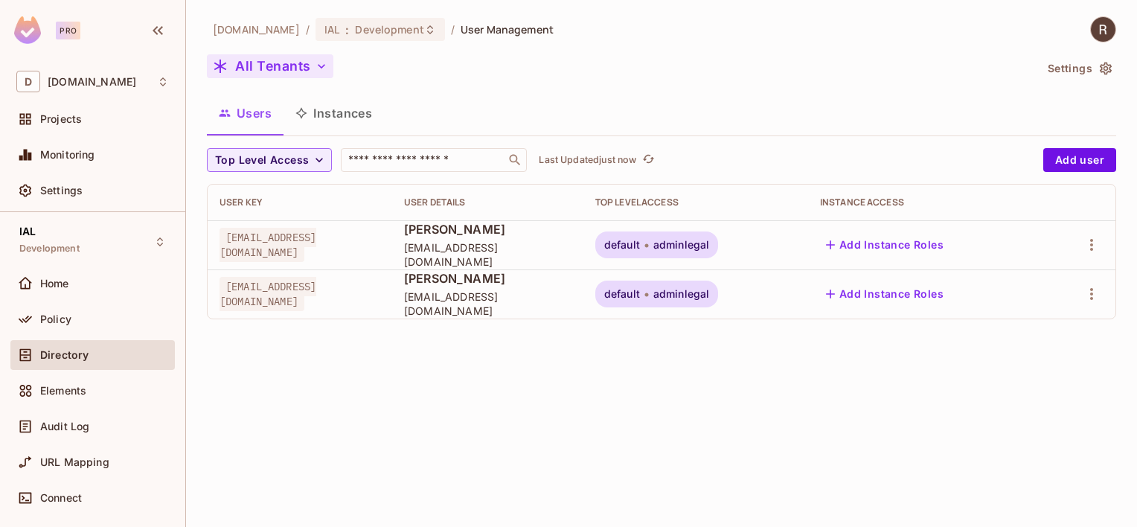
click at [321, 70] on icon "button" at bounding box center [321, 66] width 15 height 15
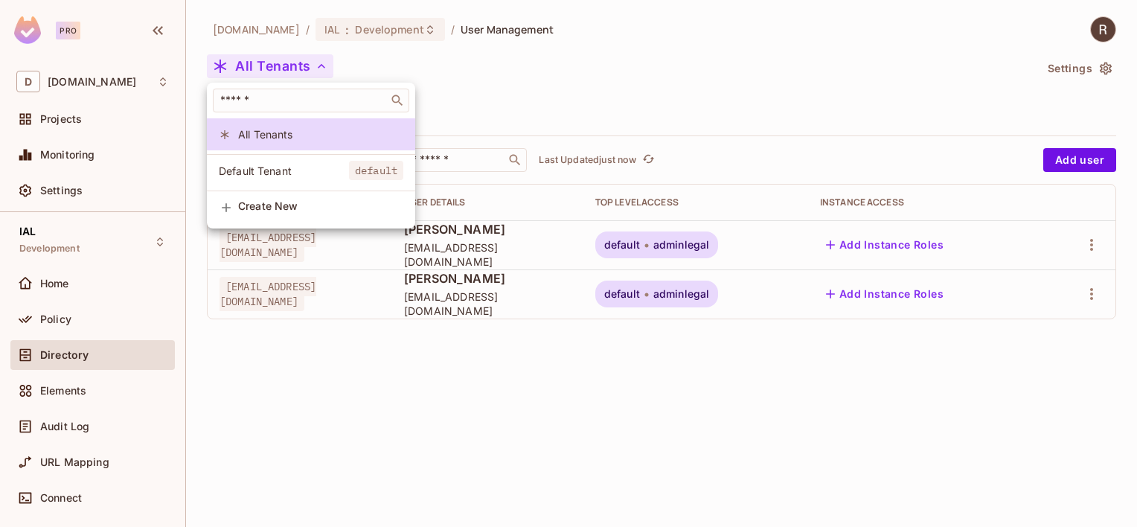
click at [275, 176] on span "Default Tenant" at bounding box center [284, 171] width 130 height 14
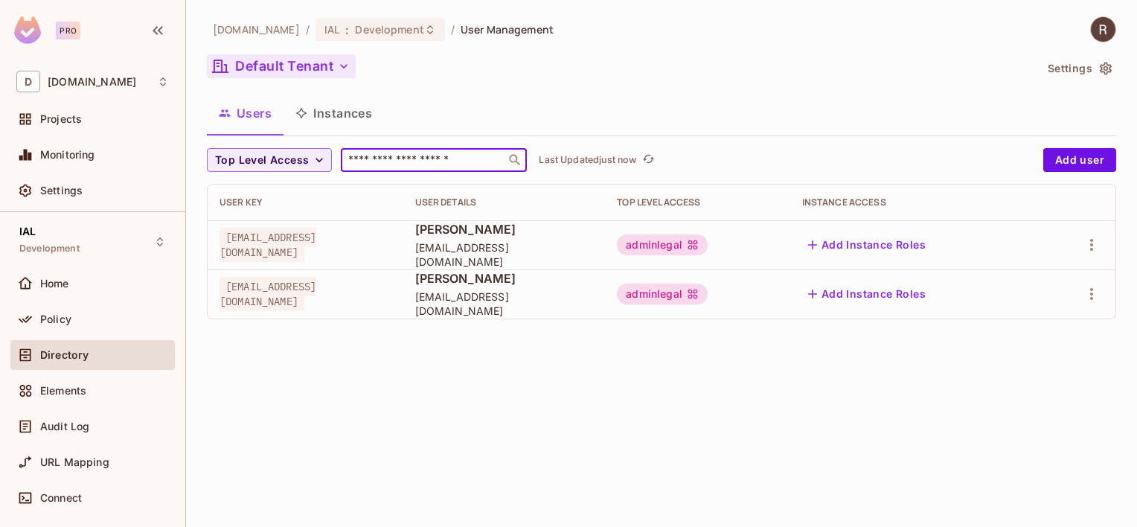
click at [413, 155] on input "text" at bounding box center [423, 160] width 156 height 15
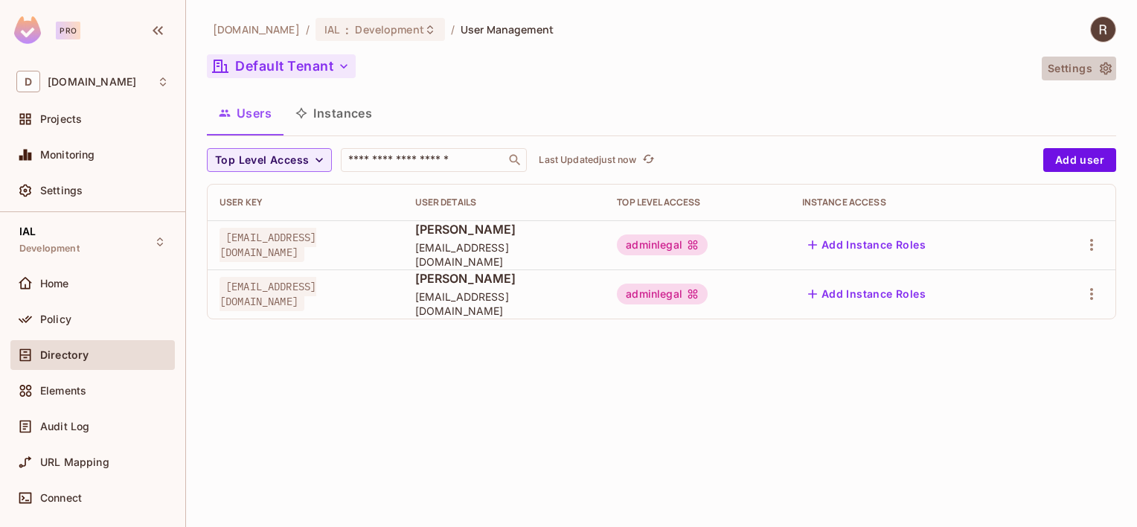
click at [1098, 66] on icon "button" at bounding box center [1105, 68] width 15 height 15
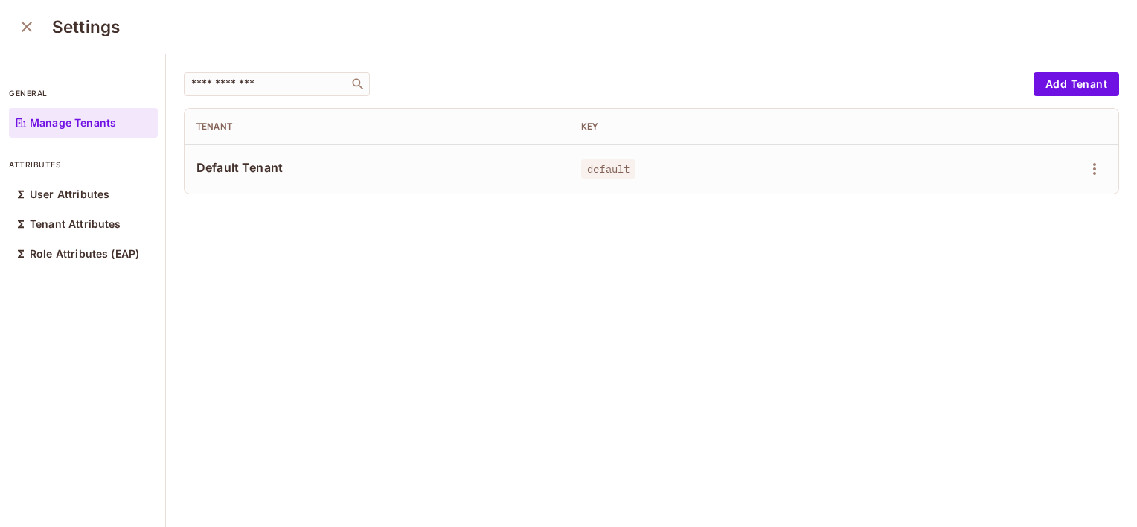
scroll to position [1, 0]
click at [39, 122] on p "Manage Tenants" at bounding box center [73, 122] width 86 height 12
click at [24, 25] on icon "close" at bounding box center [27, 26] width 18 height 18
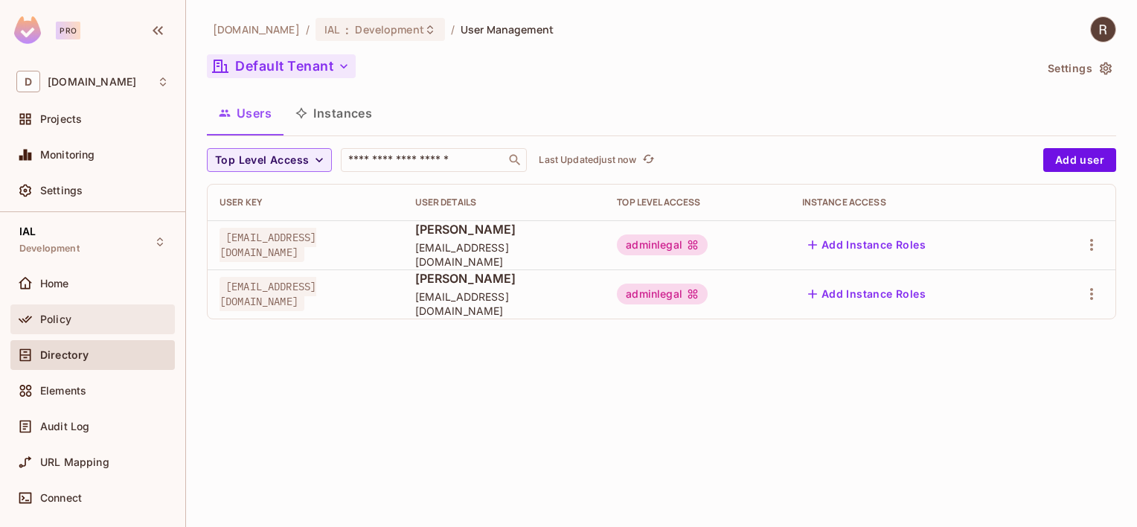
click at [56, 321] on span "Policy" at bounding box center [55, 319] width 31 height 12
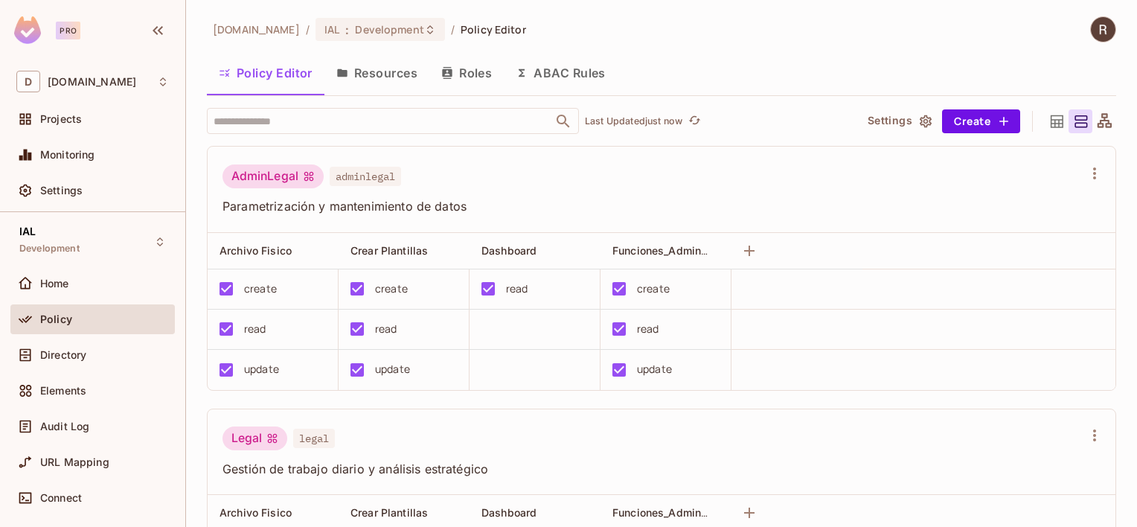
click at [565, 65] on button "ABAC Rules" at bounding box center [561, 72] width 114 height 37
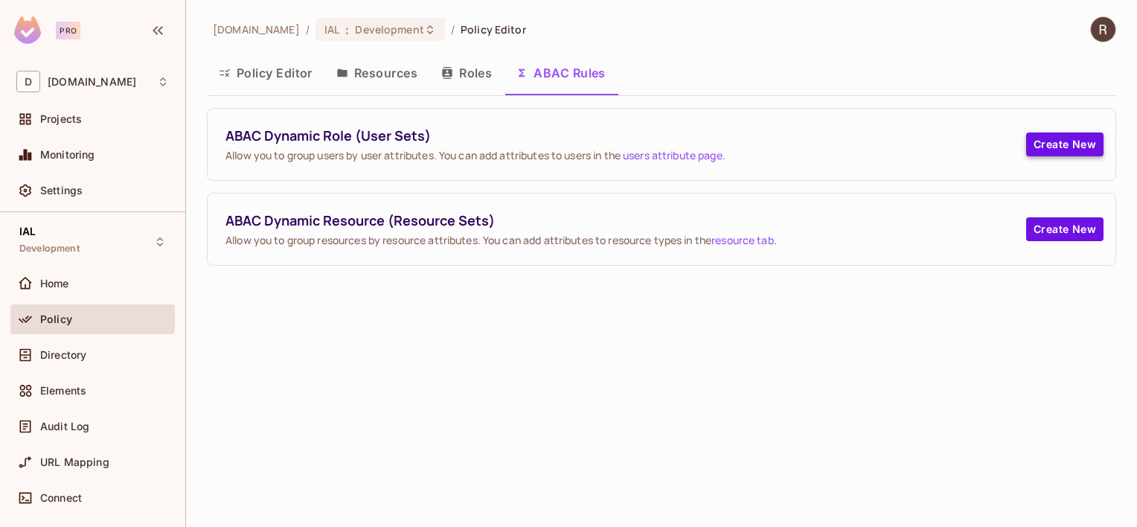
click at [1074, 140] on button "Create New" at bounding box center [1064, 144] width 77 height 24
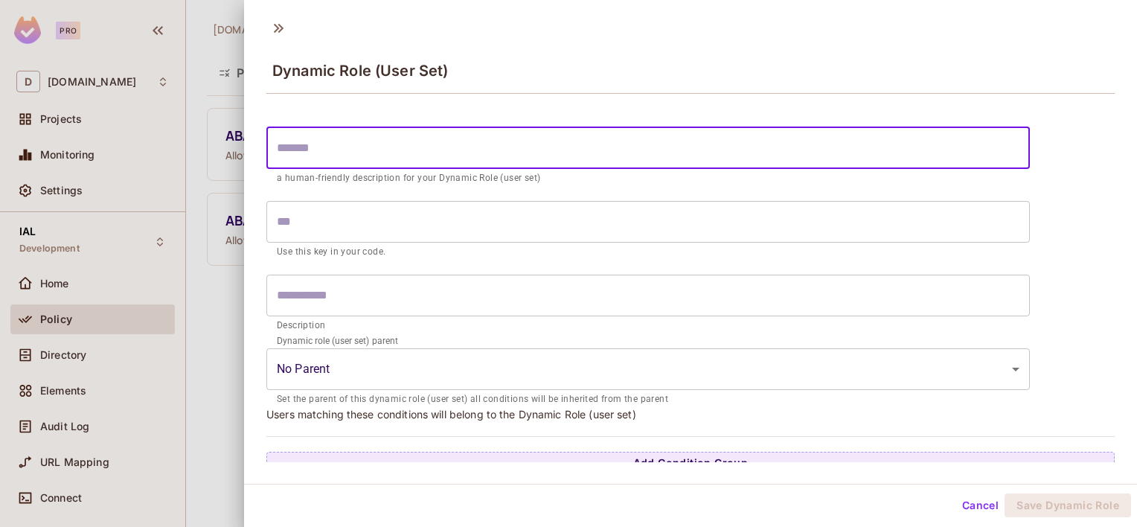
click at [452, 147] on input "text" at bounding box center [647, 148] width 763 height 42
click at [426, 162] on input "text" at bounding box center [647, 148] width 763 height 42
click at [361, 227] on input "text" at bounding box center [647, 222] width 763 height 42
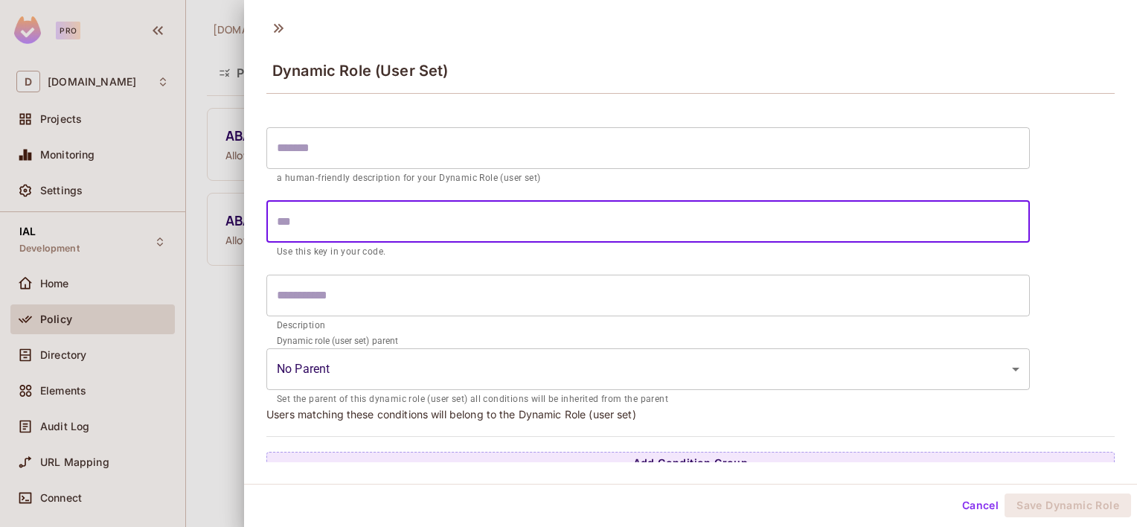
click at [353, 287] on input "text" at bounding box center [647, 296] width 763 height 42
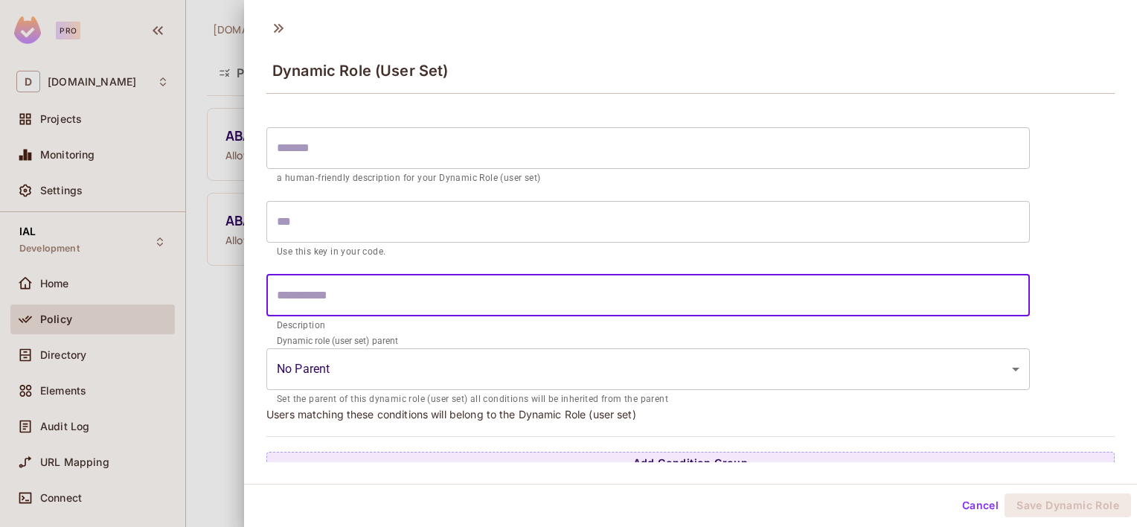
click at [381, 369] on body "Pro D deacero.com Projects Monitoring Settings IAL Development Home Policy Dire…" at bounding box center [568, 263] width 1137 height 527
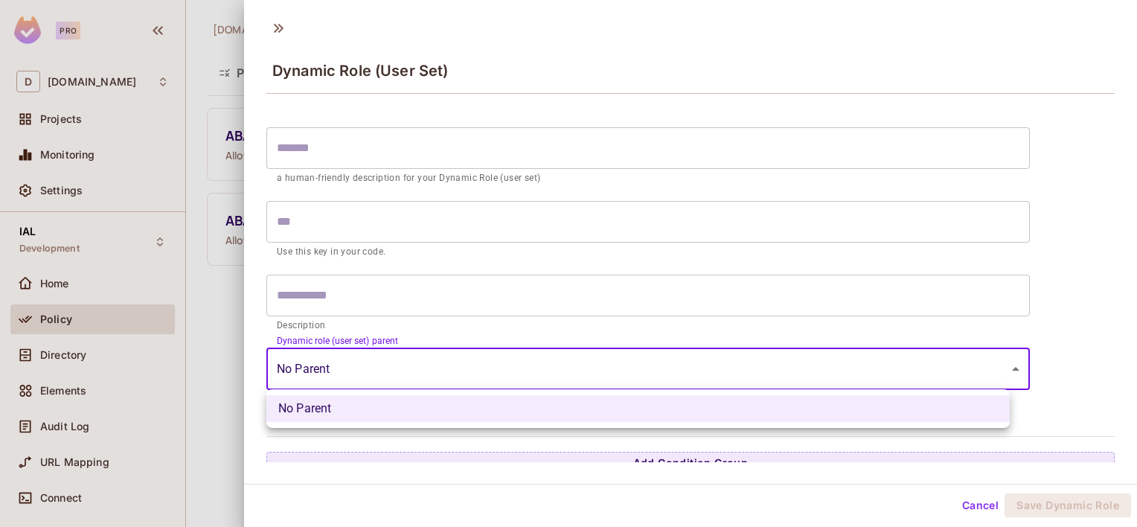
click at [385, 363] on div at bounding box center [568, 263] width 1137 height 527
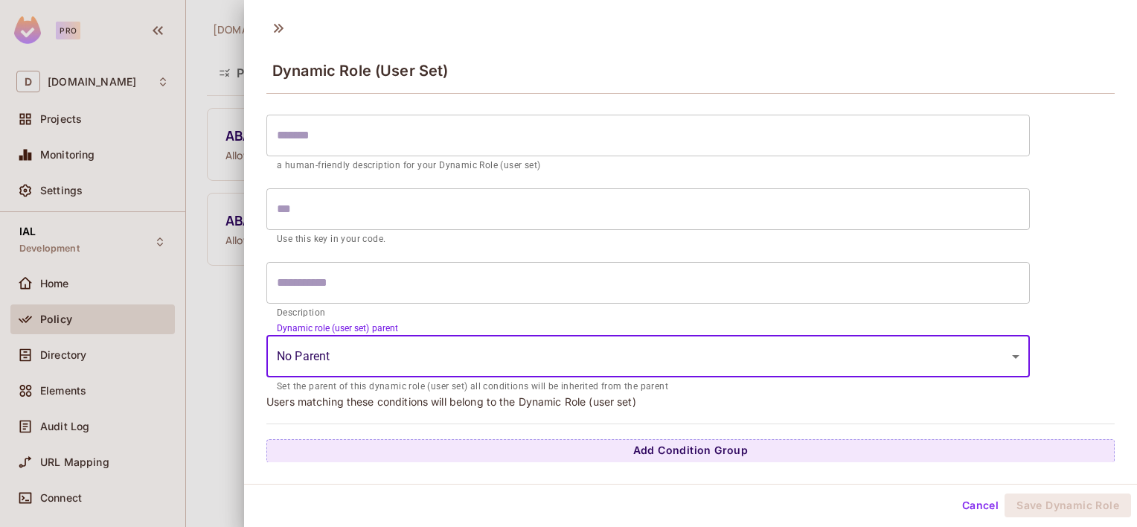
scroll to position [2, 0]
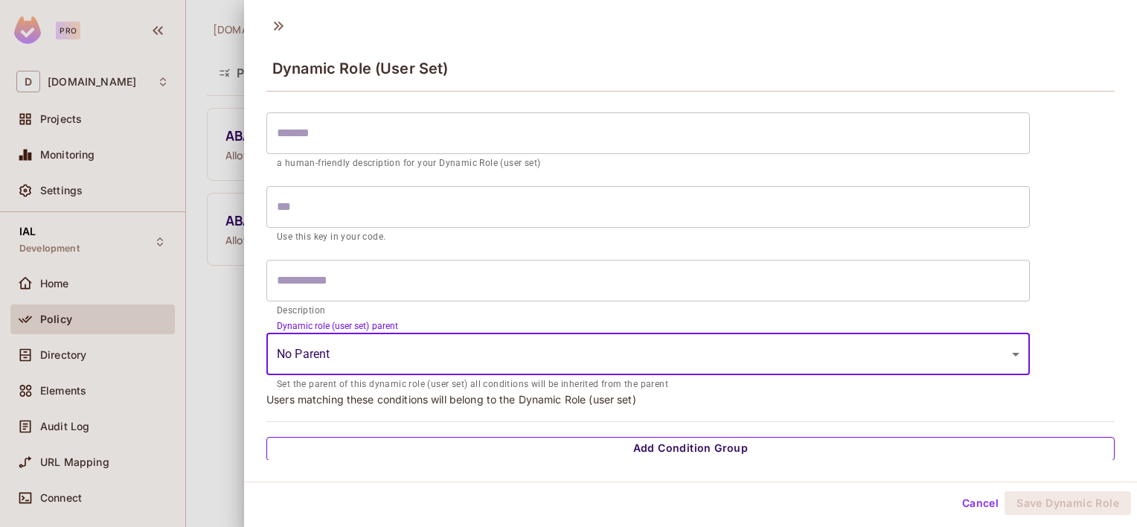
click at [693, 450] on button "Add Condition Group" at bounding box center [690, 449] width 848 height 24
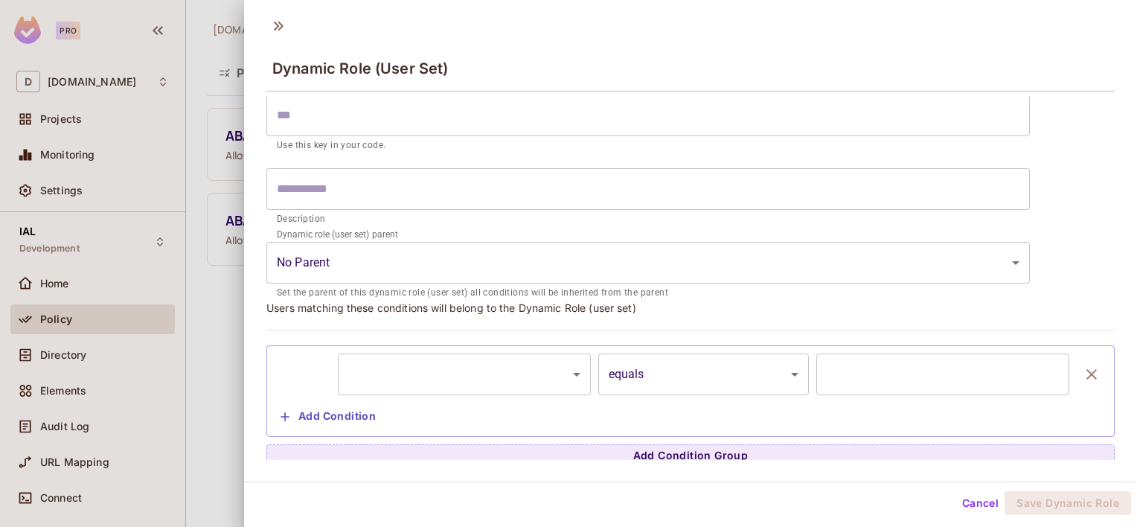
scroll to position [112, 0]
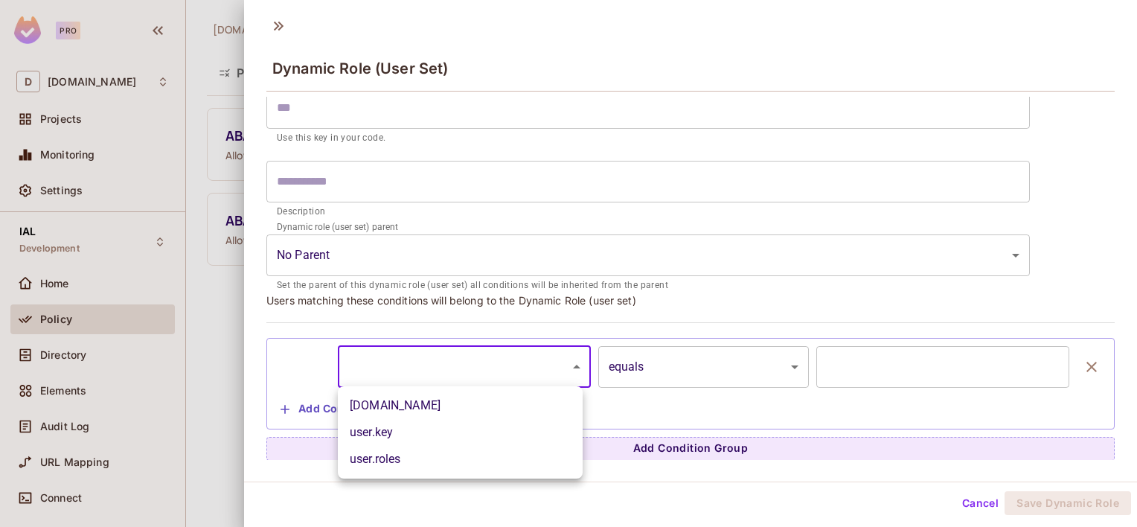
click at [512, 376] on body "Pro D deacero.com Projects Monitoring Settings IAL Development Home Policy Dire…" at bounding box center [568, 263] width 1137 height 527
click at [405, 408] on li "user.email" at bounding box center [460, 405] width 245 height 27
type input "**********"
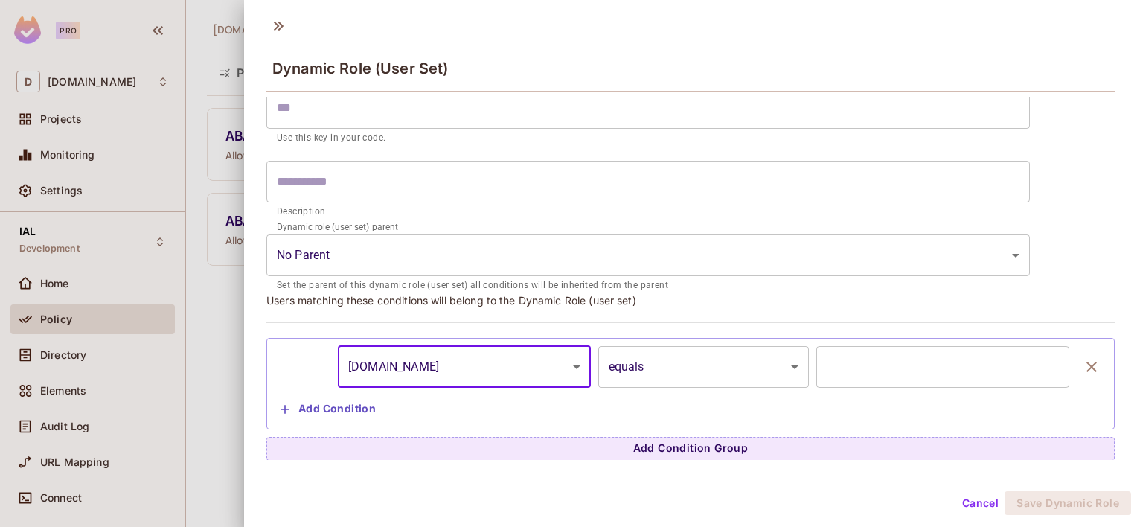
click at [711, 371] on body "**********" at bounding box center [568, 263] width 1137 height 527
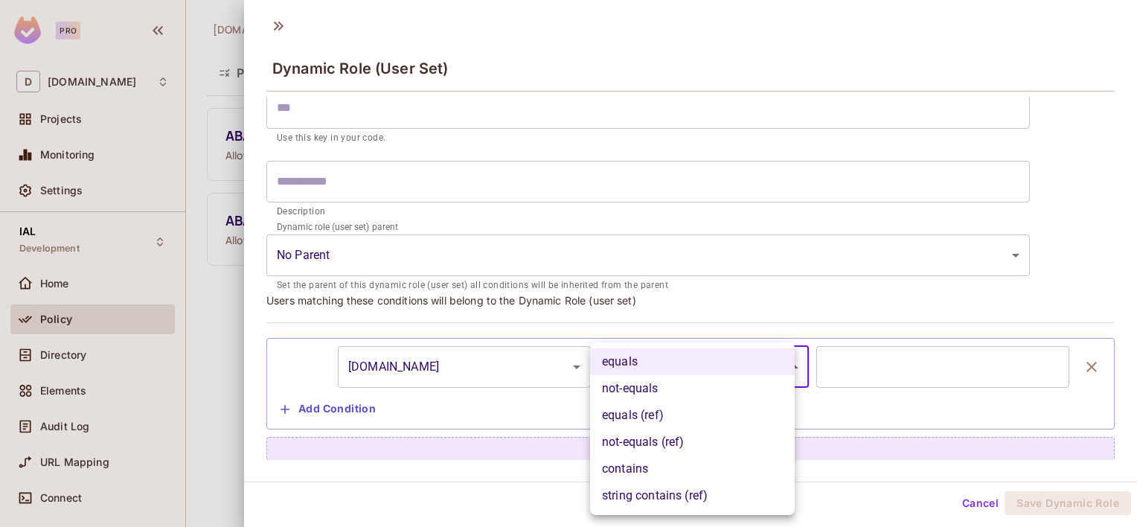
click at [910, 429] on div at bounding box center [568, 263] width 1137 height 527
click at [777, 368] on body "**********" at bounding box center [568, 263] width 1137 height 527
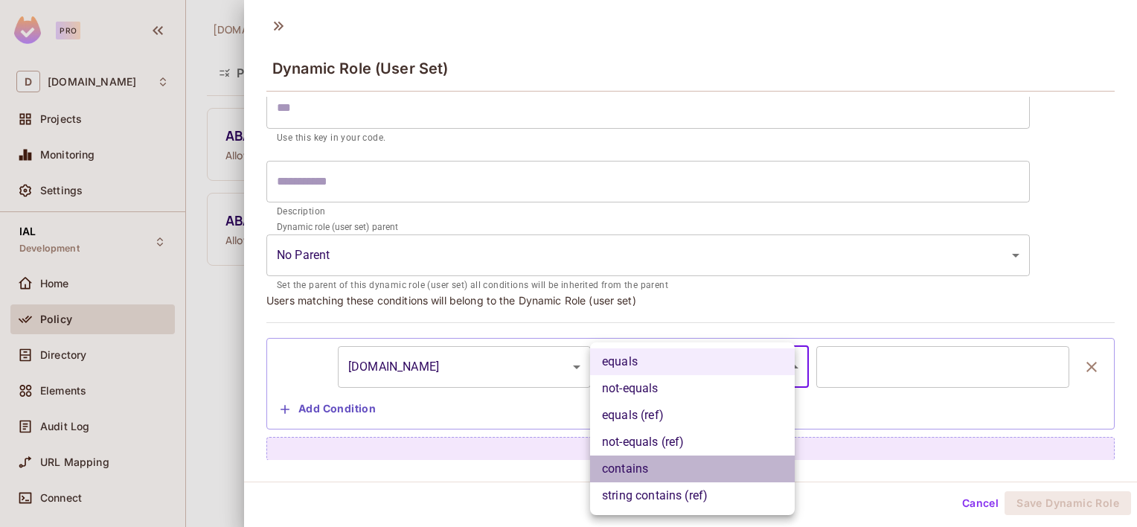
click at [643, 467] on li "contains" at bounding box center [692, 468] width 205 height 27
type input "********"
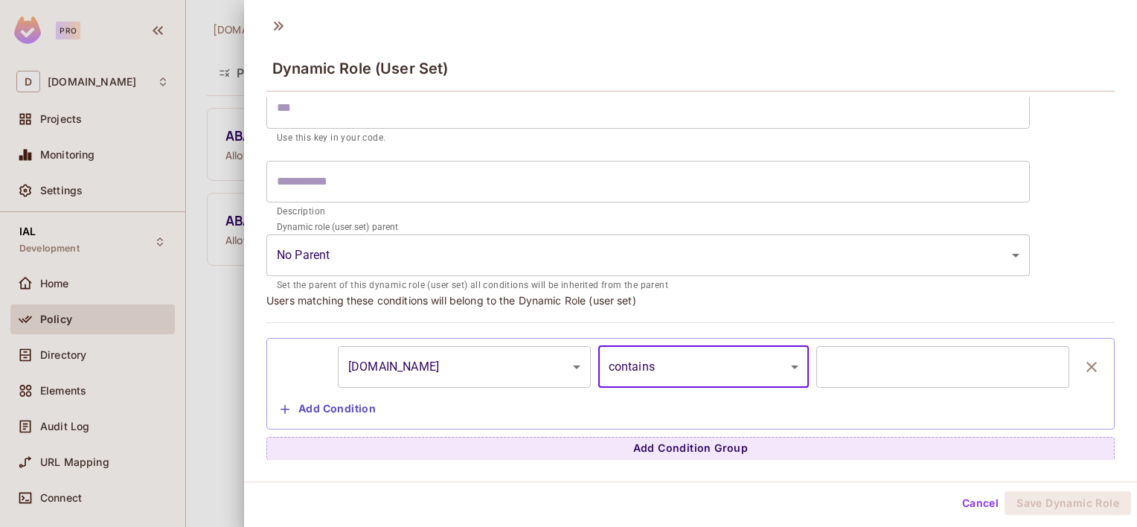
click at [979, 502] on button "Cancel" at bounding box center [980, 503] width 48 height 24
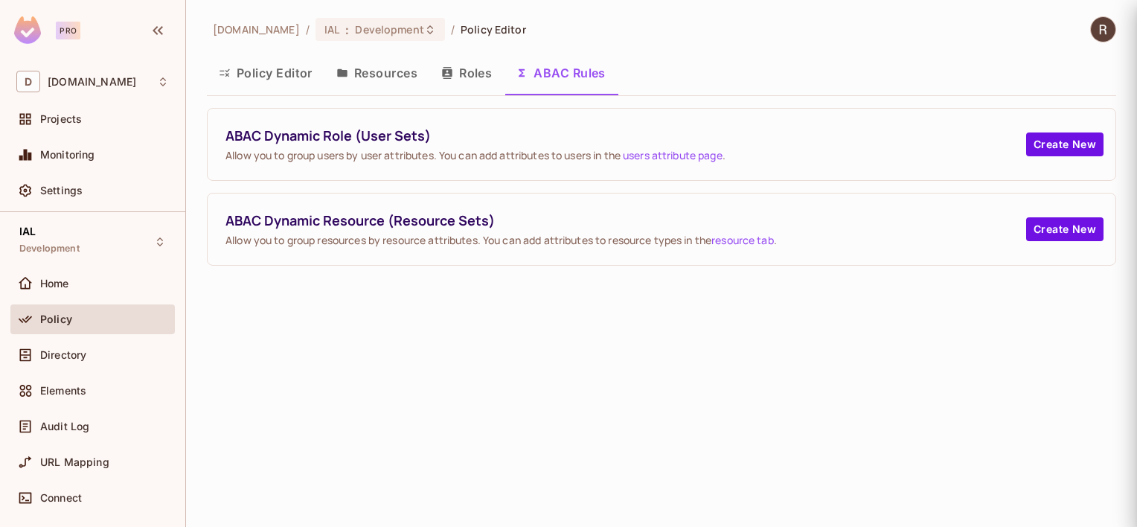
scroll to position [13, 0]
click at [478, 80] on button "Roles" at bounding box center [466, 72] width 74 height 37
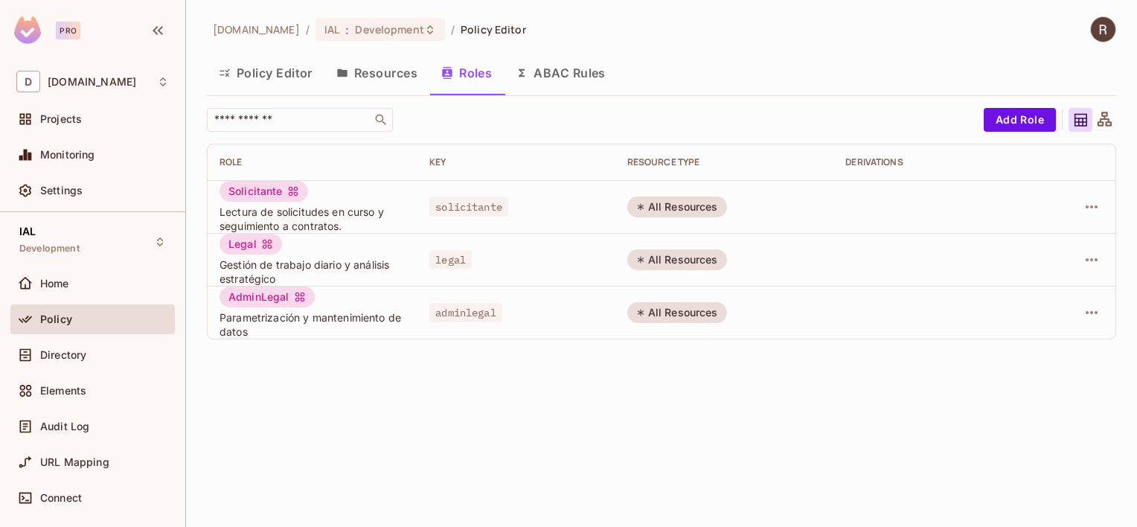
click at [268, 72] on button "Policy Editor" at bounding box center [266, 72] width 118 height 37
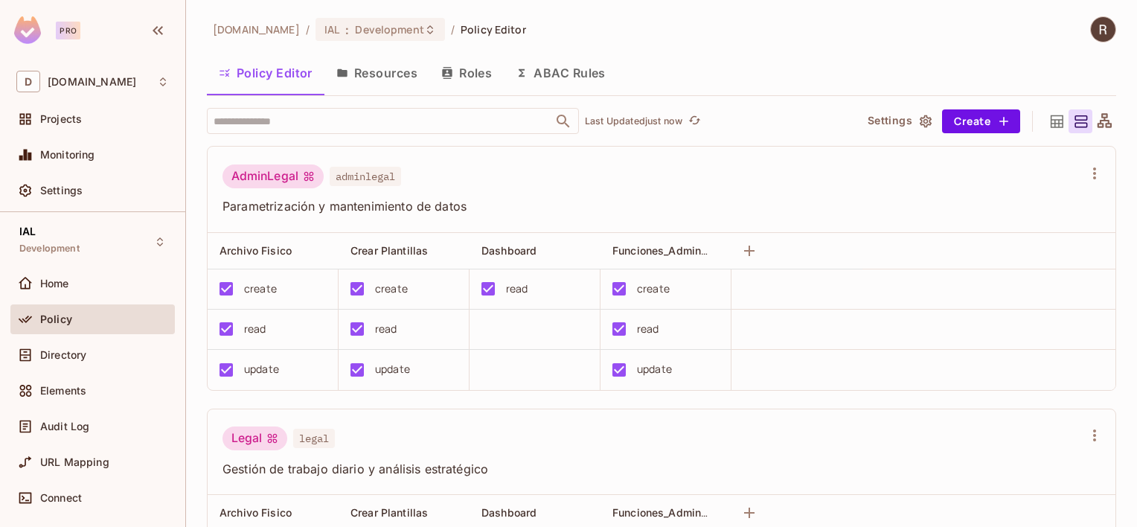
click at [568, 71] on button "ABAC Rules" at bounding box center [561, 72] width 114 height 37
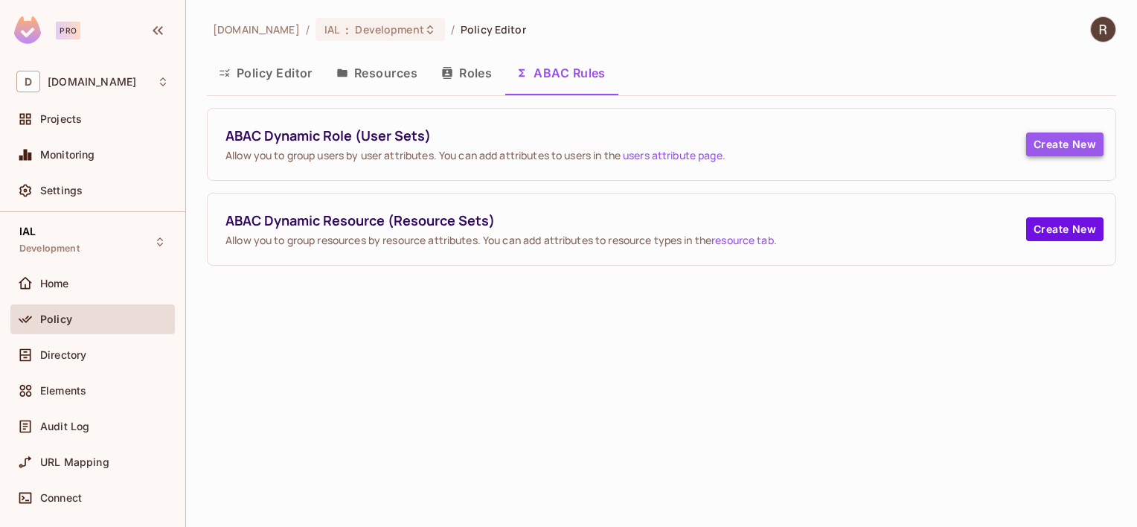
click at [1074, 135] on button "Create New" at bounding box center [1064, 144] width 77 height 24
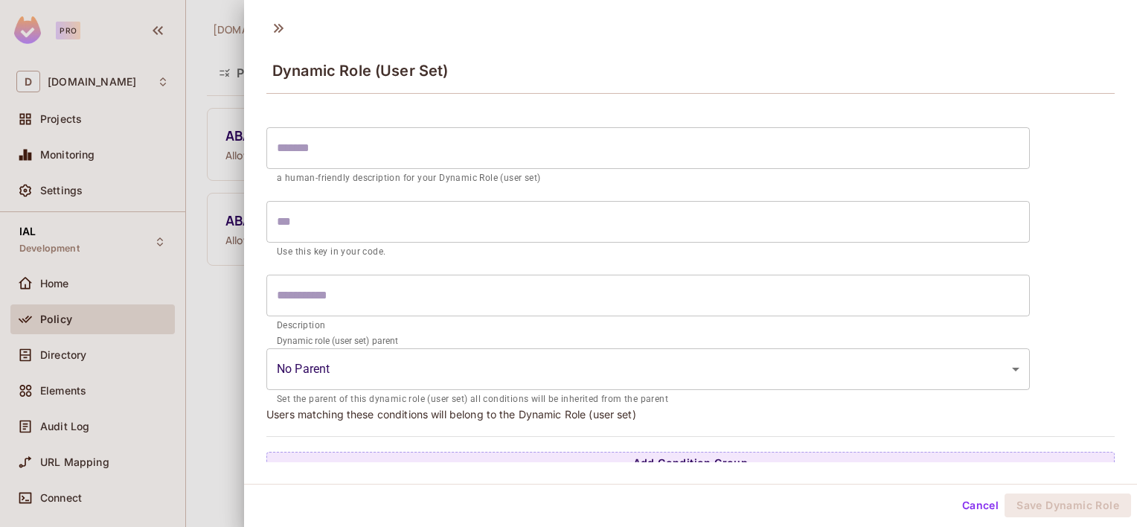
click at [392, 164] on input "text" at bounding box center [647, 148] width 763 height 42
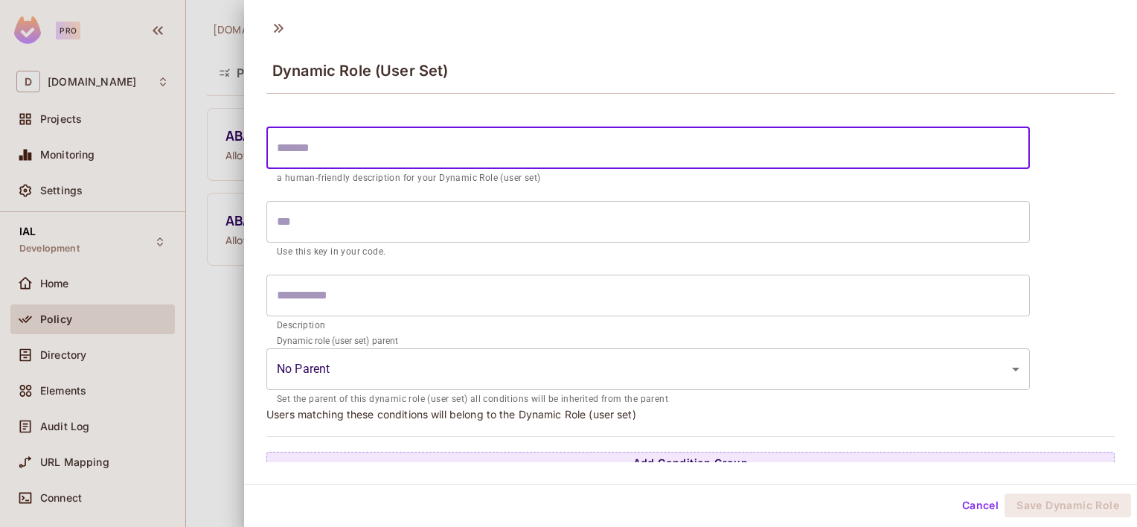
type input "*"
type input "**"
type input "***"
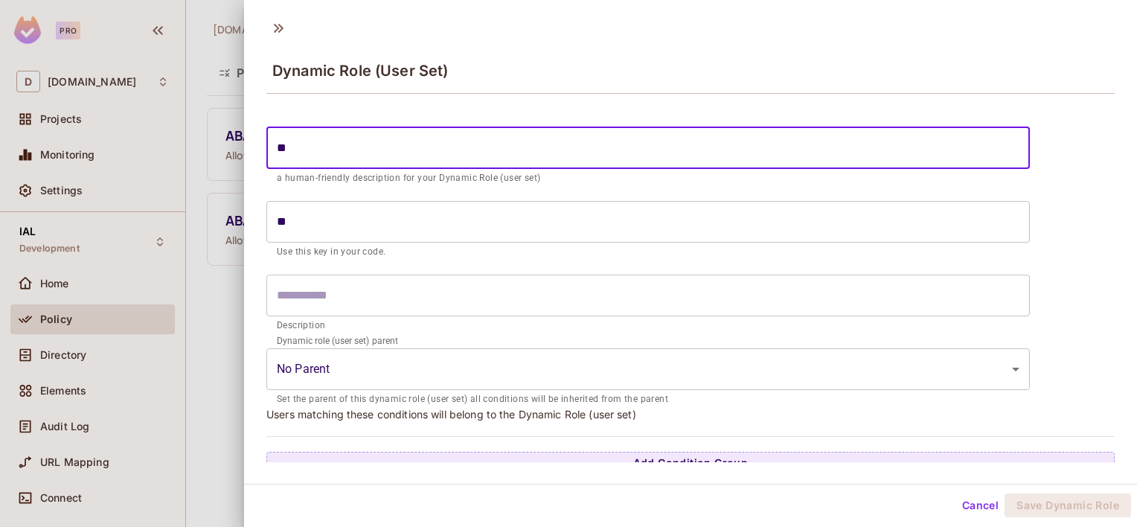
type input "***"
type input "****"
type input "*****"
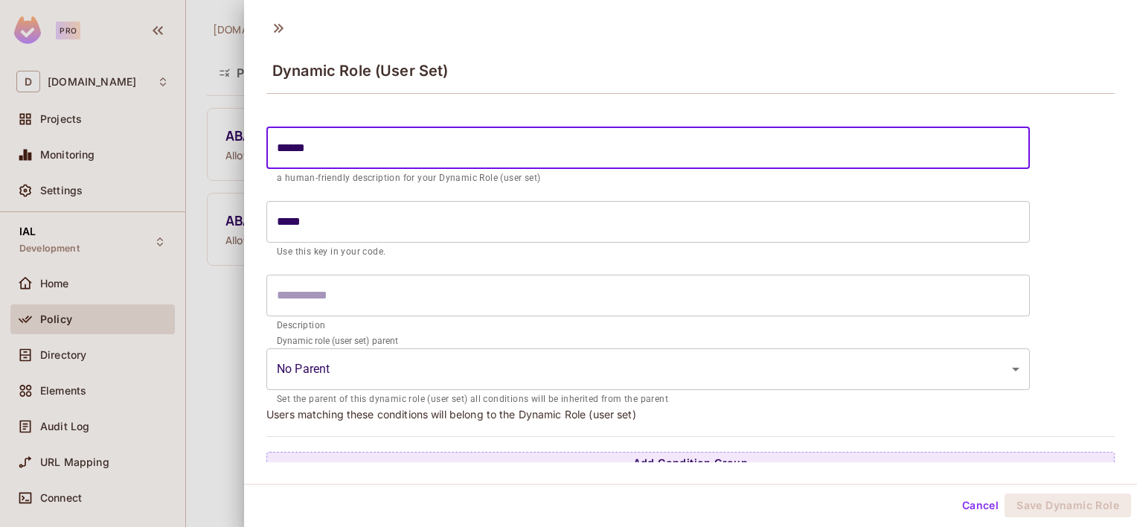
type input "*******"
type input "********"
type input "*********"
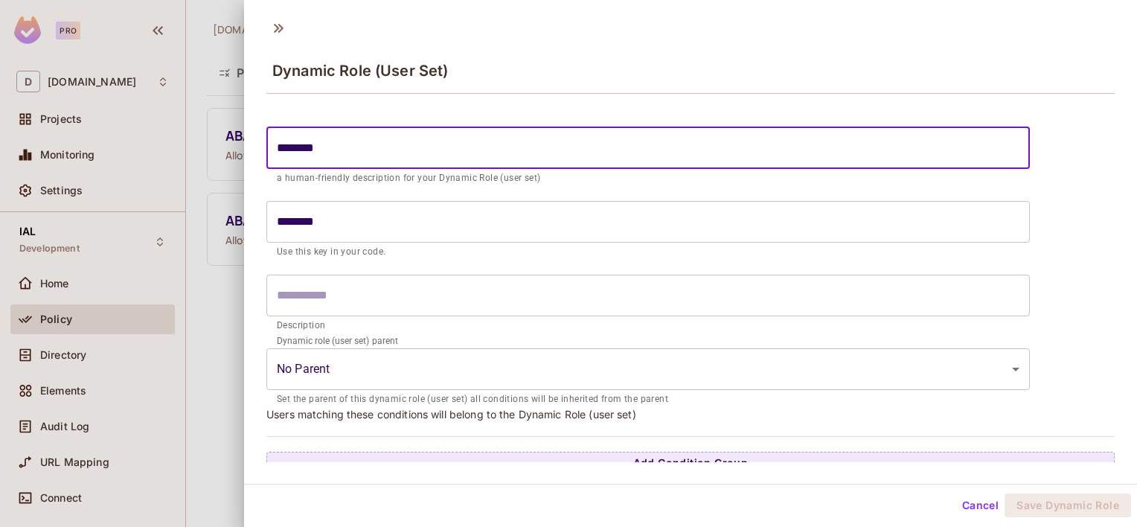
type input "*********"
type input "**********"
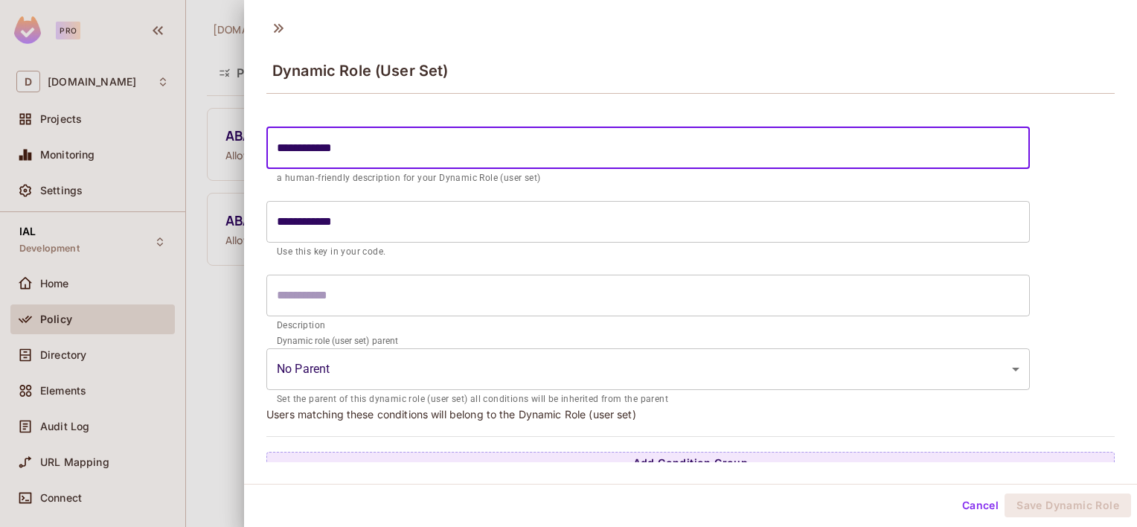
type input "**********"
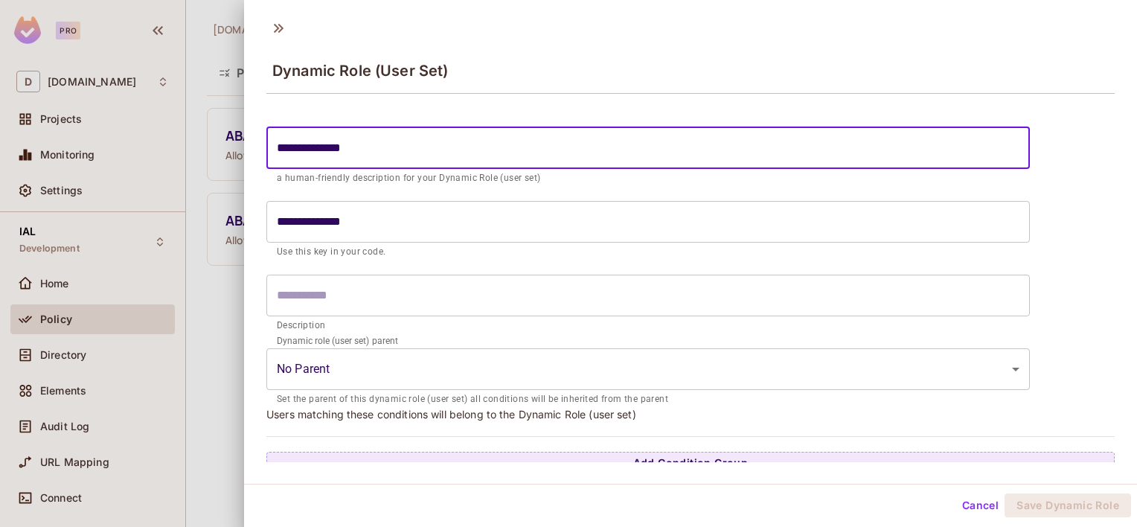
type input "**********"
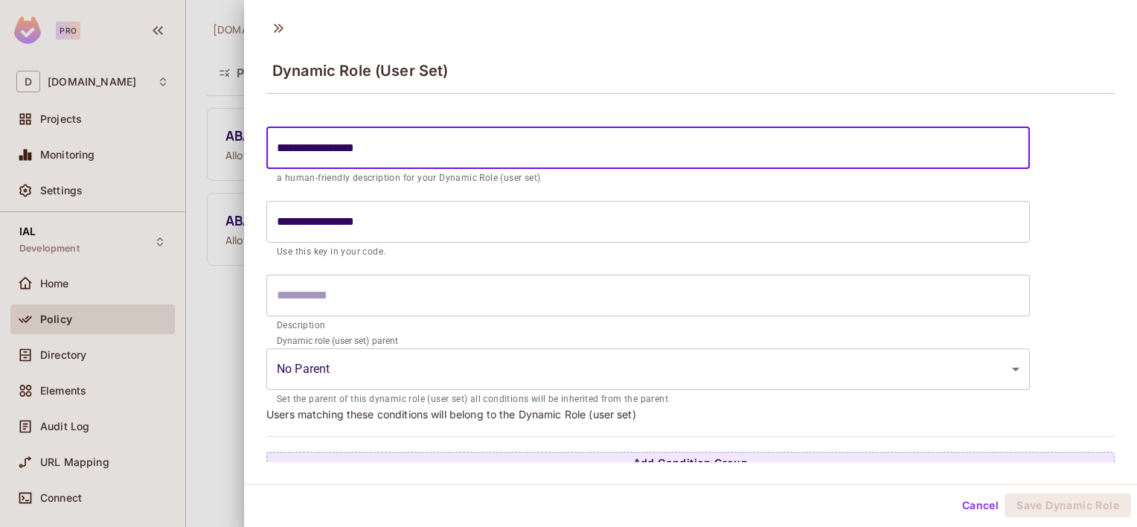
type input "**********"
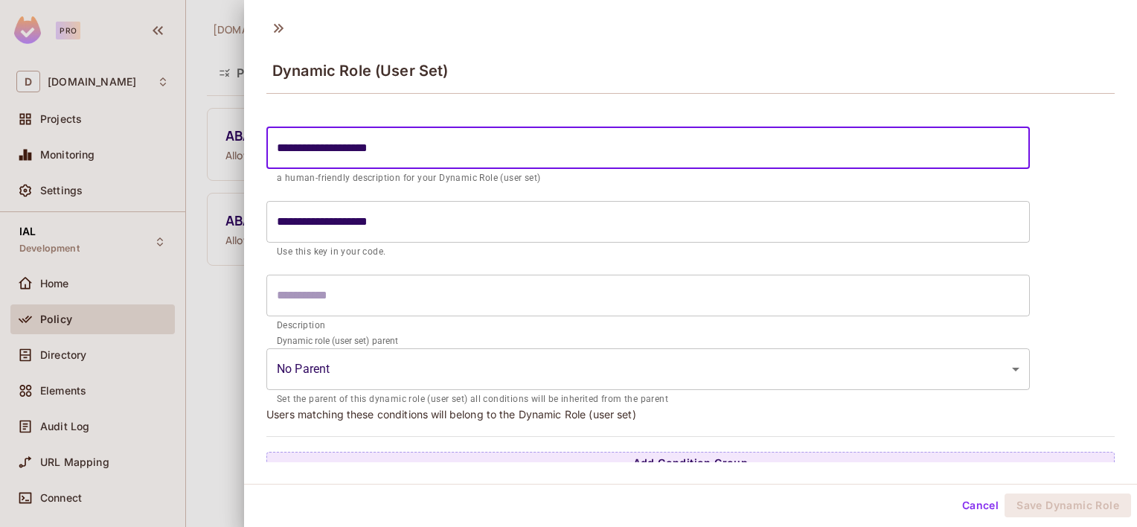
type input "**********"
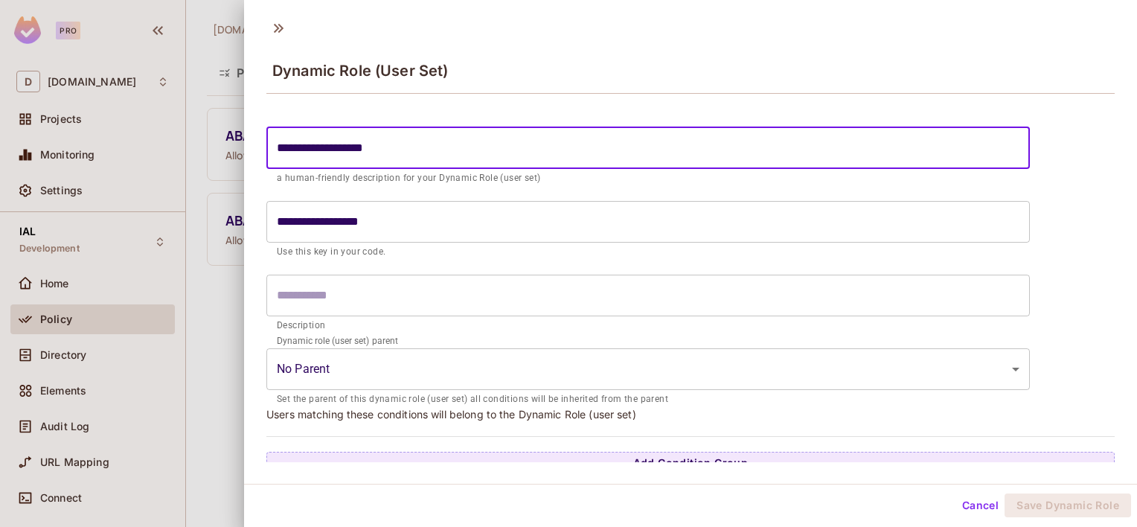
type input "**********"
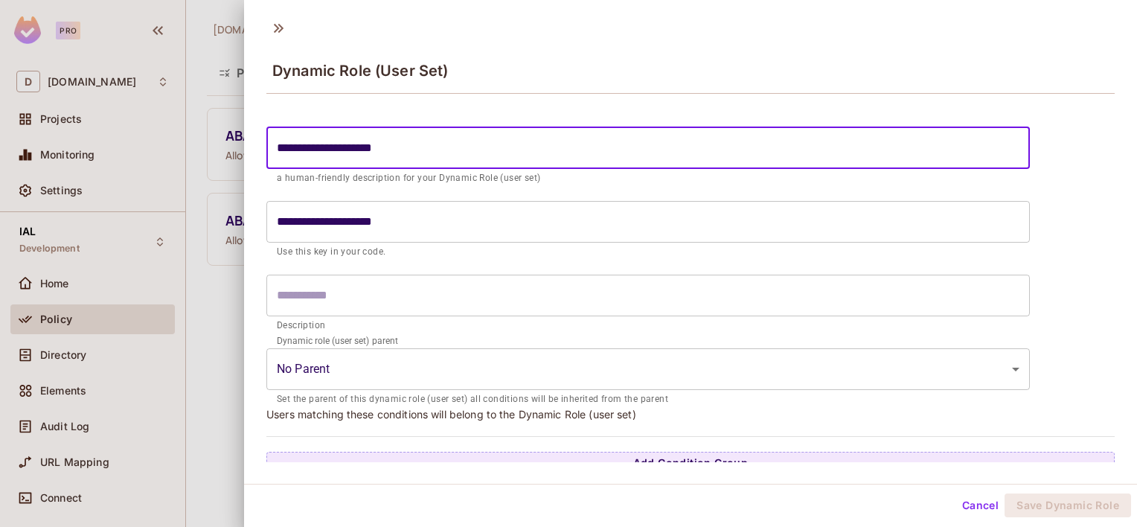
type input "**********"
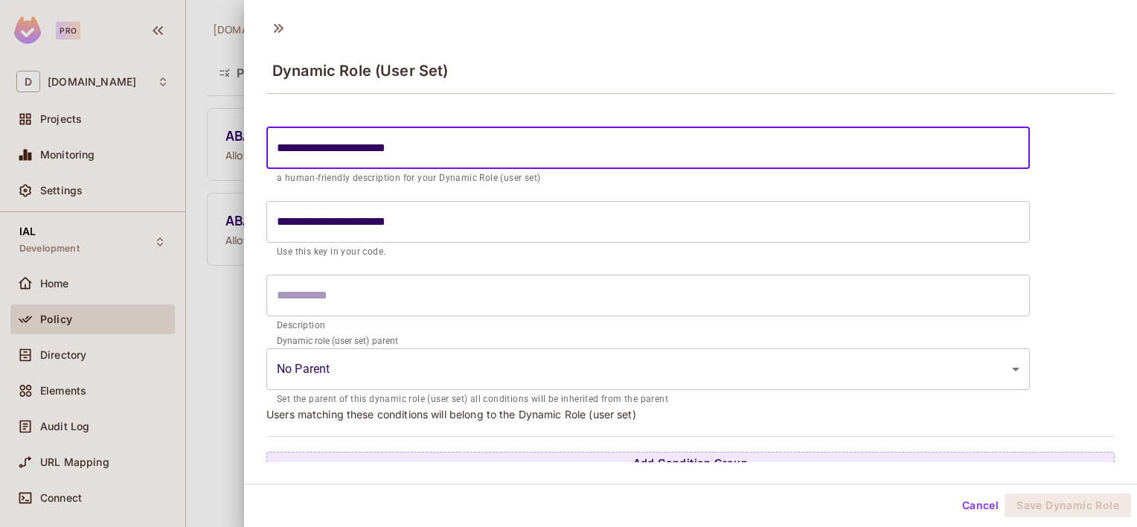
type input "**********"
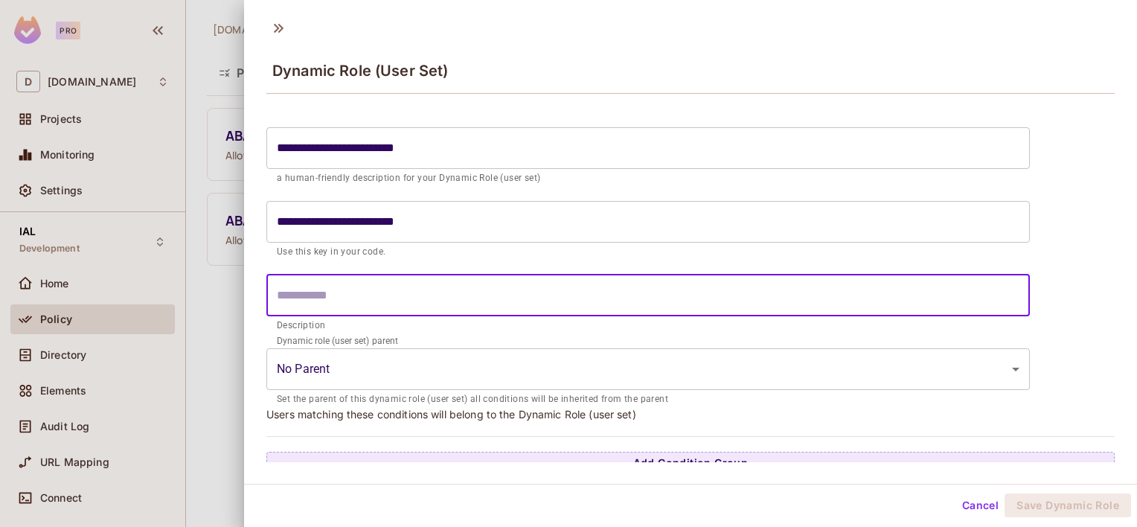
click at [369, 292] on input "text" at bounding box center [647, 296] width 763 height 42
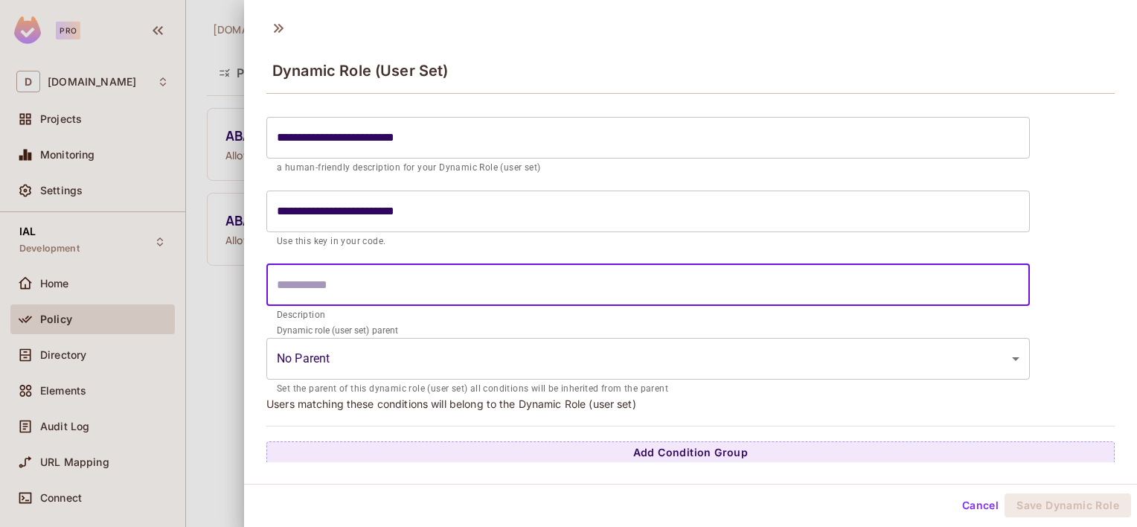
scroll to position [13, 0]
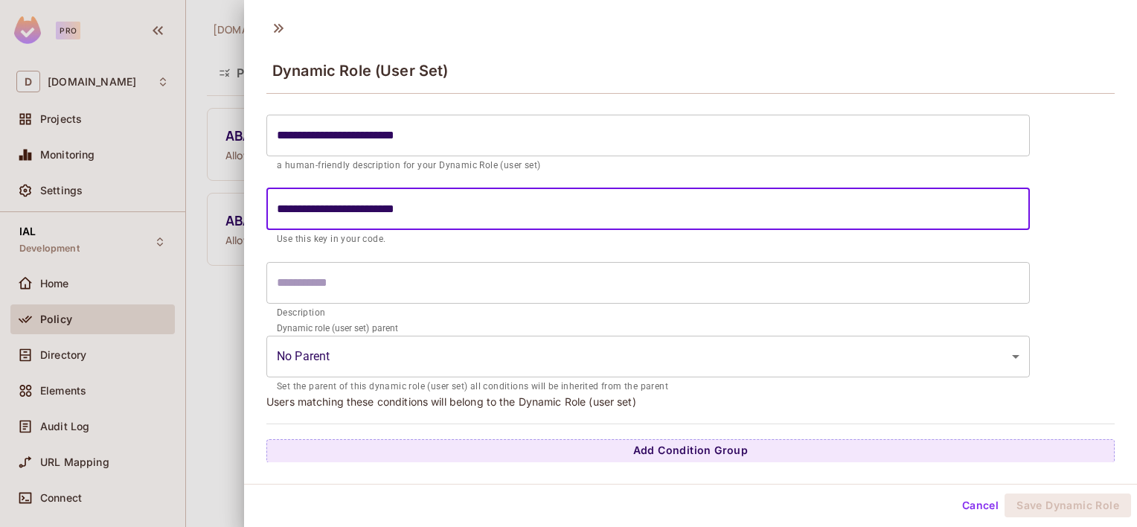
click at [456, 208] on input "**********" at bounding box center [647, 209] width 763 height 42
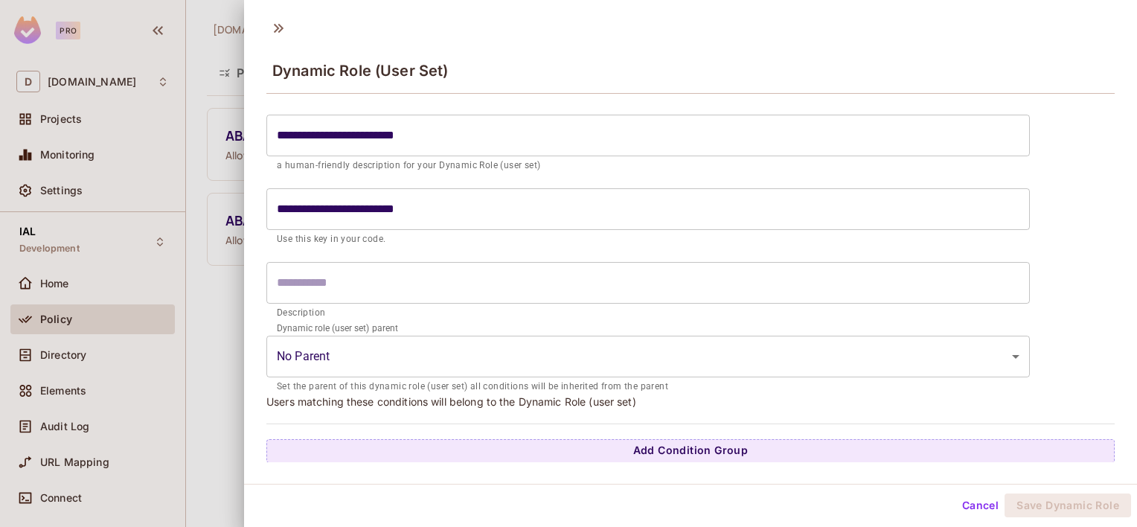
scroll to position [2, 0]
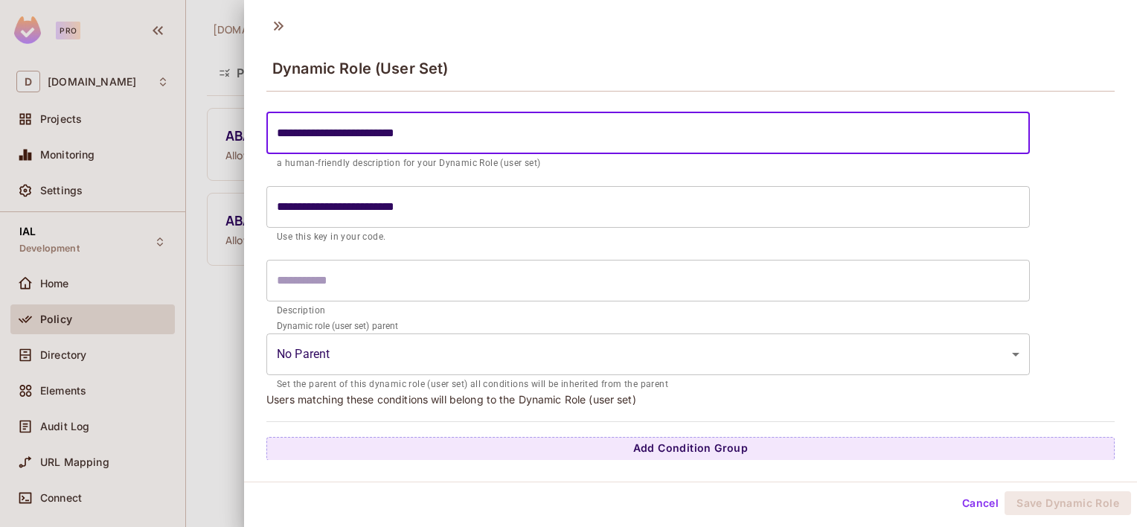
drag, startPoint x: 451, startPoint y: 135, endPoint x: 119, endPoint y: 122, distance: 332.1
click at [119, 122] on div "**********" at bounding box center [568, 263] width 1137 height 527
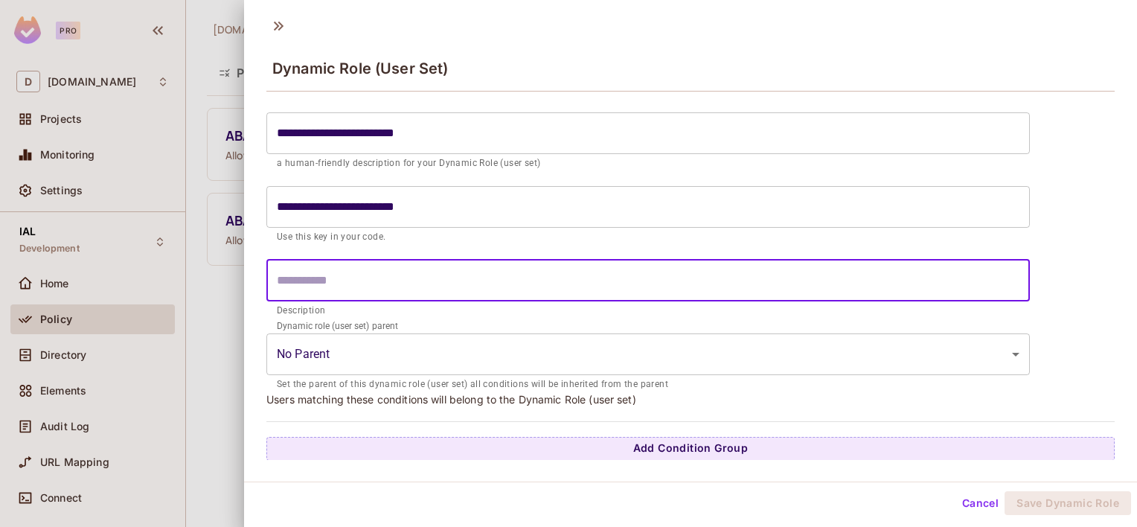
click at [313, 273] on input "text" at bounding box center [647, 281] width 763 height 42
paste input "**********"
type input "**********"
click at [389, 359] on body "**********" at bounding box center [568, 263] width 1137 height 527
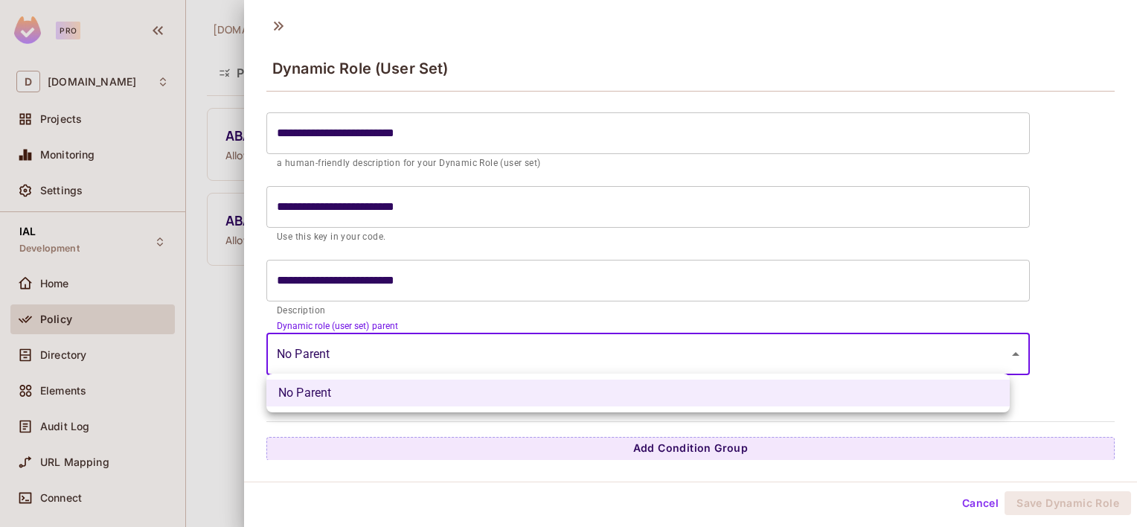
click at [389, 359] on div at bounding box center [568, 263] width 1137 height 527
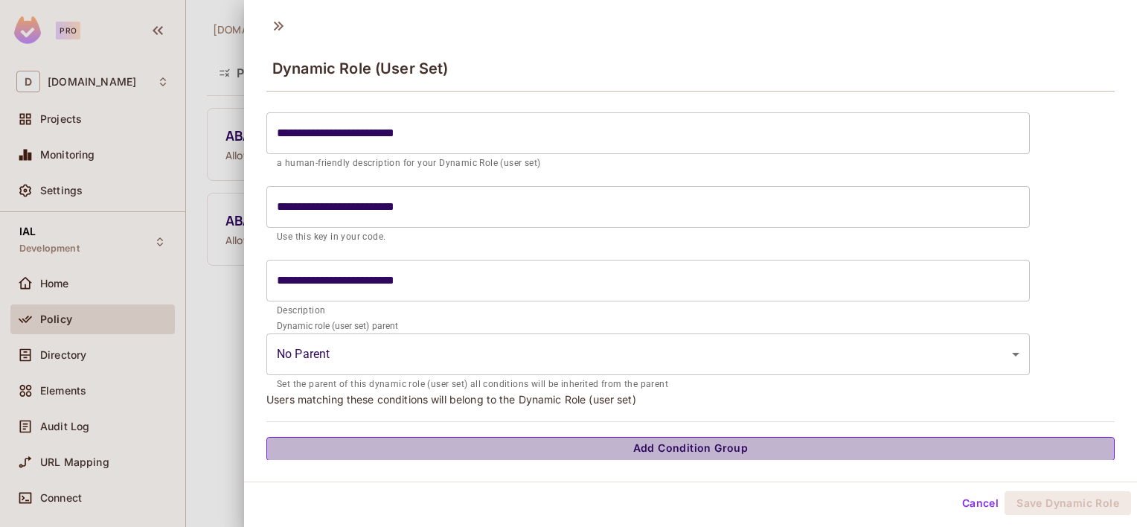
click at [725, 451] on button "Add Condition Group" at bounding box center [690, 449] width 848 height 24
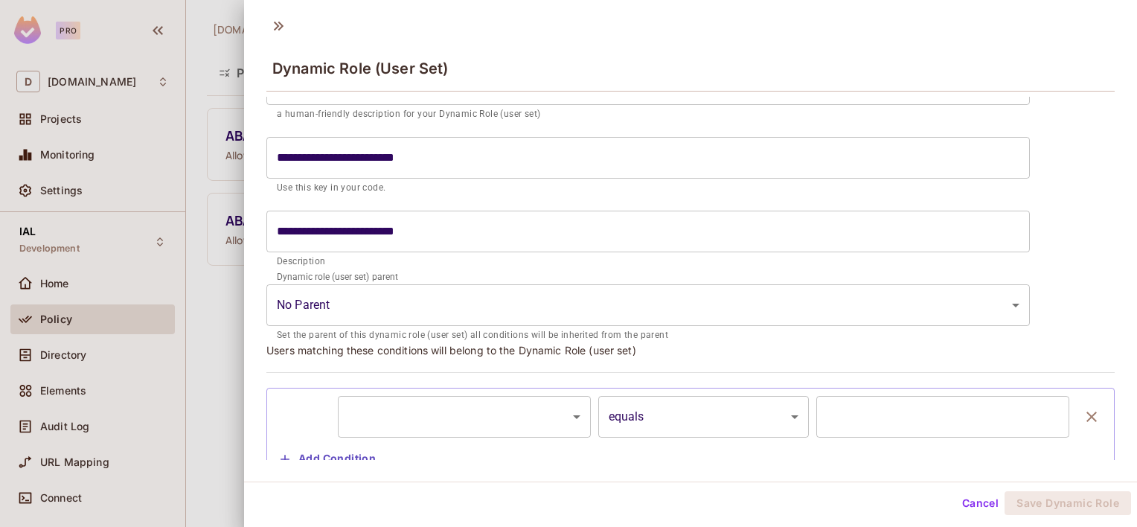
scroll to position [87, 0]
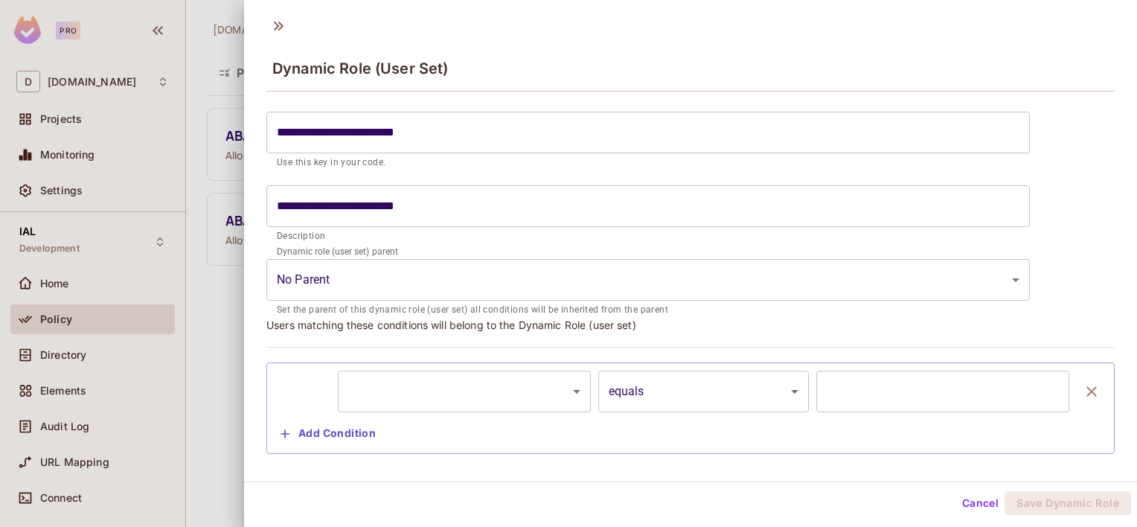
click at [577, 389] on body "**********" at bounding box center [568, 263] width 1137 height 527
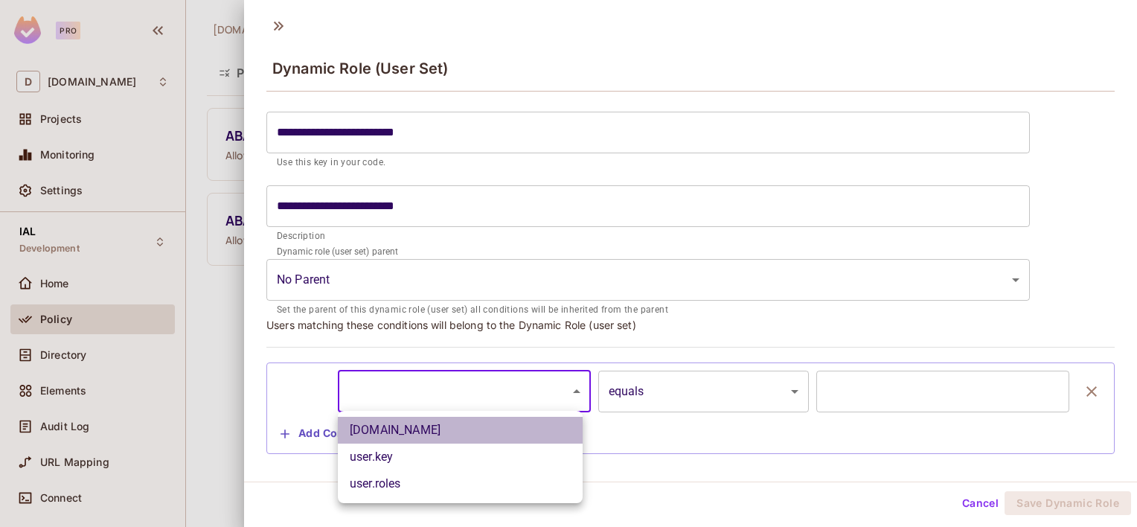
click at [369, 437] on li "user.email" at bounding box center [460, 430] width 245 height 27
type input "**********"
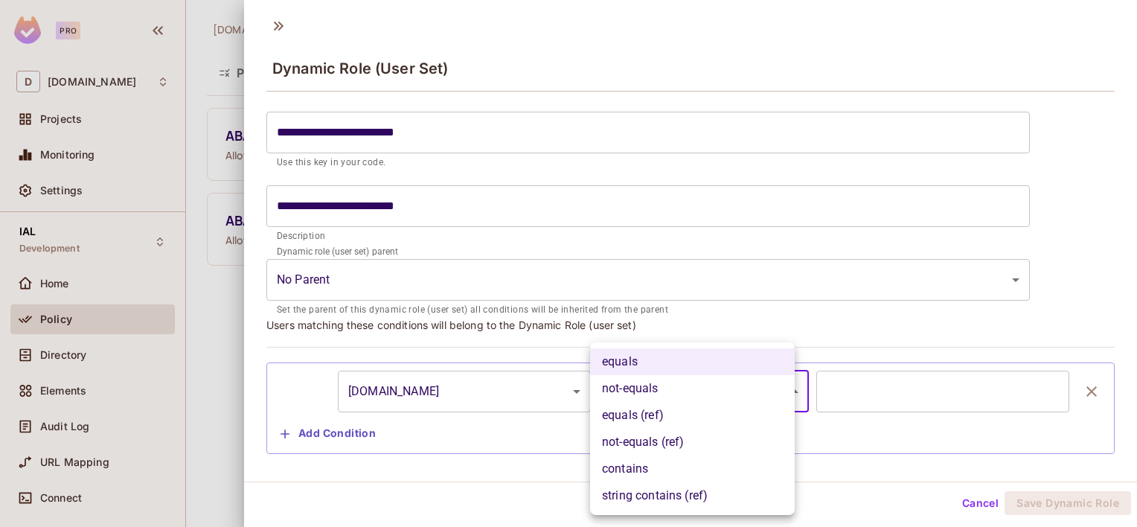
drag, startPoint x: 769, startPoint y: 385, endPoint x: 670, endPoint y: 393, distance: 99.3
click at [767, 386] on body "**********" at bounding box center [568, 263] width 1137 height 527
click at [641, 466] on li "contains" at bounding box center [692, 468] width 205 height 27
type input "********"
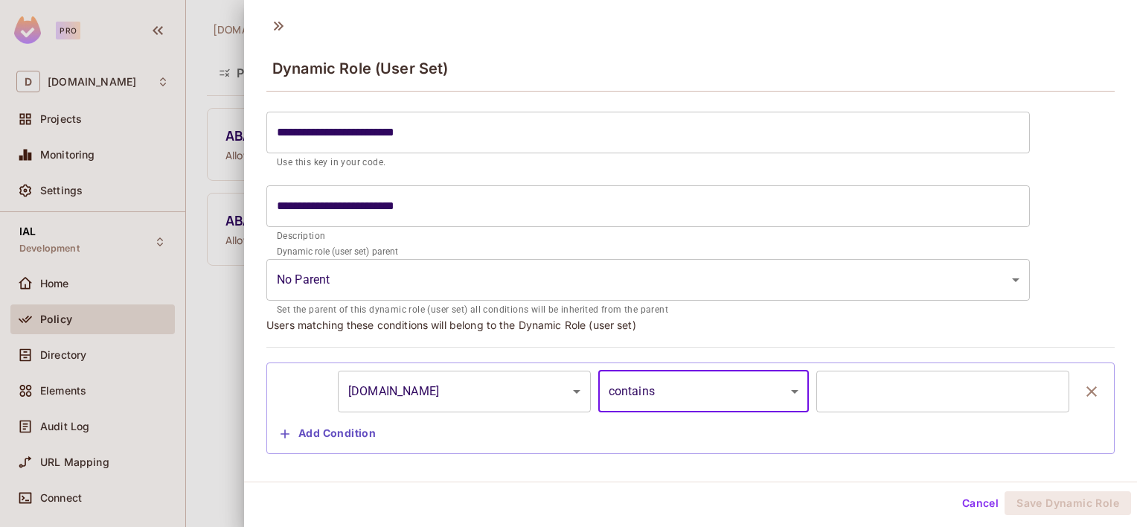
click at [864, 402] on input "text" at bounding box center [942, 391] width 253 height 42
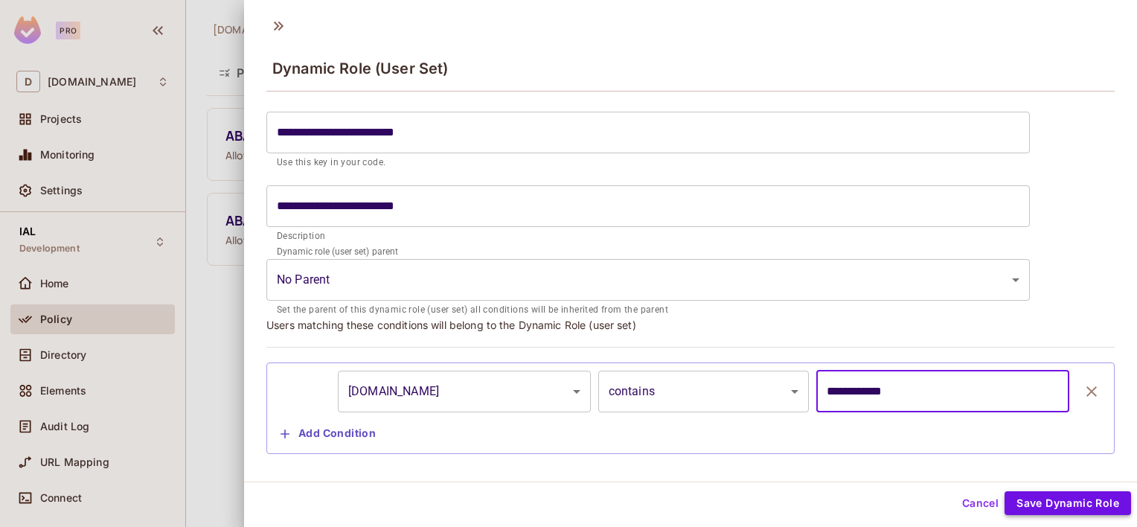
type input "**********"
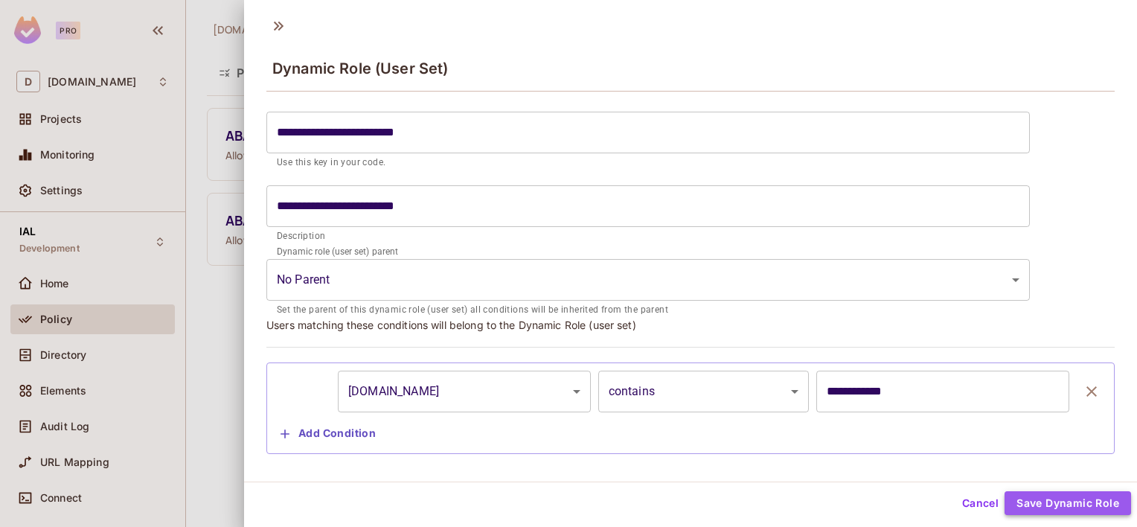
click at [1054, 507] on button "Save Dynamic Role" at bounding box center [1067, 503] width 126 height 24
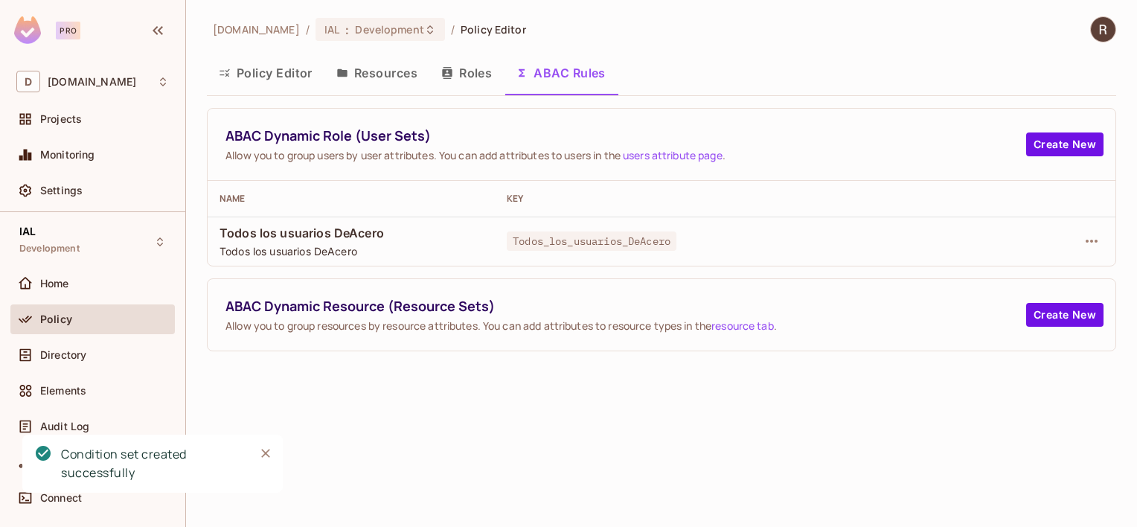
click at [295, 74] on button "Policy Editor" at bounding box center [266, 72] width 118 height 37
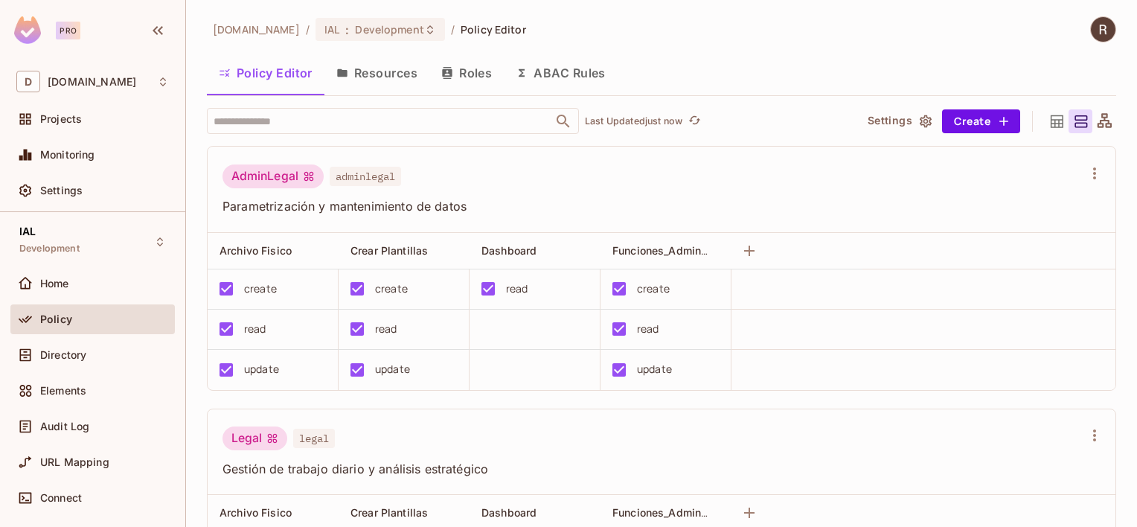
drag, startPoint x: 1136, startPoint y: 143, endPoint x: 1139, endPoint y: 266, distance: 122.8
click at [1136, 266] on html "Pro D deacero.com Projects Monitoring Settings IAL Development Home Policy Dire…" at bounding box center [568, 263] width 1137 height 527
drag, startPoint x: 1139, startPoint y: 266, endPoint x: 934, endPoint y: 195, distance: 216.5
click at [934, 195] on div "AdminLegal adminlegal Parametrización y mantenimiento de datos" at bounding box center [652, 189] width 860 height 51
click at [1042, 205] on span "Parametrización y mantenimiento de datos" at bounding box center [652, 206] width 860 height 16
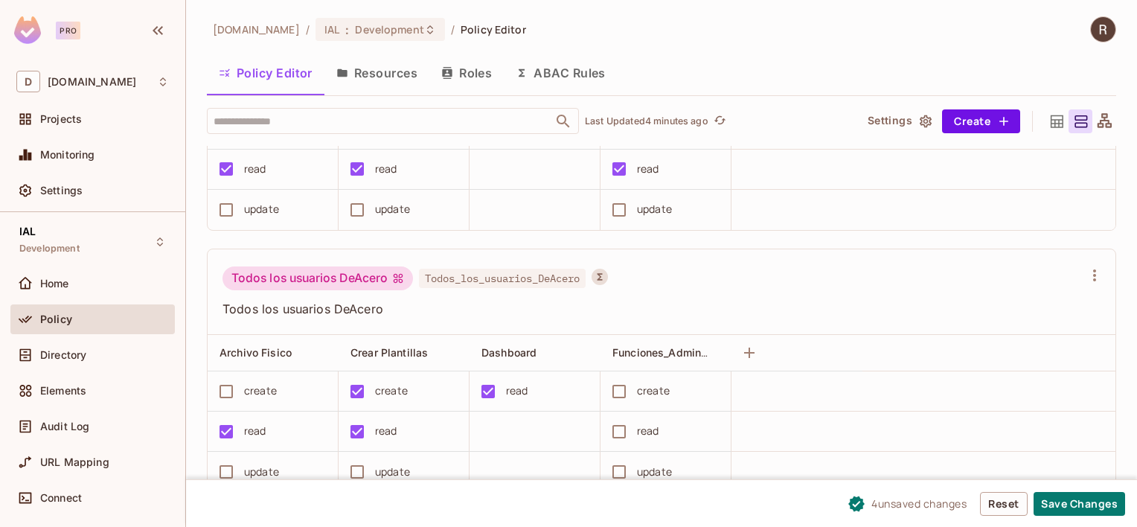
click at [54, 320] on span "Policy" at bounding box center [56, 319] width 32 height 12
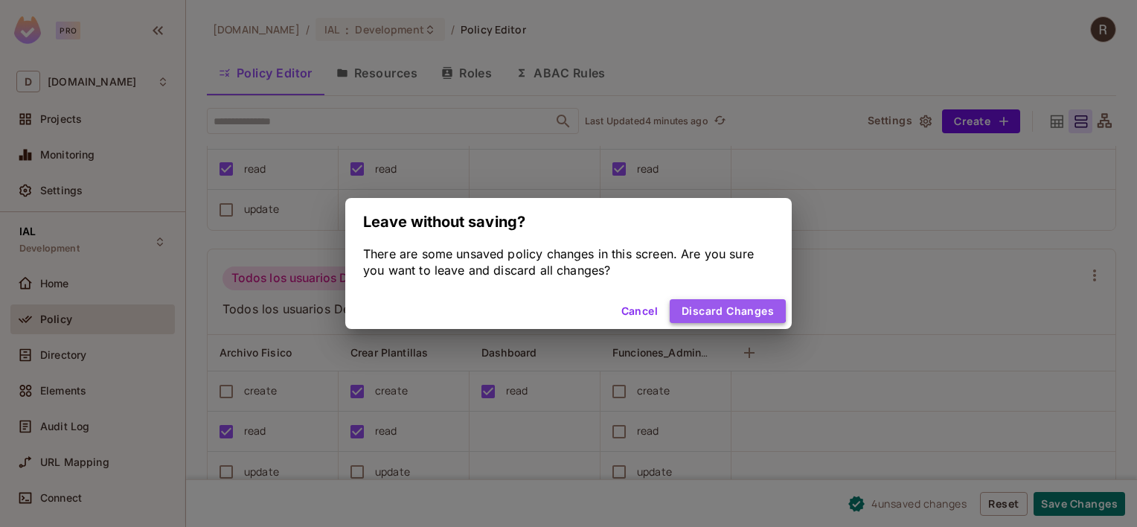
click at [705, 304] on button "Discard Changes" at bounding box center [728, 311] width 116 height 24
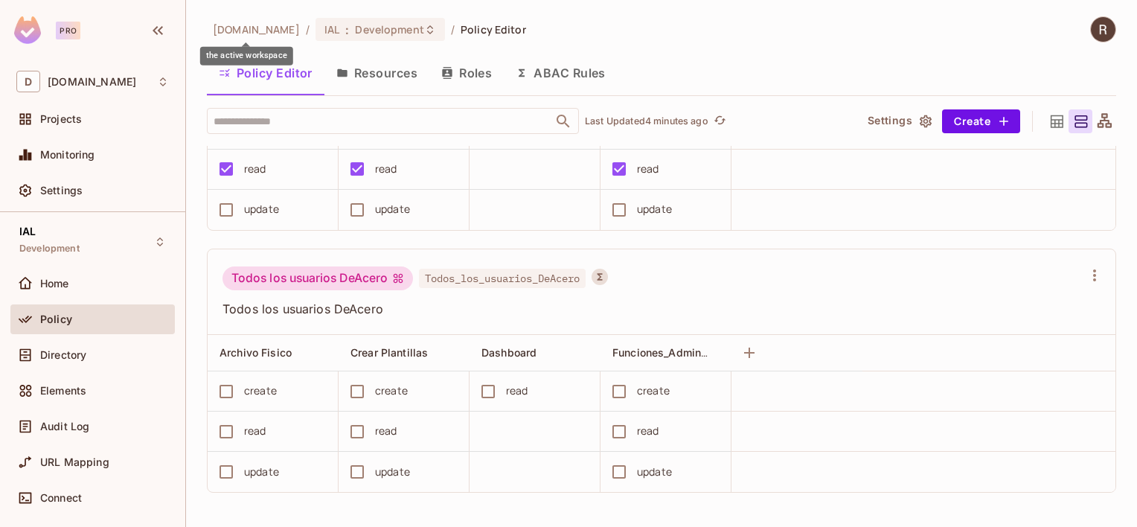
click at [250, 31] on span "deacero.com" at bounding box center [256, 29] width 87 height 14
click at [55, 317] on span "Policy" at bounding box center [56, 319] width 32 height 12
click at [400, 75] on button "Resources" at bounding box center [376, 72] width 105 height 37
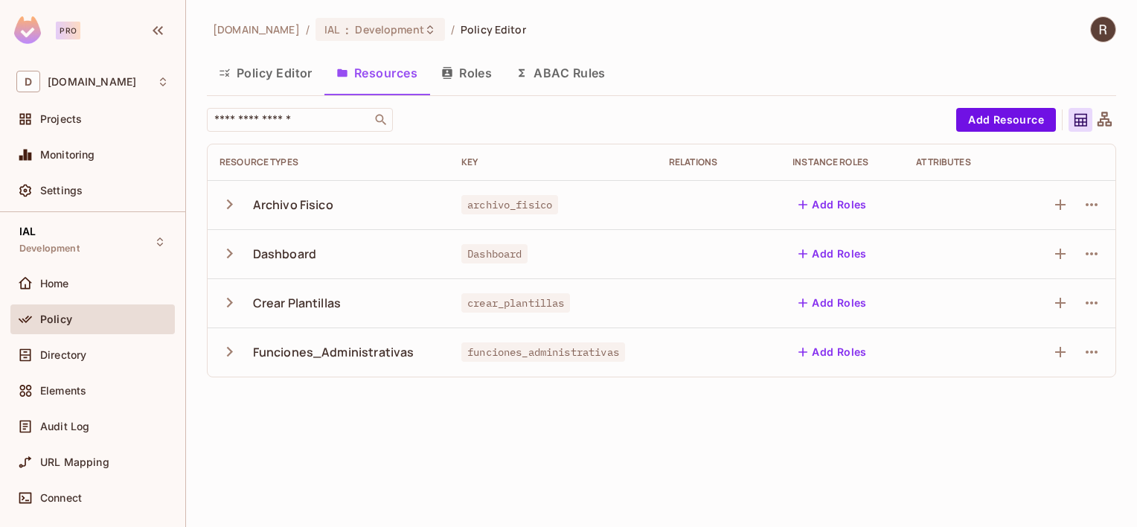
click at [475, 68] on button "Roles" at bounding box center [466, 72] width 74 height 37
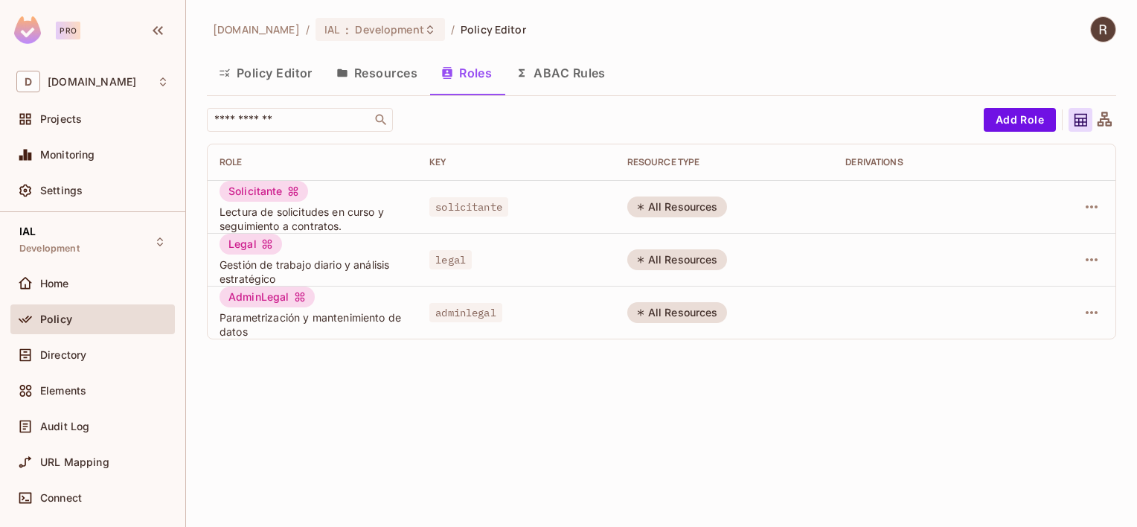
click at [542, 69] on button "ABAC Rules" at bounding box center [561, 72] width 114 height 37
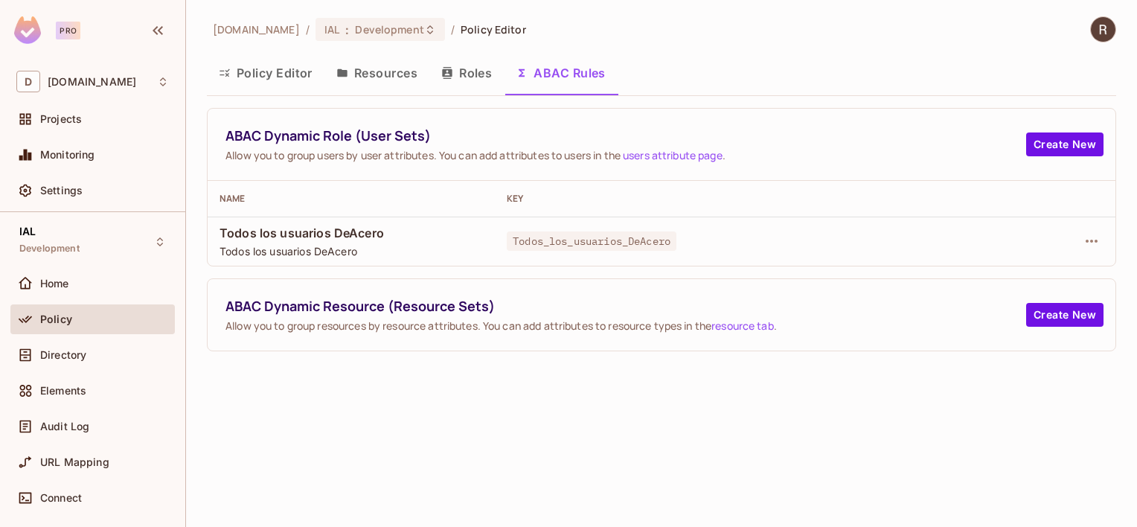
click at [465, 73] on button "Roles" at bounding box center [466, 72] width 74 height 37
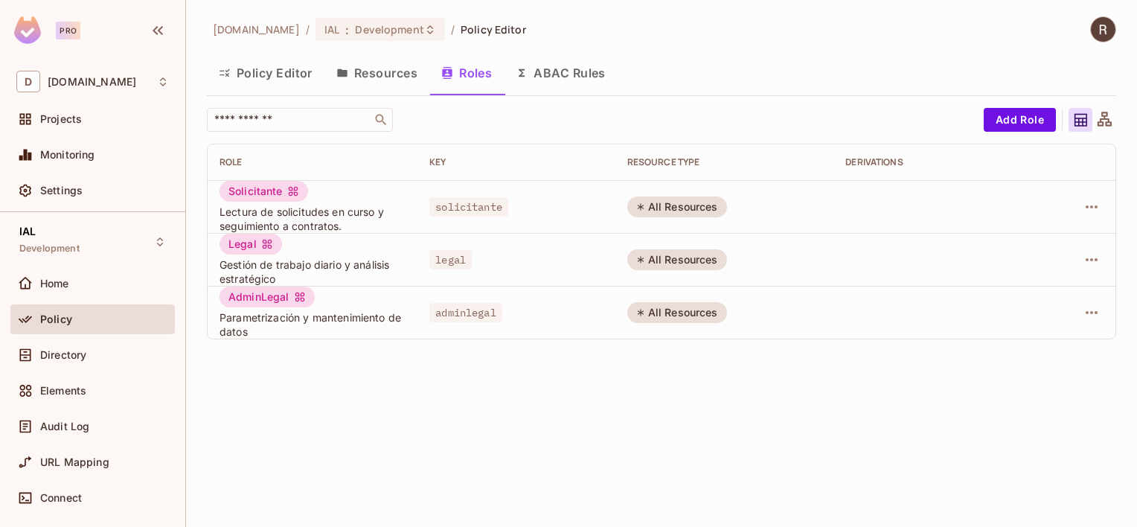
click at [387, 70] on button "Resources" at bounding box center [376, 72] width 105 height 37
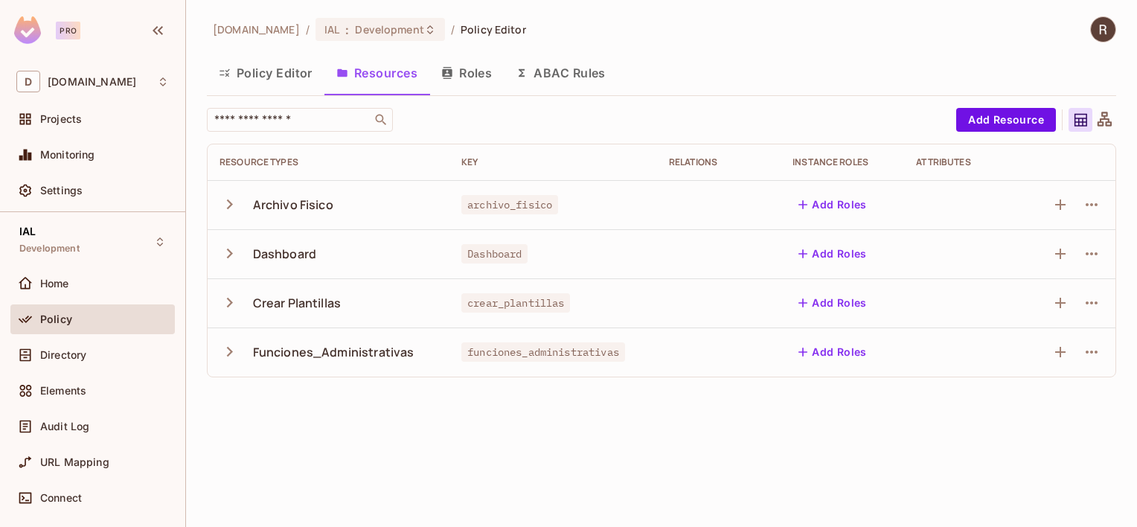
click at [286, 73] on button "Policy Editor" at bounding box center [266, 72] width 118 height 37
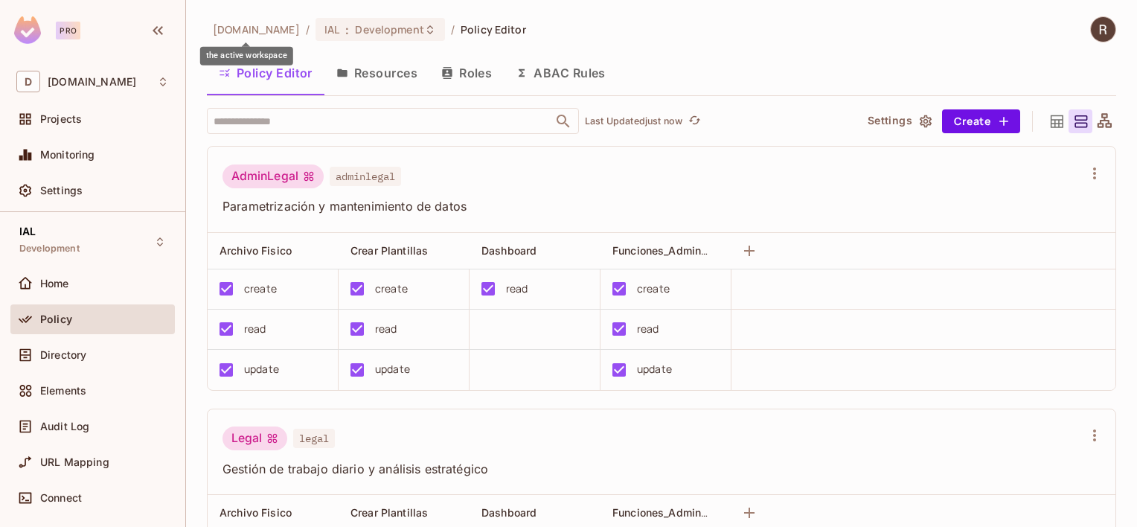
click at [222, 30] on span "deacero.com" at bounding box center [256, 29] width 87 height 14
click at [488, 24] on span "Policy Editor" at bounding box center [493, 29] width 65 height 14
click at [402, 74] on button "Resources" at bounding box center [376, 72] width 105 height 37
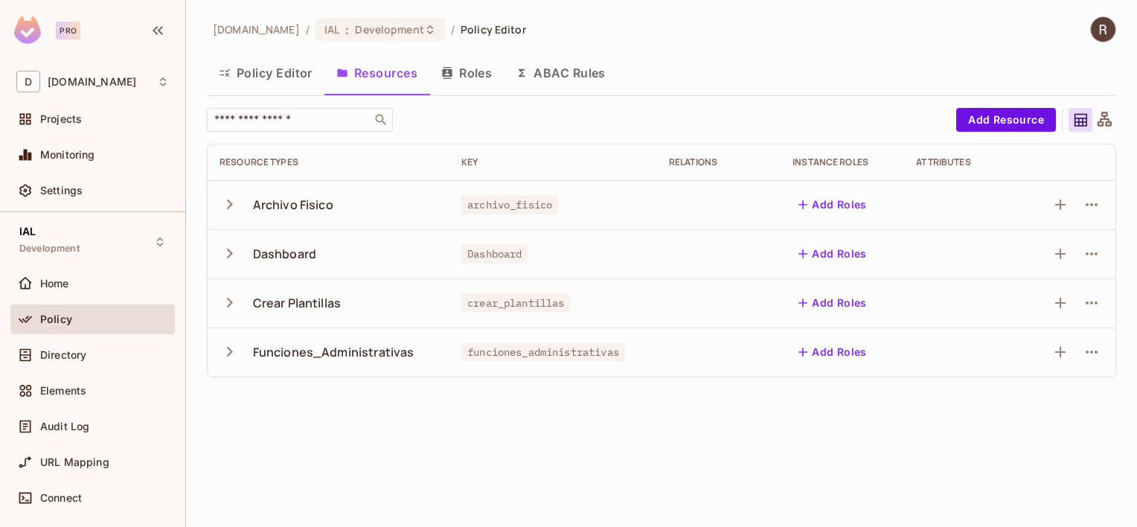
click at [461, 71] on button "Roles" at bounding box center [466, 72] width 74 height 37
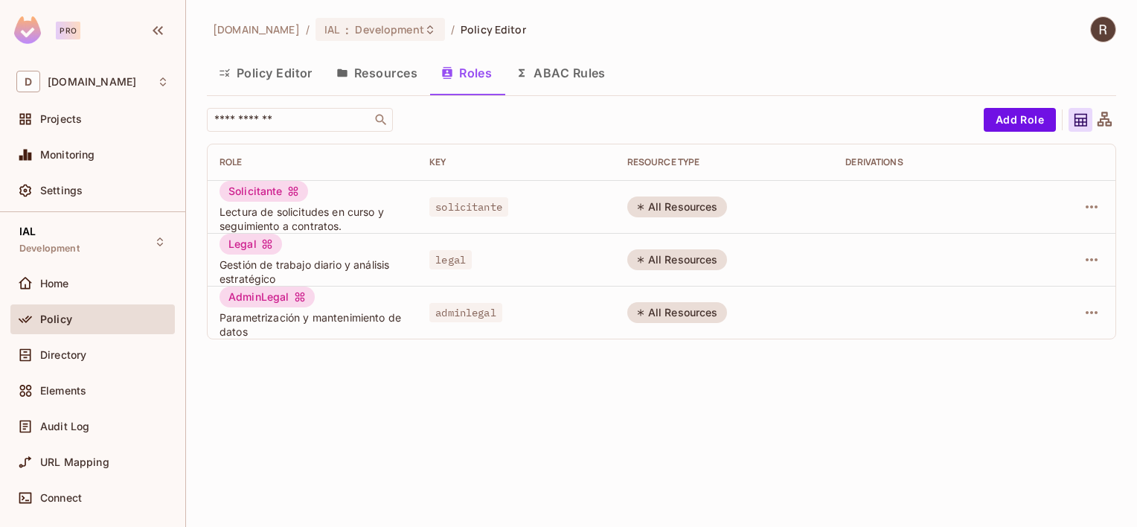
click at [539, 72] on button "ABAC Rules" at bounding box center [561, 72] width 114 height 37
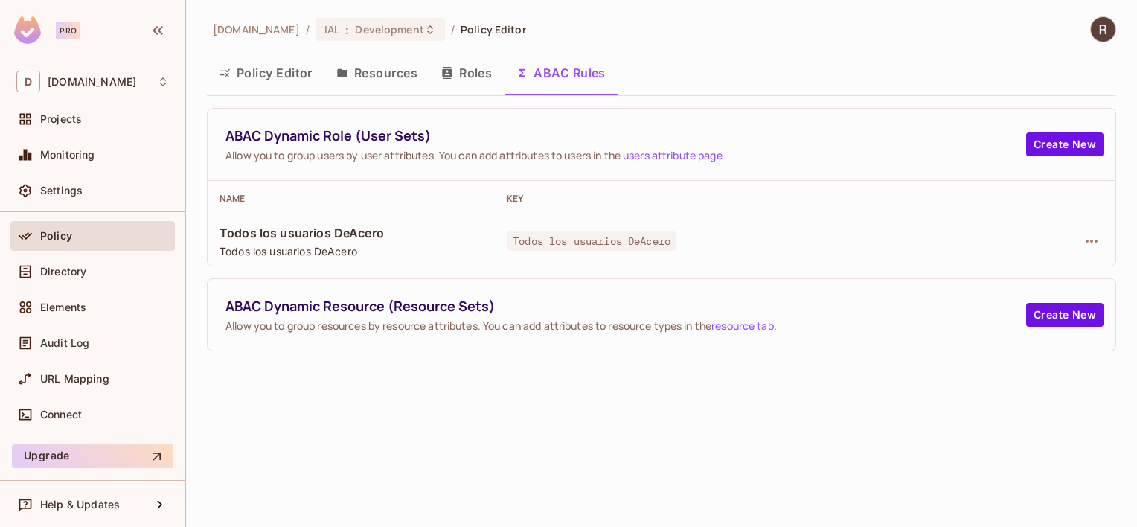
scroll to position [9, 0]
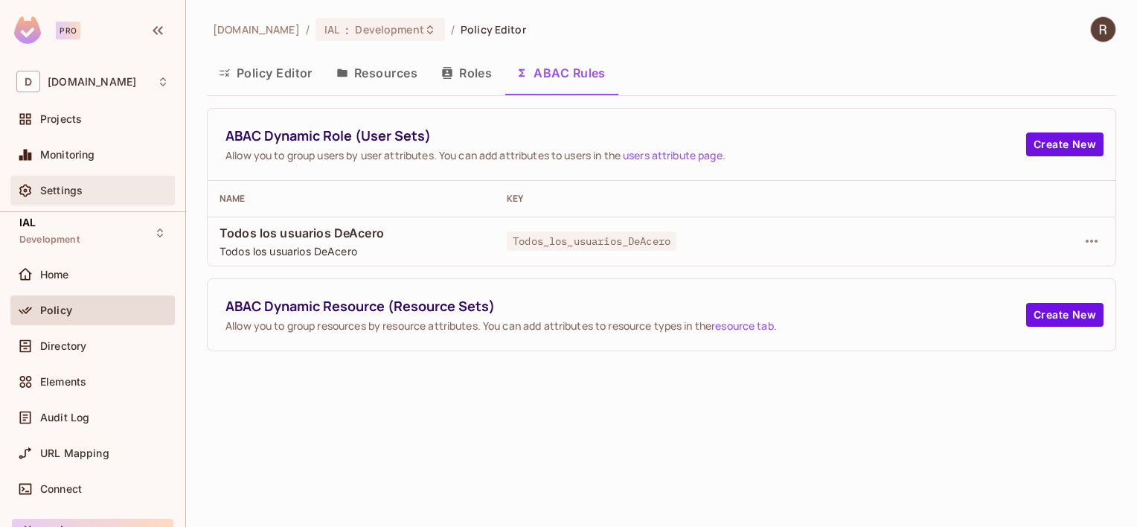
click at [68, 190] on span "Settings" at bounding box center [61, 191] width 42 height 12
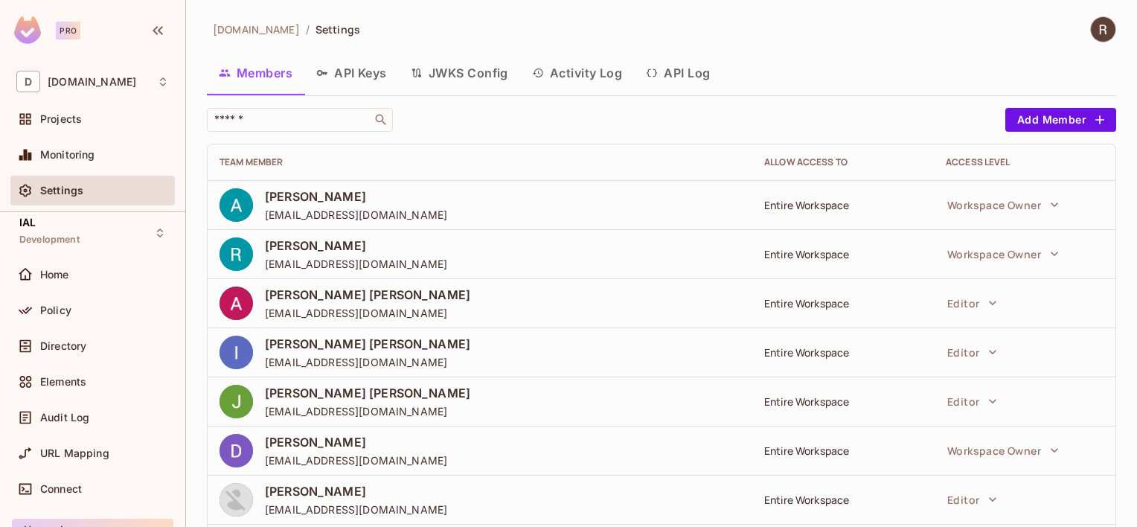
click at [365, 67] on button "API Keys" at bounding box center [351, 72] width 94 height 37
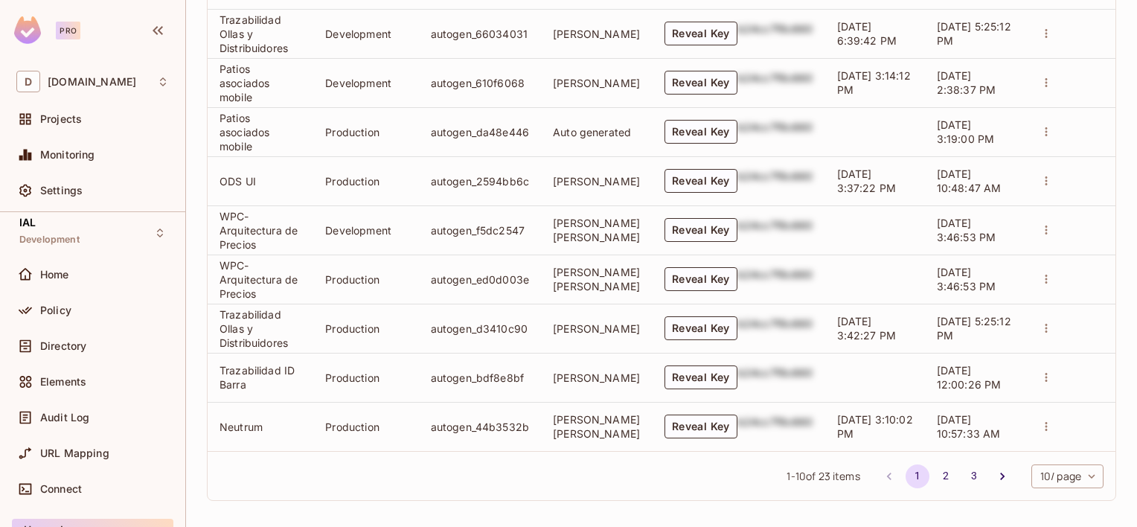
scroll to position [527, 0]
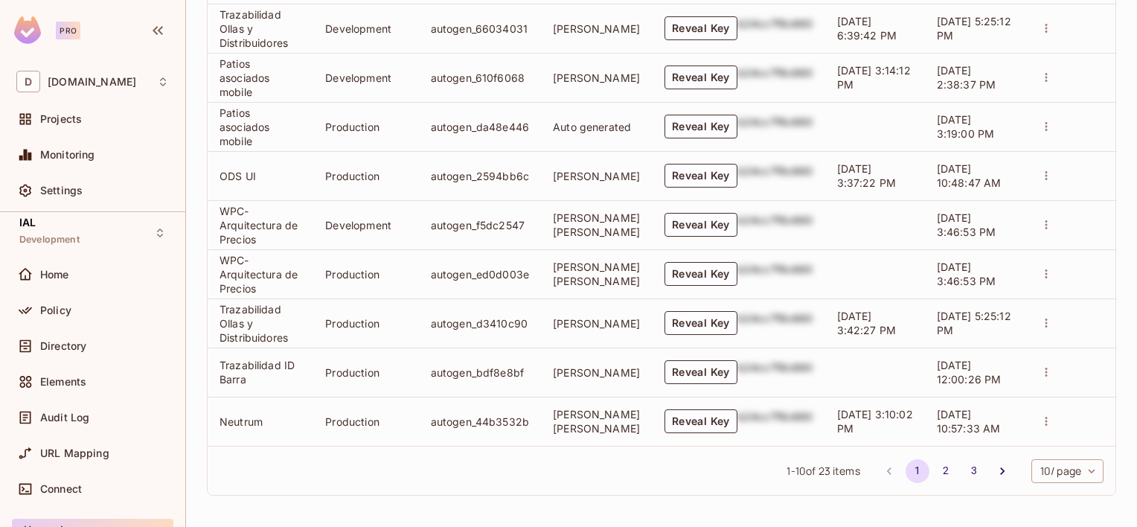
click at [1048, 472] on body "Pro D deacero.com Projects Monitoring Settings IAL Development Home Policy Dire…" at bounding box center [568, 263] width 1137 height 527
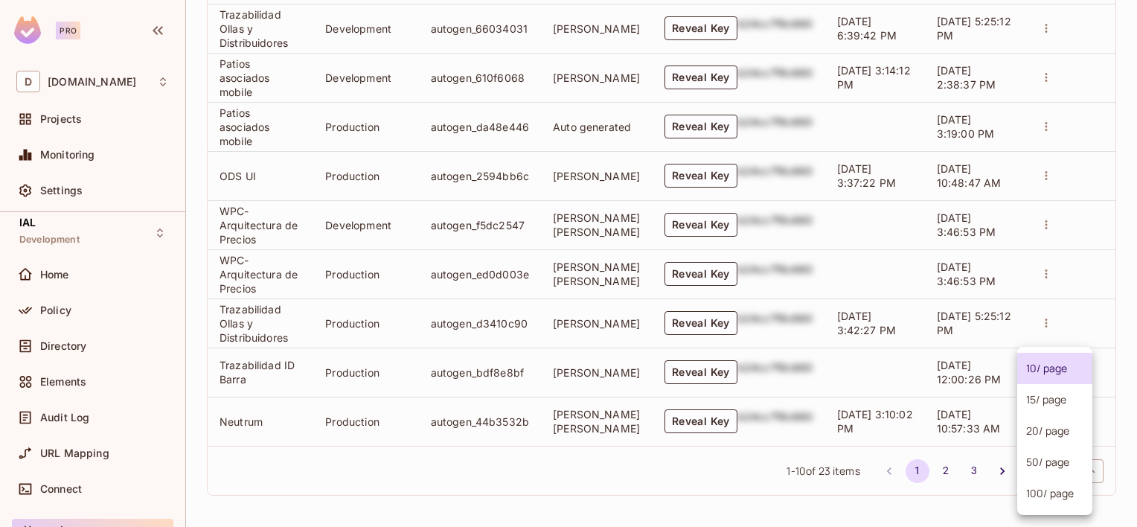
click at [1041, 494] on li "100 / page" at bounding box center [1054, 493] width 75 height 31
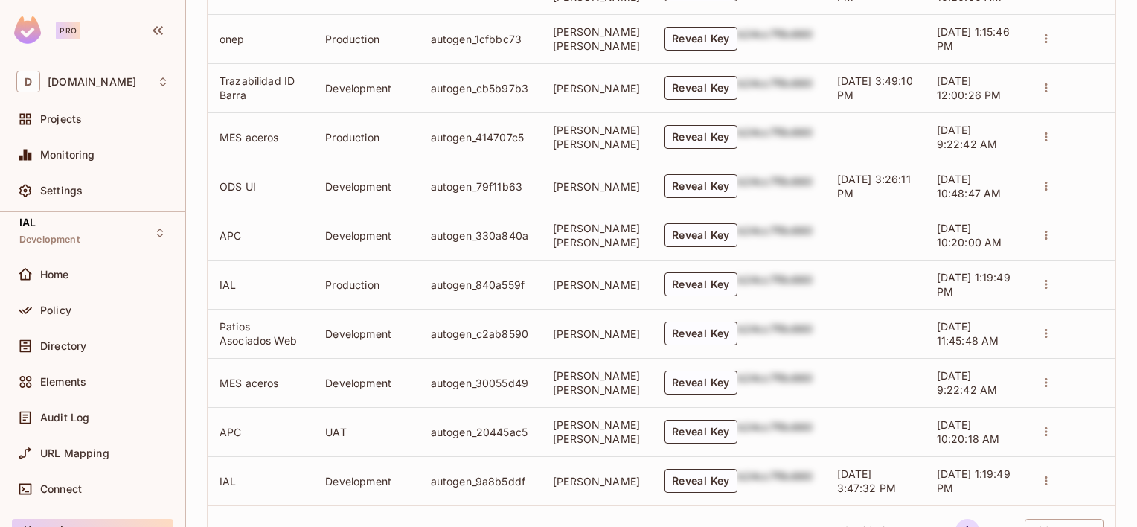
scroll to position [1189, 0]
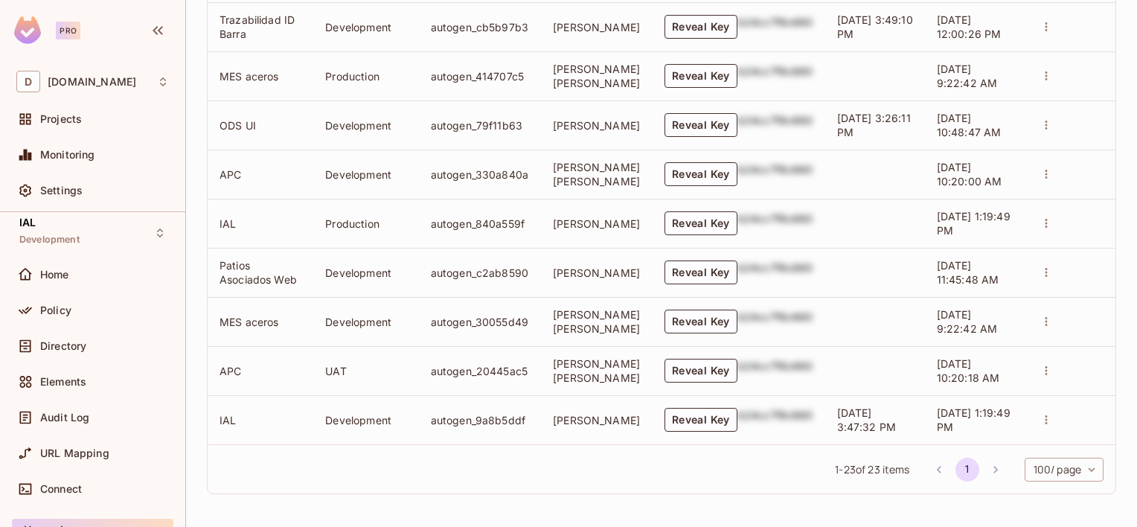
click at [1039, 216] on icon "actions" at bounding box center [1045, 222] width 13 height 13
click at [351, 211] on div at bounding box center [568, 263] width 1137 height 527
click at [1045, 420] on icon "actions" at bounding box center [1046, 419] width 2 height 9
click at [681, 459] on div at bounding box center [568, 263] width 1137 height 527
click at [574, 423] on td "ROMAN VAZQUEZ MACIAS" at bounding box center [597, 419] width 112 height 49
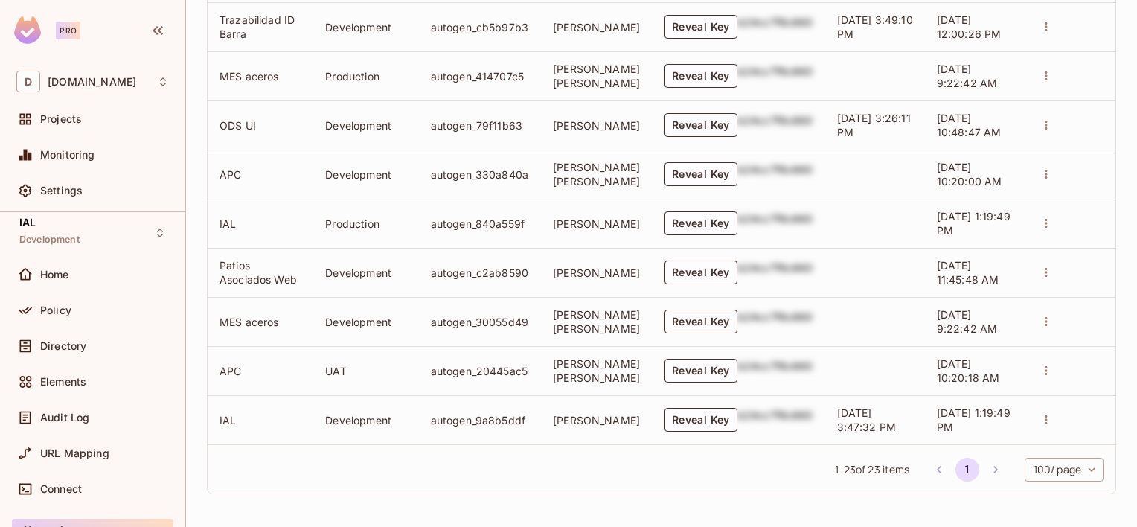
drag, startPoint x: 582, startPoint y: 434, endPoint x: 547, endPoint y: 405, distance: 45.9
click at [547, 405] on td "ROMAN VAZQUEZ MACIAS" at bounding box center [597, 419] width 112 height 49
drag, startPoint x: 547, startPoint y: 405, endPoint x: 551, endPoint y: 458, distance: 53.0
click at [550, 458] on div "1 - 23 of 23 items 1 100 / page *** ​" at bounding box center [662, 468] width 908 height 49
drag, startPoint x: 597, startPoint y: 433, endPoint x: 537, endPoint y: 407, distance: 65.6
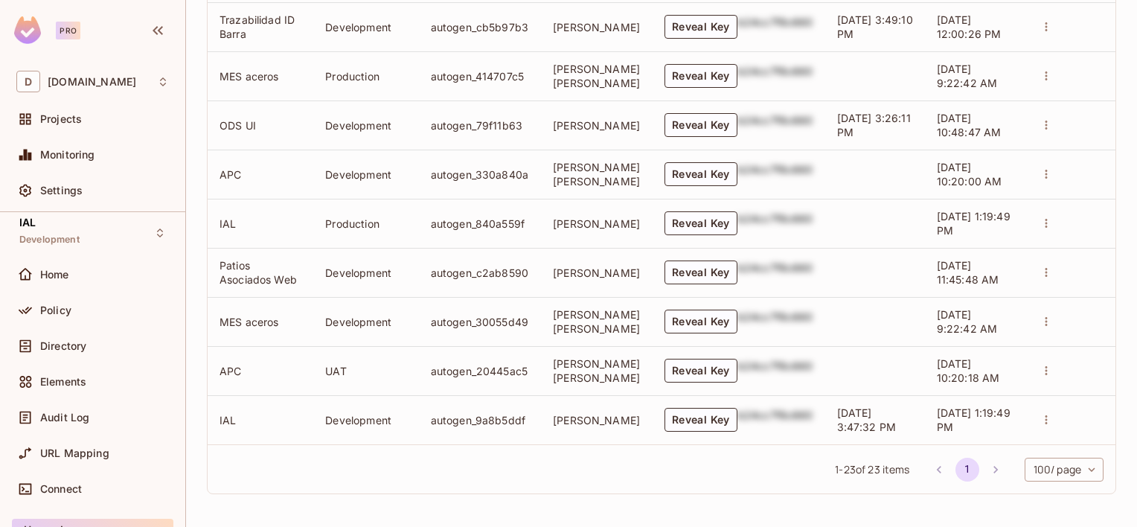
click at [541, 407] on td "ROMAN VAZQUEZ MACIAS" at bounding box center [597, 419] width 112 height 49
click at [704, 423] on button "Reveal Key" at bounding box center [700, 420] width 73 height 24
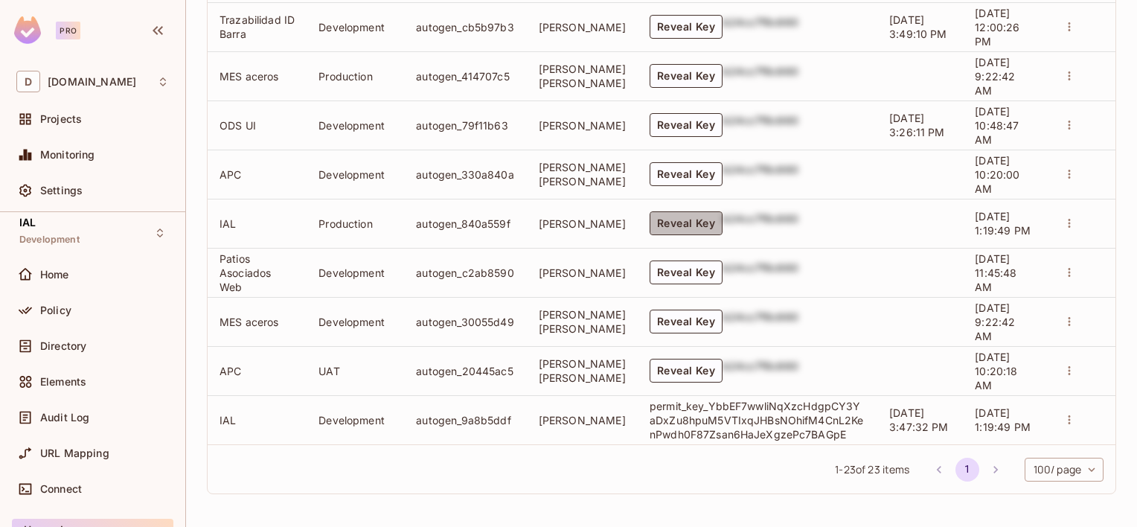
click at [667, 214] on button "Reveal Key" at bounding box center [685, 223] width 73 height 24
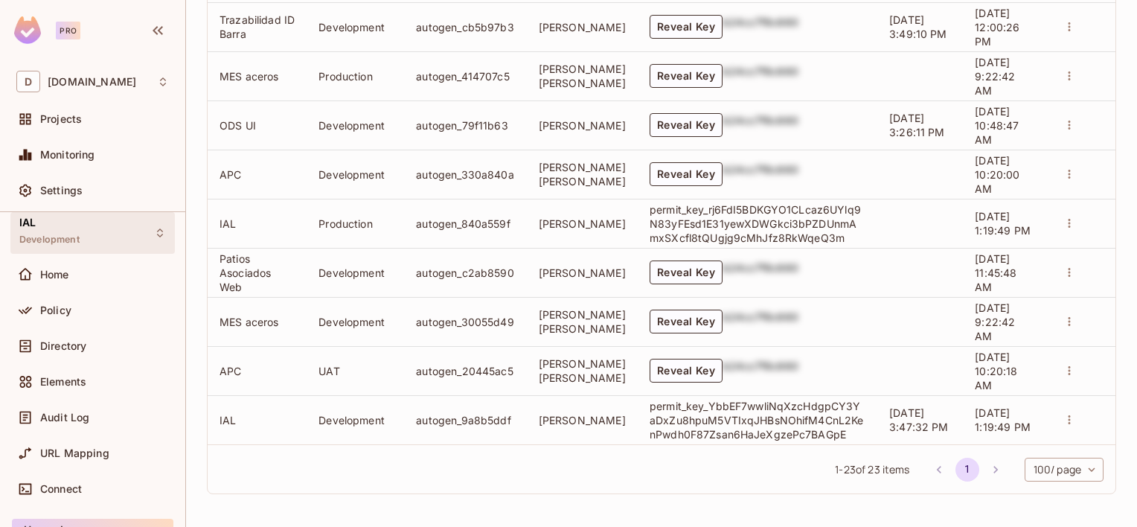
click at [51, 228] on div "IAL Development" at bounding box center [49, 232] width 60 height 32
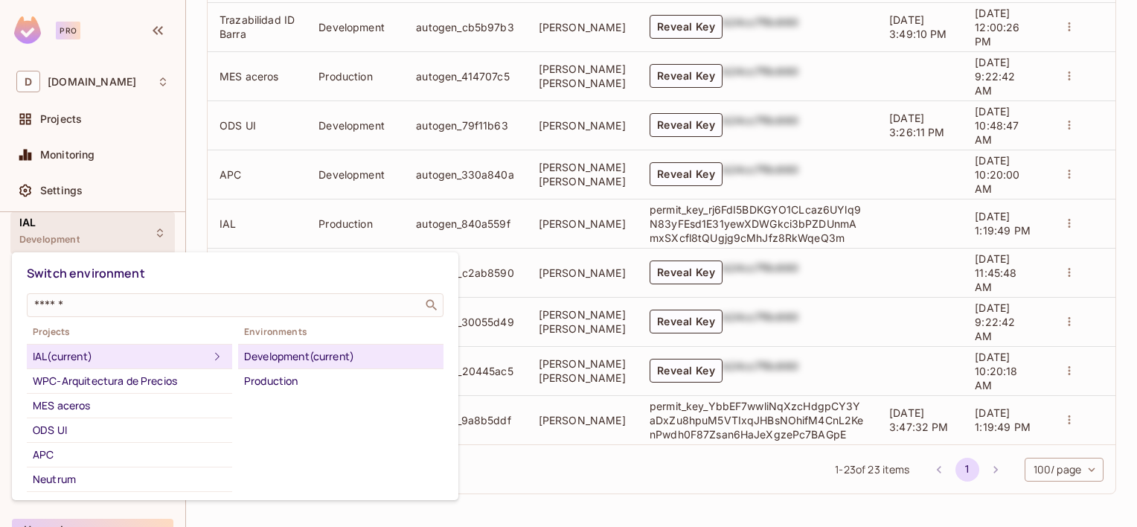
click at [286, 356] on div "Development (current)" at bounding box center [340, 356] width 193 height 18
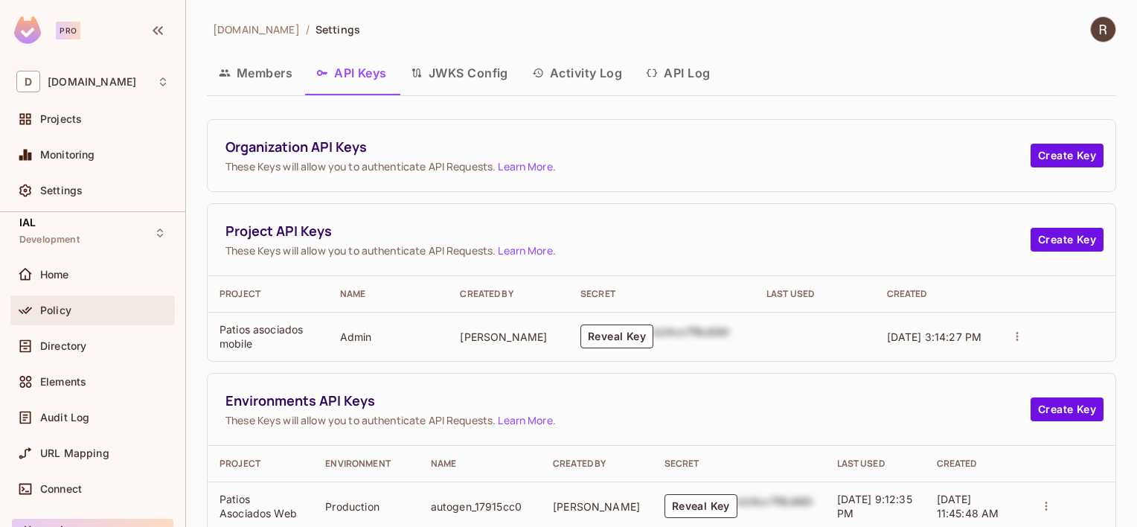
click at [54, 307] on span "Policy" at bounding box center [55, 310] width 31 height 12
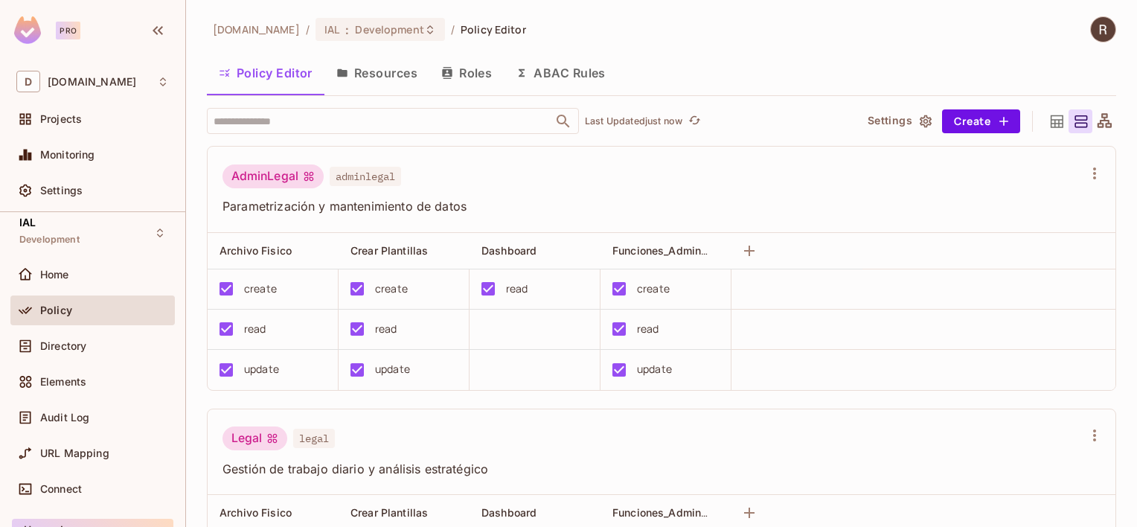
click at [1091, 31] on img at bounding box center [1103, 29] width 25 height 25
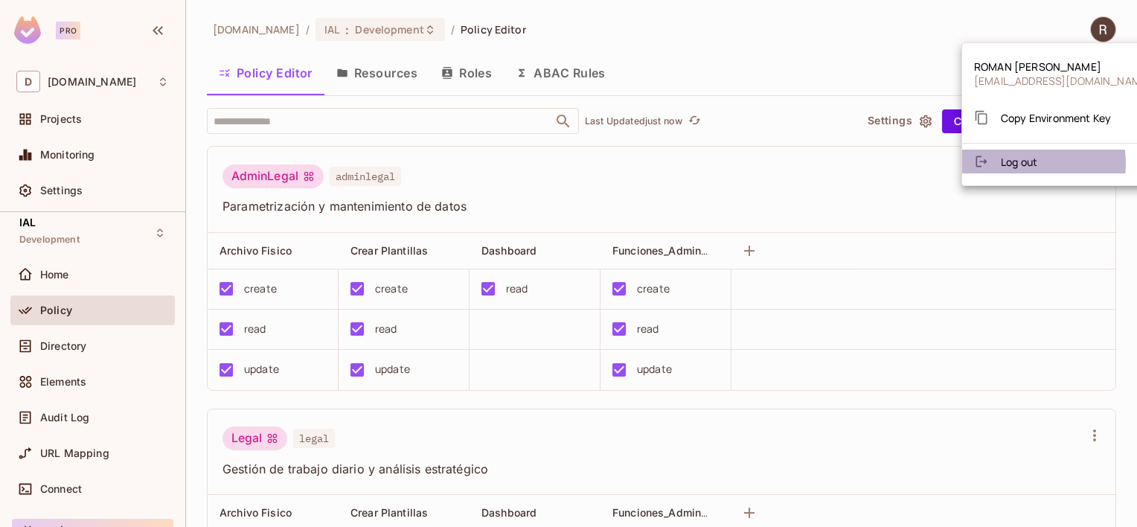
click at [1017, 164] on span "Log out" at bounding box center [1019, 162] width 36 height 14
